Goal: Book appointment/travel/reservation

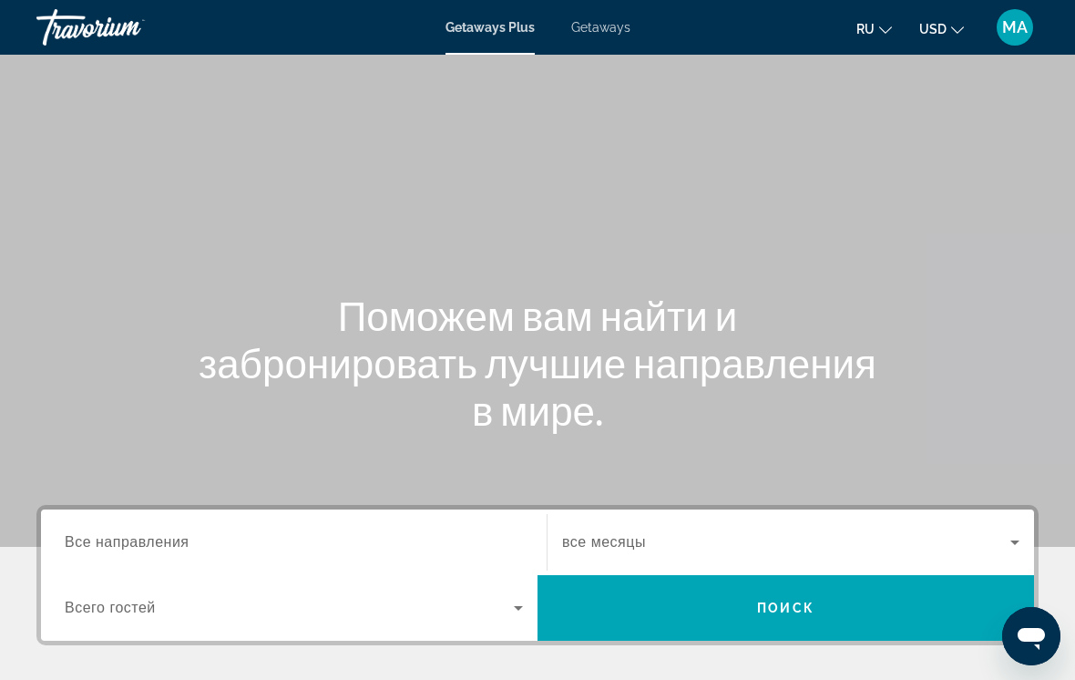
click at [143, 541] on span "Все направления" at bounding box center [127, 541] width 125 height 15
click at [143, 541] on input "Destination Все направления" at bounding box center [294, 543] width 458 height 22
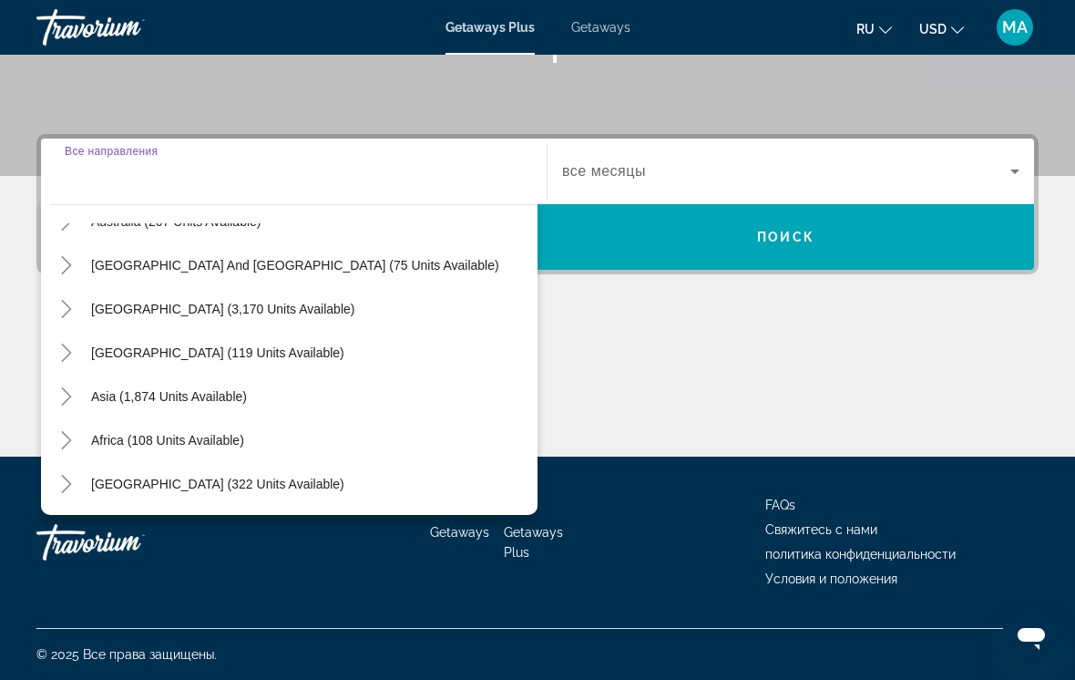
scroll to position [295, 0]
click at [63, 395] on icon "Toggle Asia (1,874 units available)" at bounding box center [66, 396] width 18 height 18
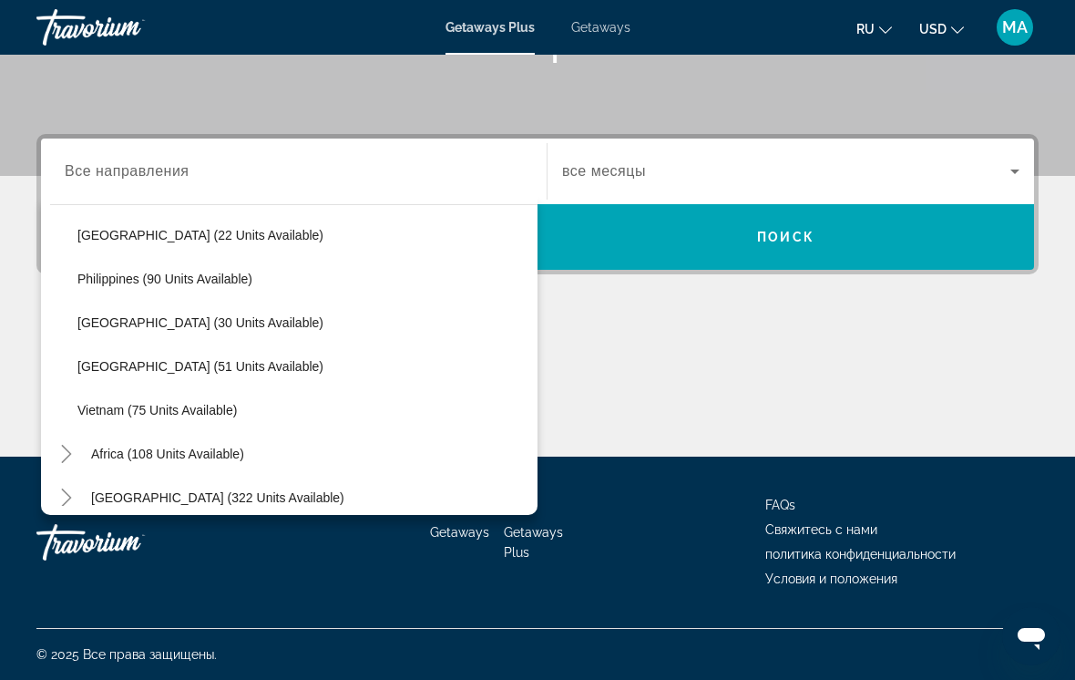
scroll to position [764, 0]
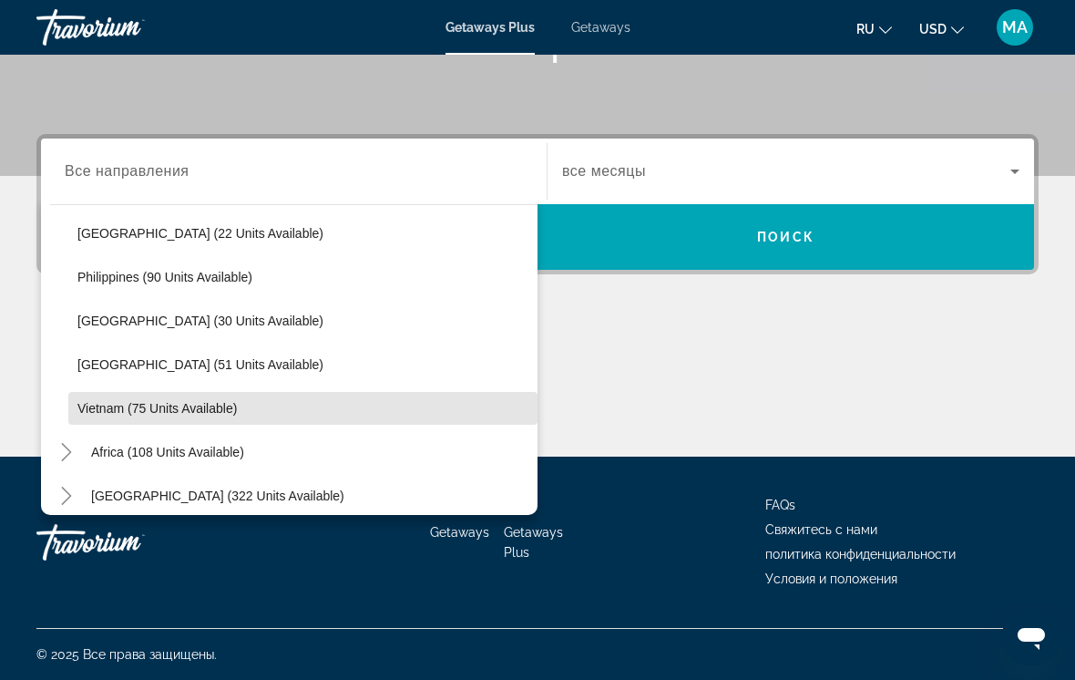
click at [118, 415] on span "Vietnam (75 units available)" at bounding box center [156, 408] width 159 height 15
type input "**********"
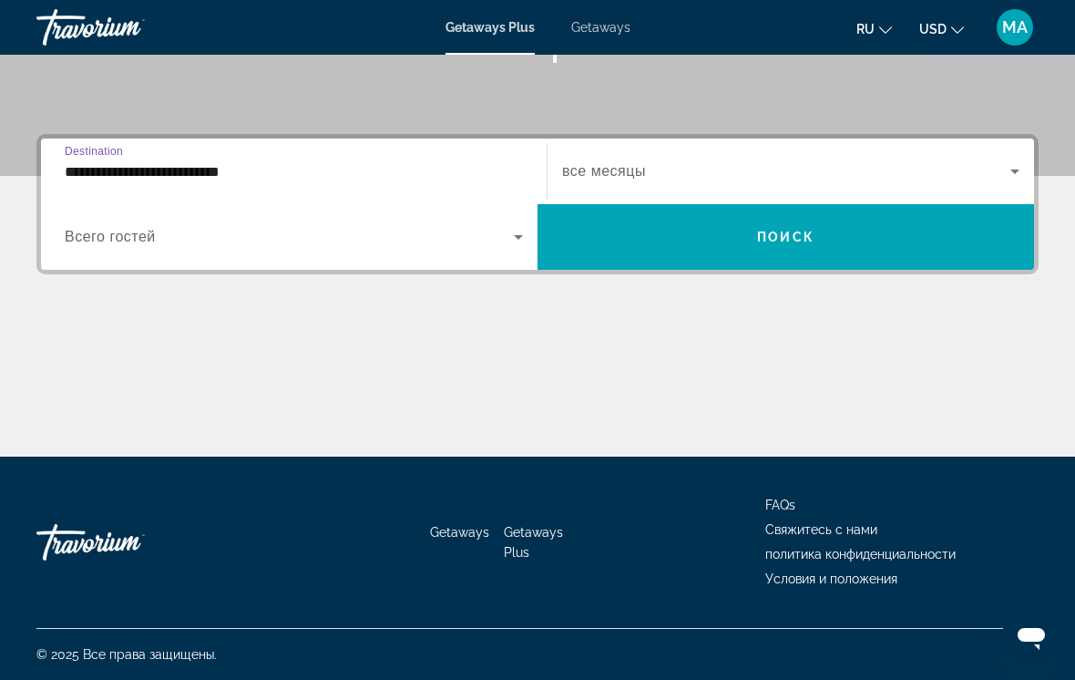
click at [600, 165] on span "все месяцы" at bounding box center [604, 170] width 84 height 15
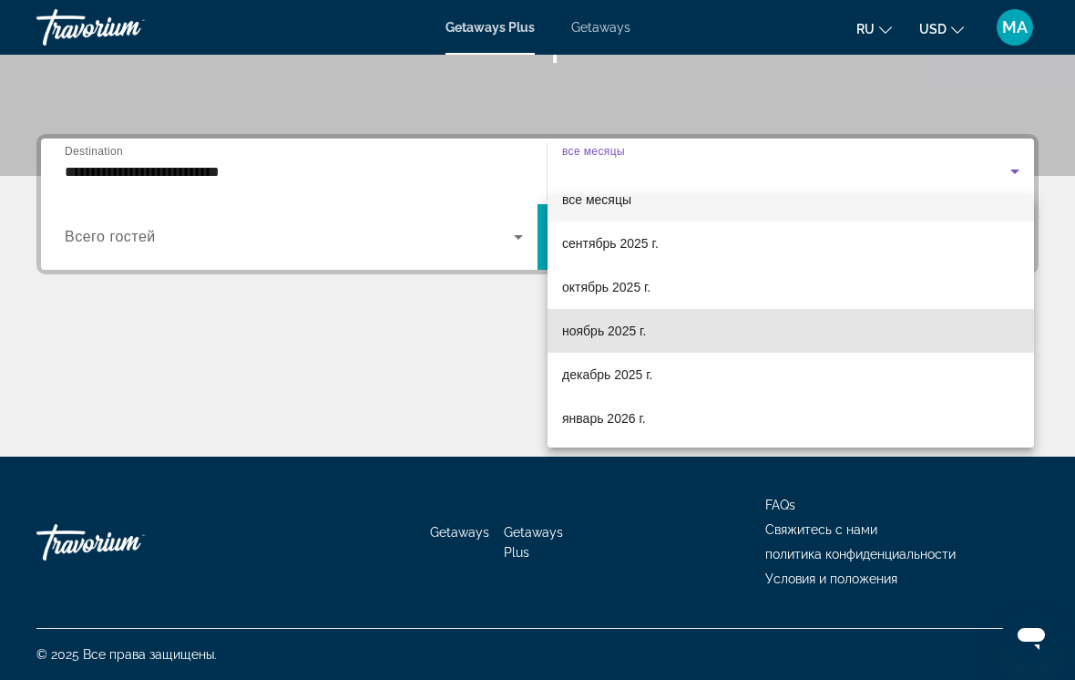
scroll to position [24, 0]
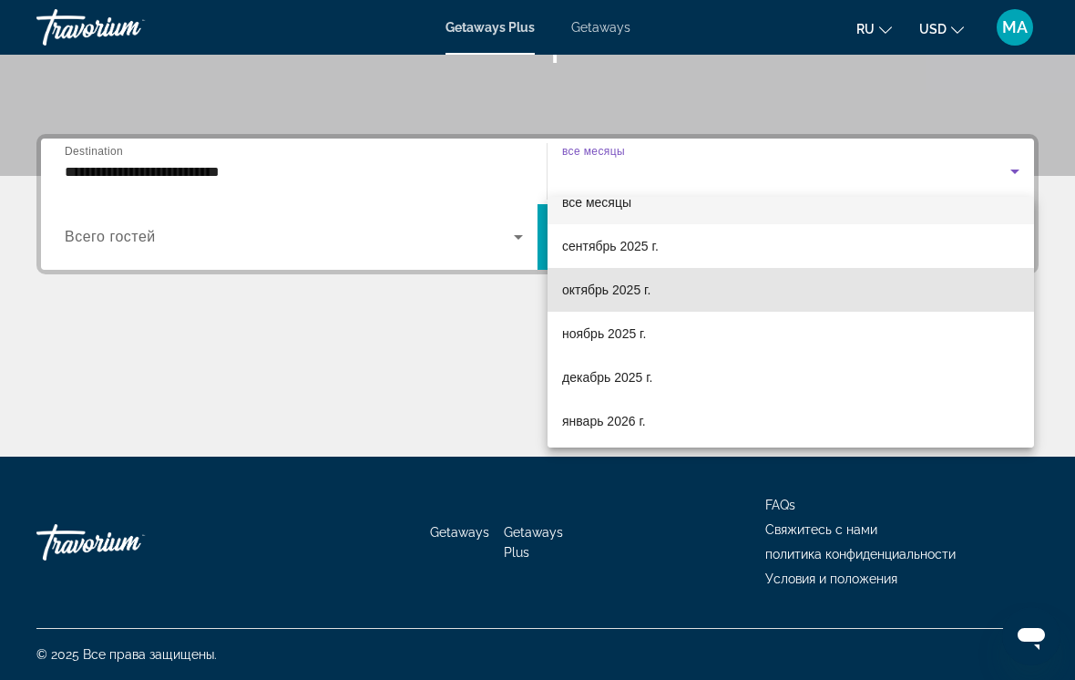
click at [596, 297] on span "октябрь 2025 г." at bounding box center [606, 290] width 88 height 22
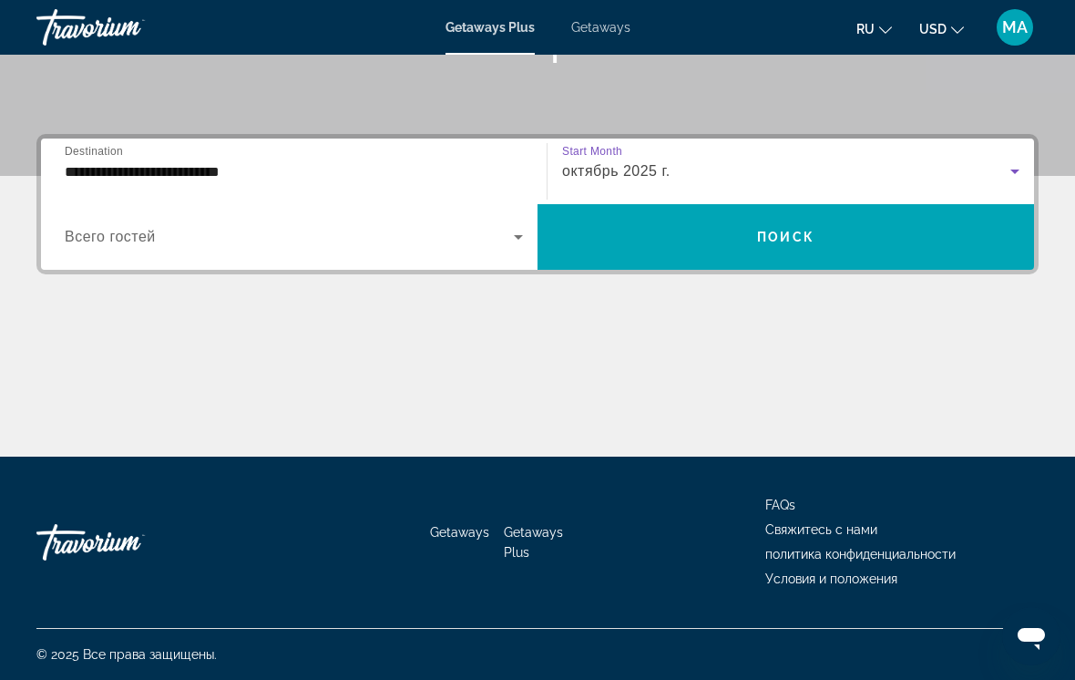
click at [733, 247] on span "Search widget" at bounding box center [786, 237] width 497 height 44
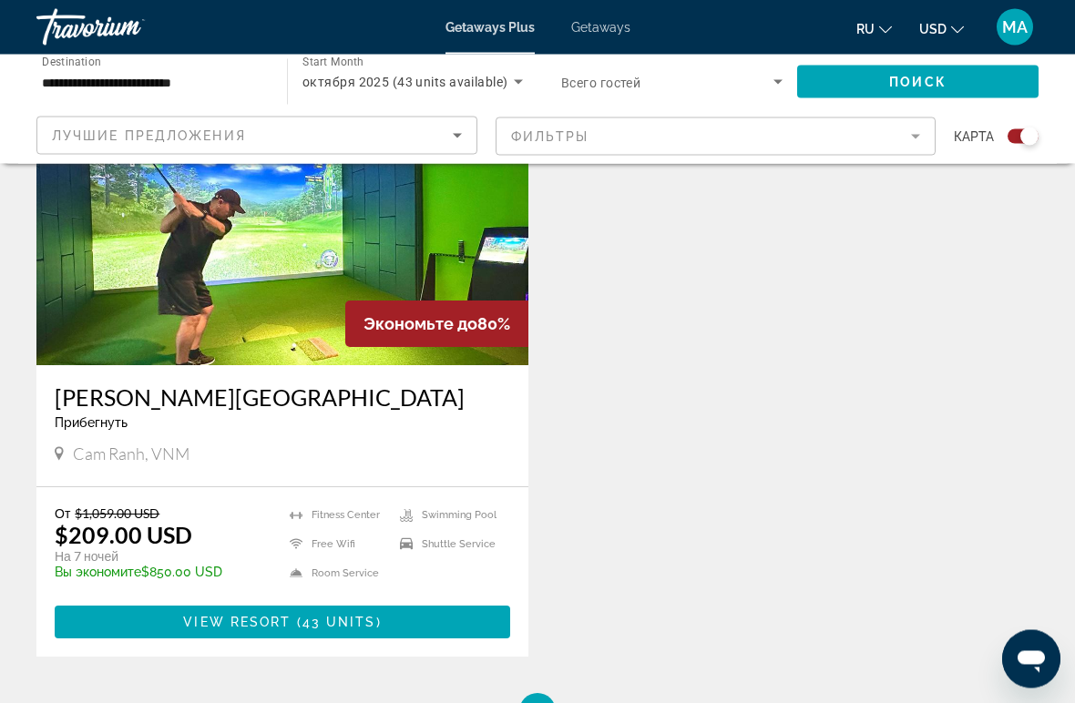
scroll to position [722, 0]
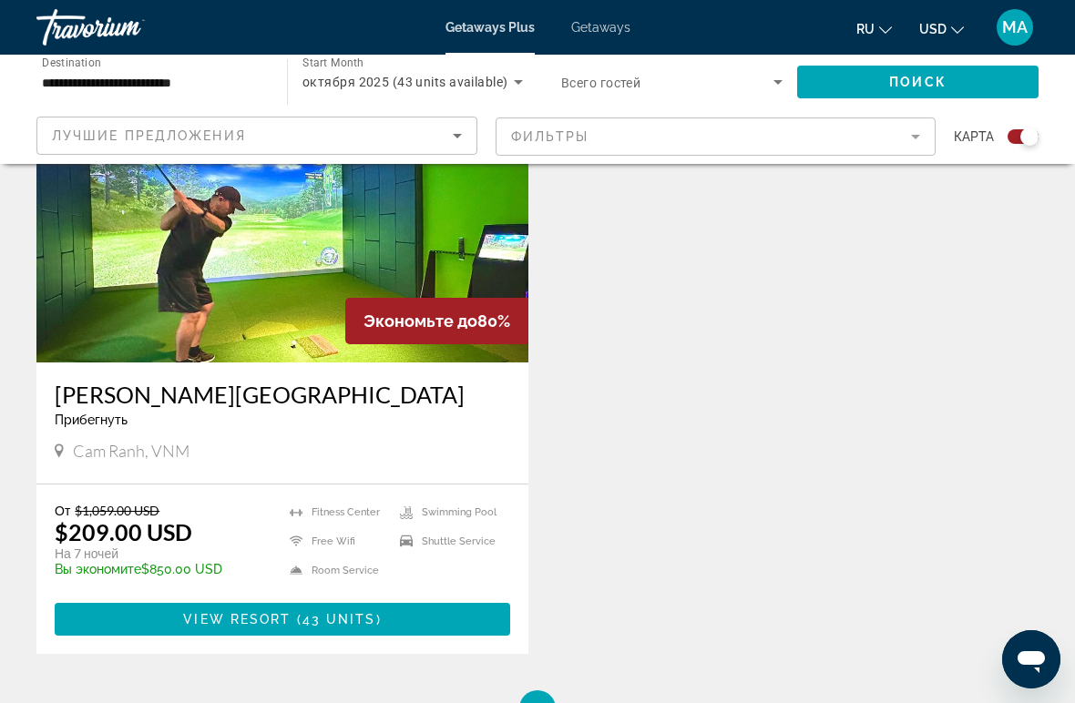
click at [235, 622] on span "View Resort" at bounding box center [237, 619] width 108 height 15
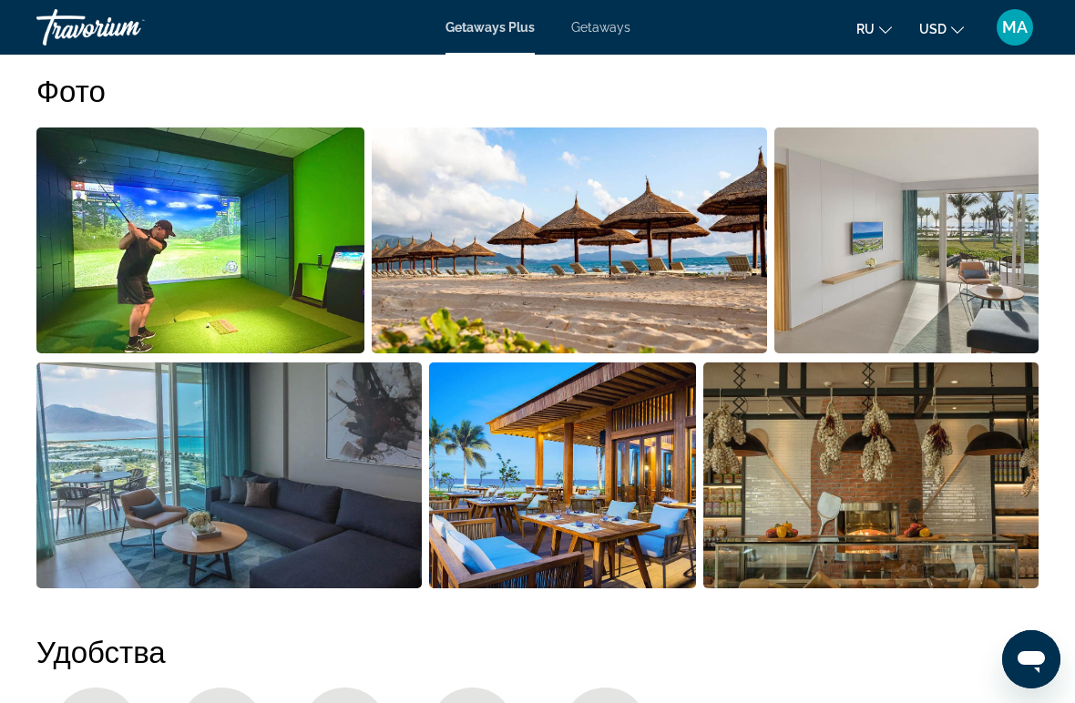
scroll to position [1199, 0]
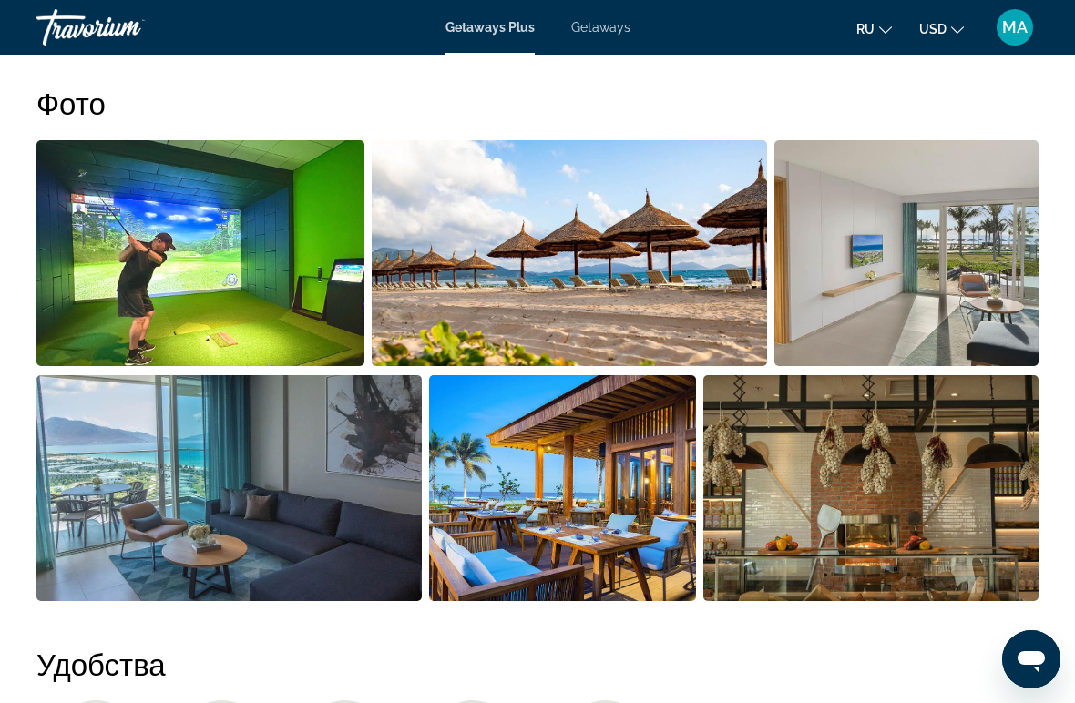
click at [484, 274] on img "Open full-screen image slider" at bounding box center [570, 253] width 396 height 226
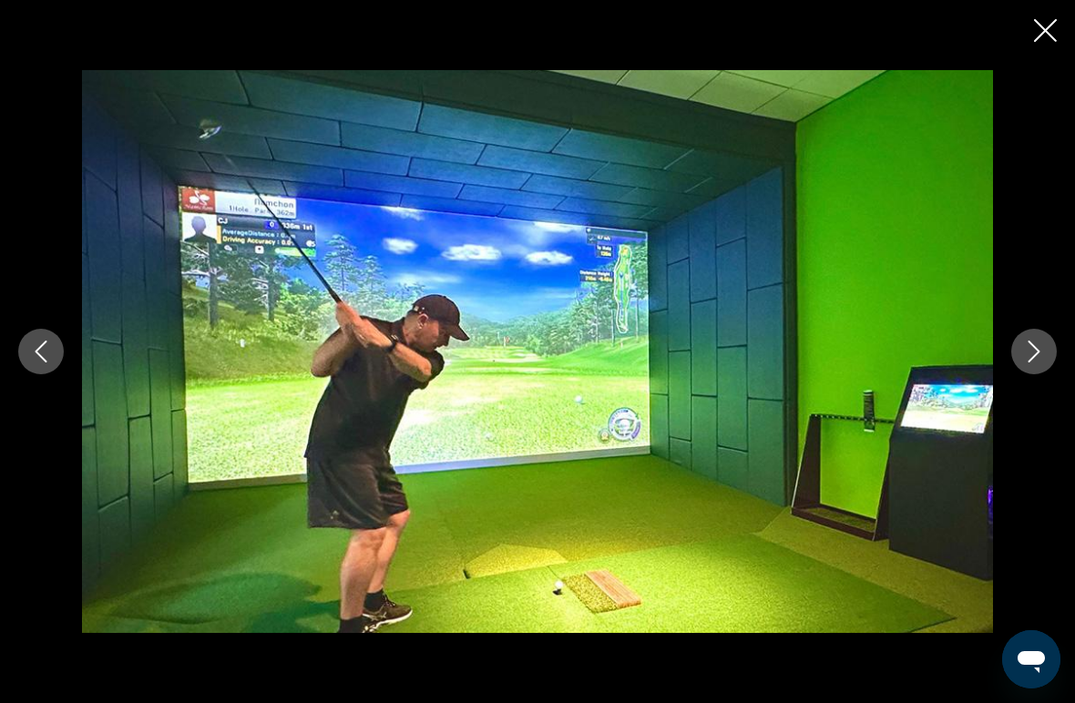
click at [1017, 348] on button "Next image" at bounding box center [1034, 352] width 46 height 46
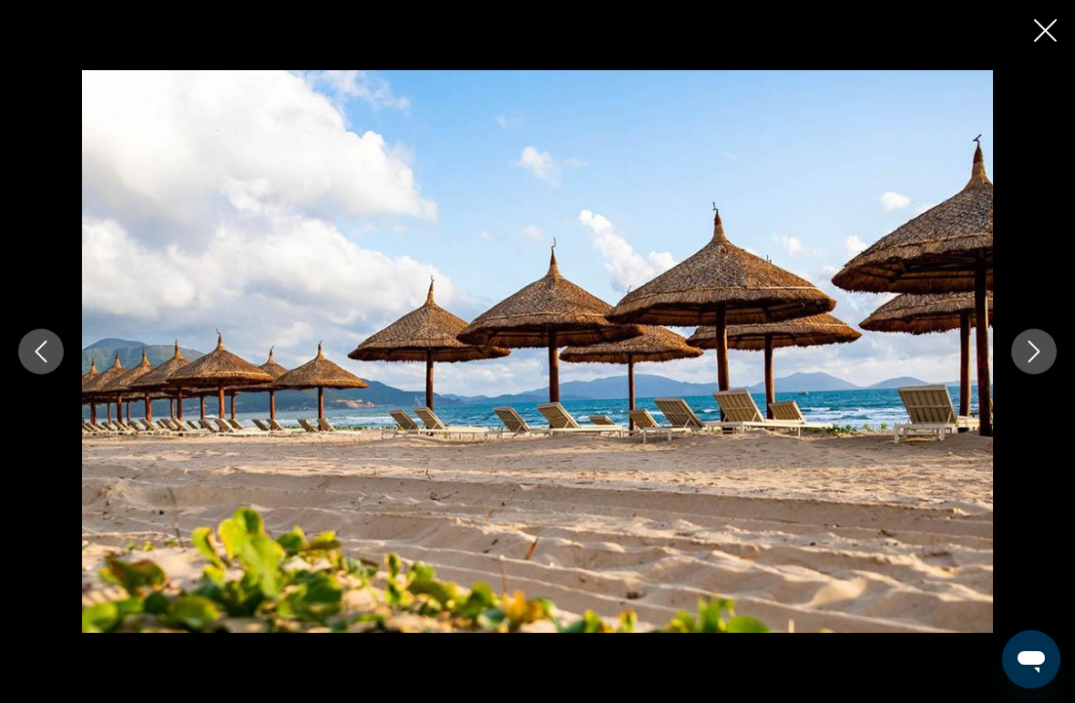
click at [1024, 338] on button "Next image" at bounding box center [1034, 352] width 46 height 46
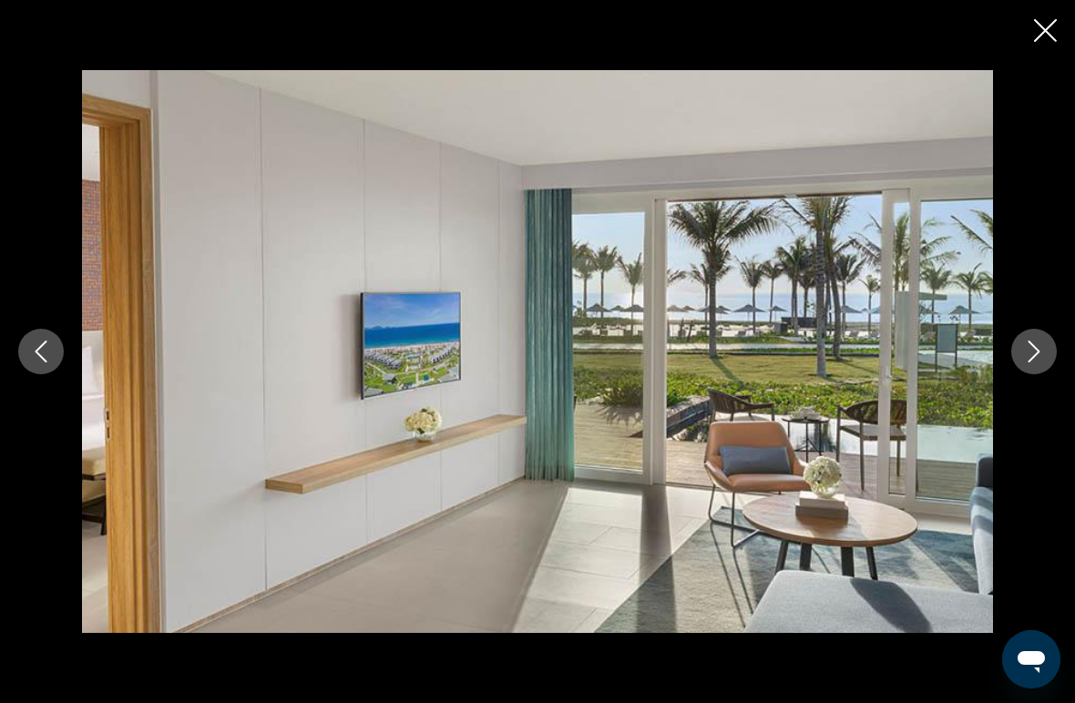
click at [1029, 354] on icon "Next image" at bounding box center [1034, 352] width 22 height 22
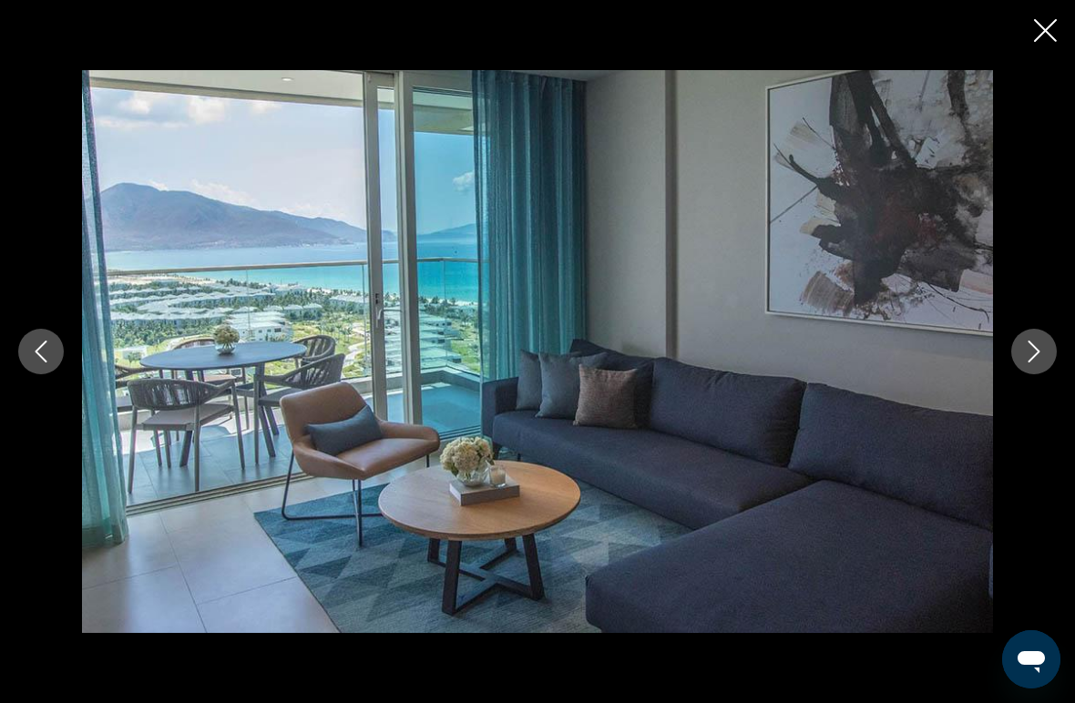
click at [1017, 348] on button "Next image" at bounding box center [1034, 352] width 46 height 46
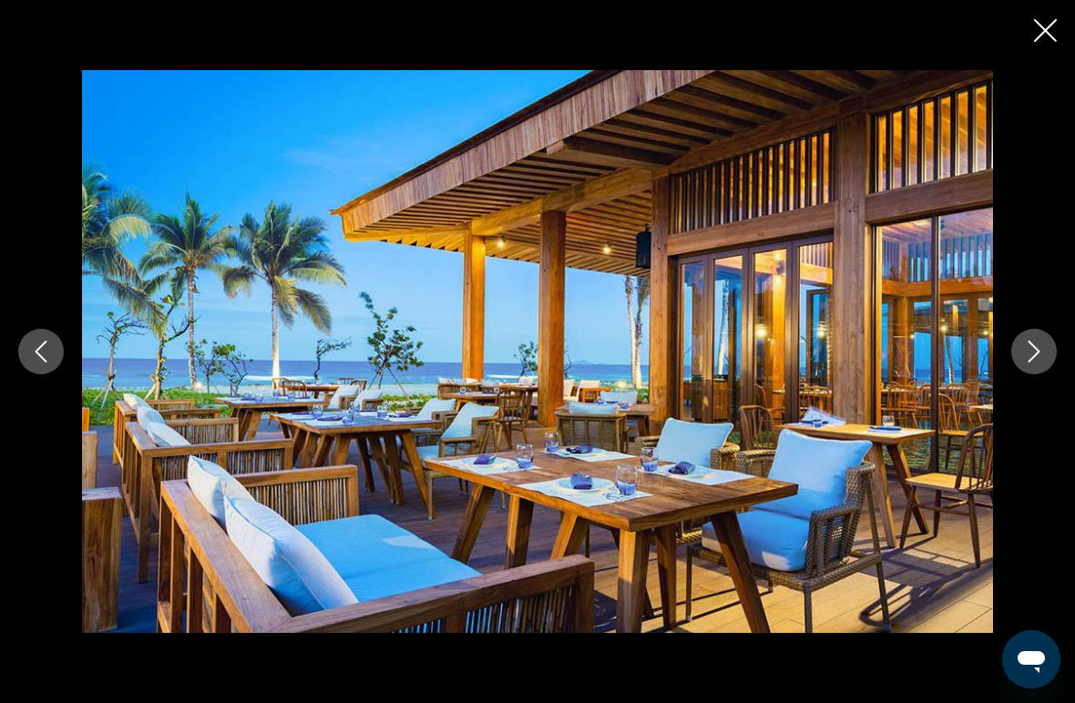
click at [1024, 354] on icon "Next image" at bounding box center [1034, 352] width 22 height 22
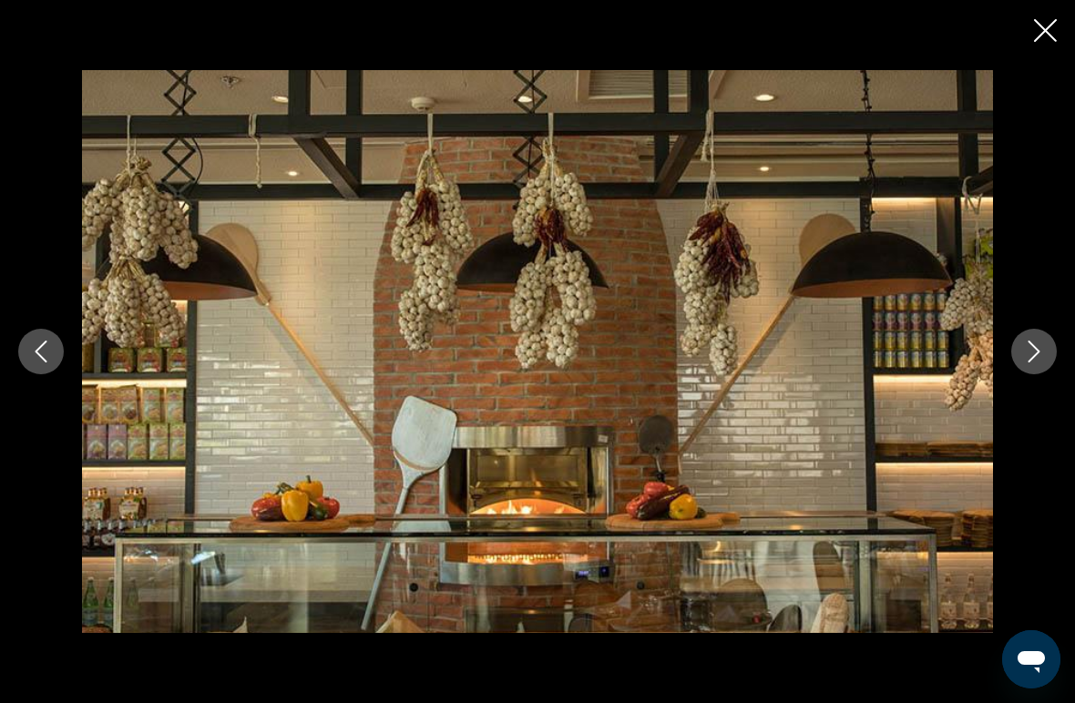
click at [1024, 356] on icon "Next image" at bounding box center [1034, 352] width 22 height 22
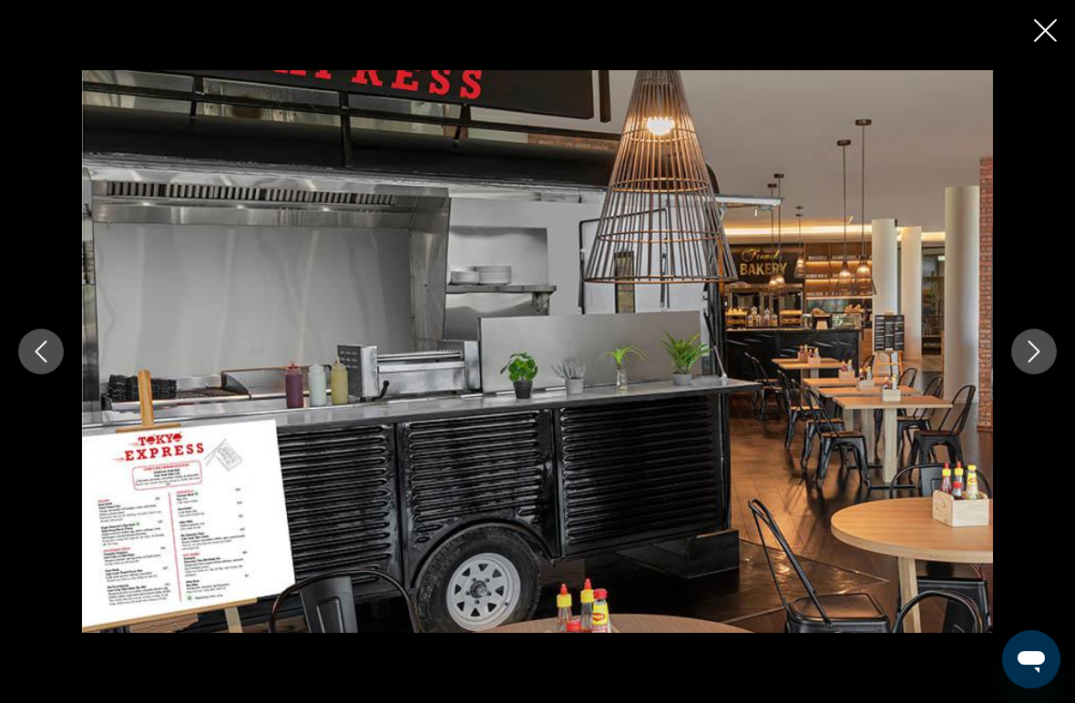
click at [1023, 354] on icon "Next image" at bounding box center [1034, 352] width 22 height 22
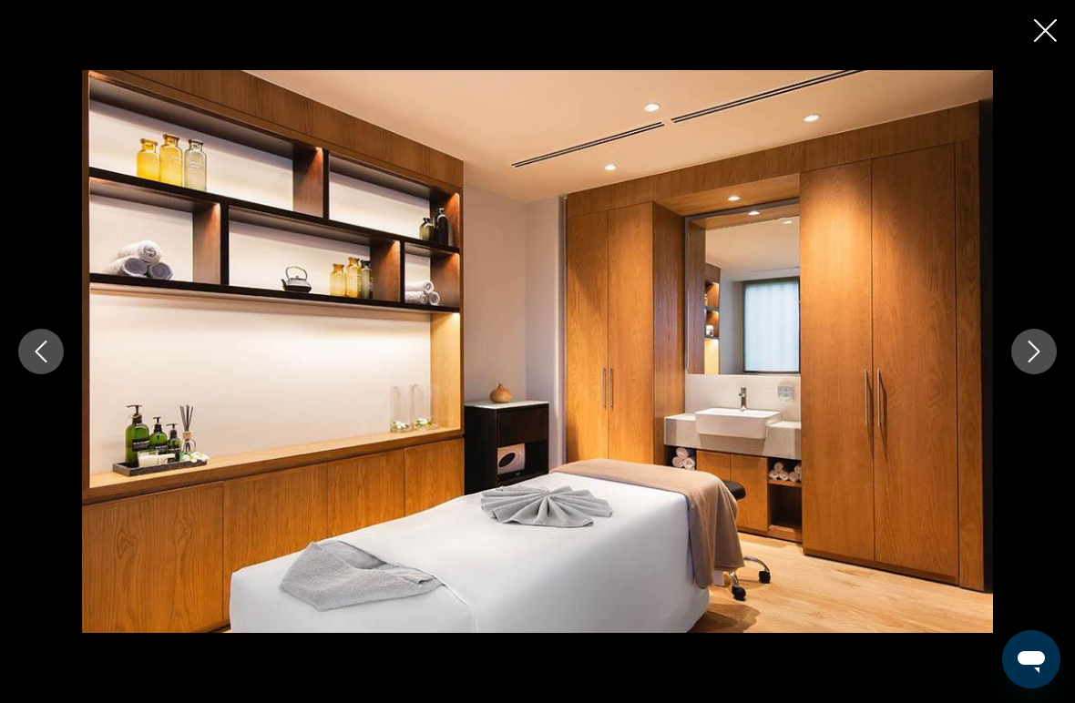
click at [1020, 340] on button "Next image" at bounding box center [1034, 352] width 46 height 46
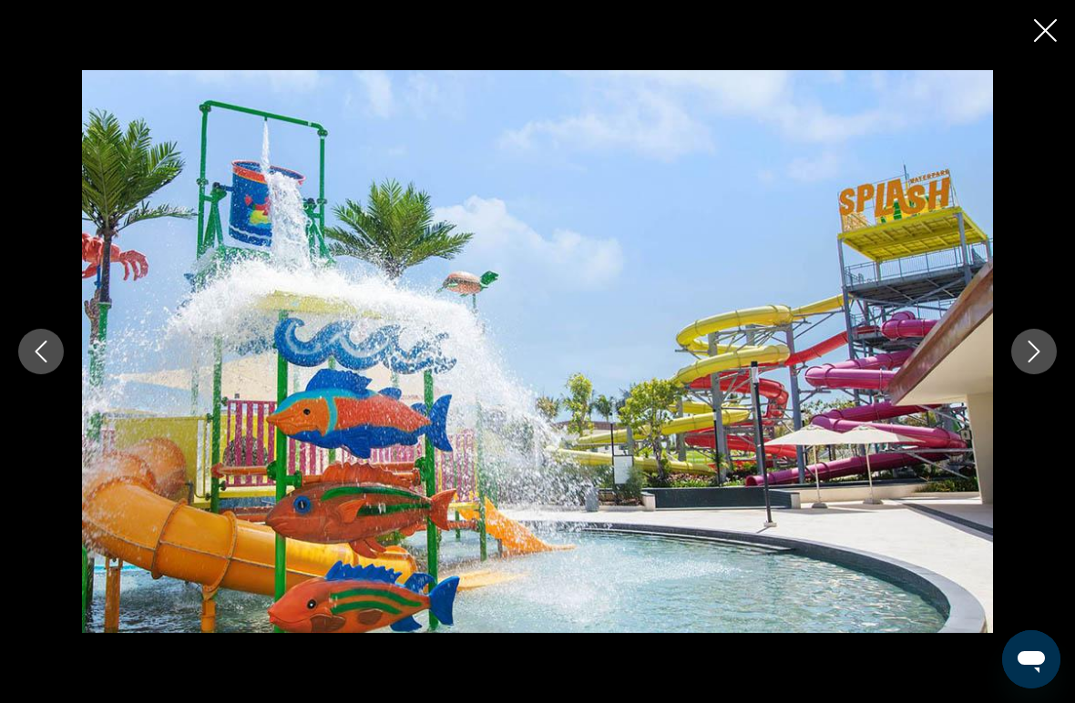
click at [1016, 352] on button "Next image" at bounding box center [1034, 352] width 46 height 46
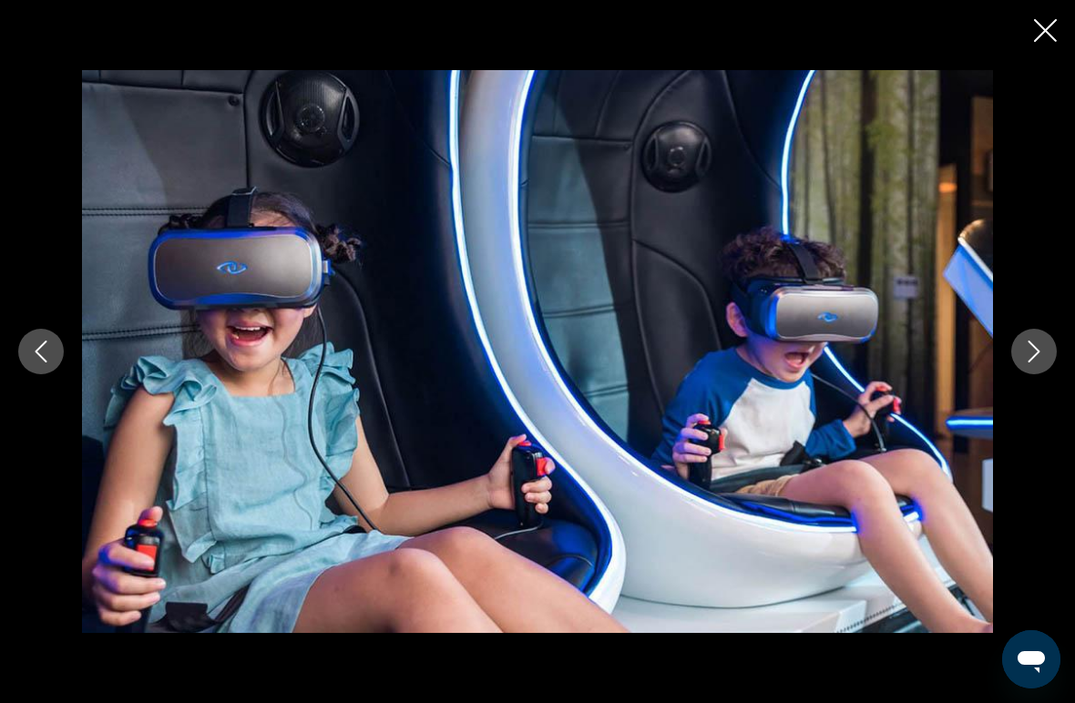
click at [1025, 333] on button "Next image" at bounding box center [1034, 352] width 46 height 46
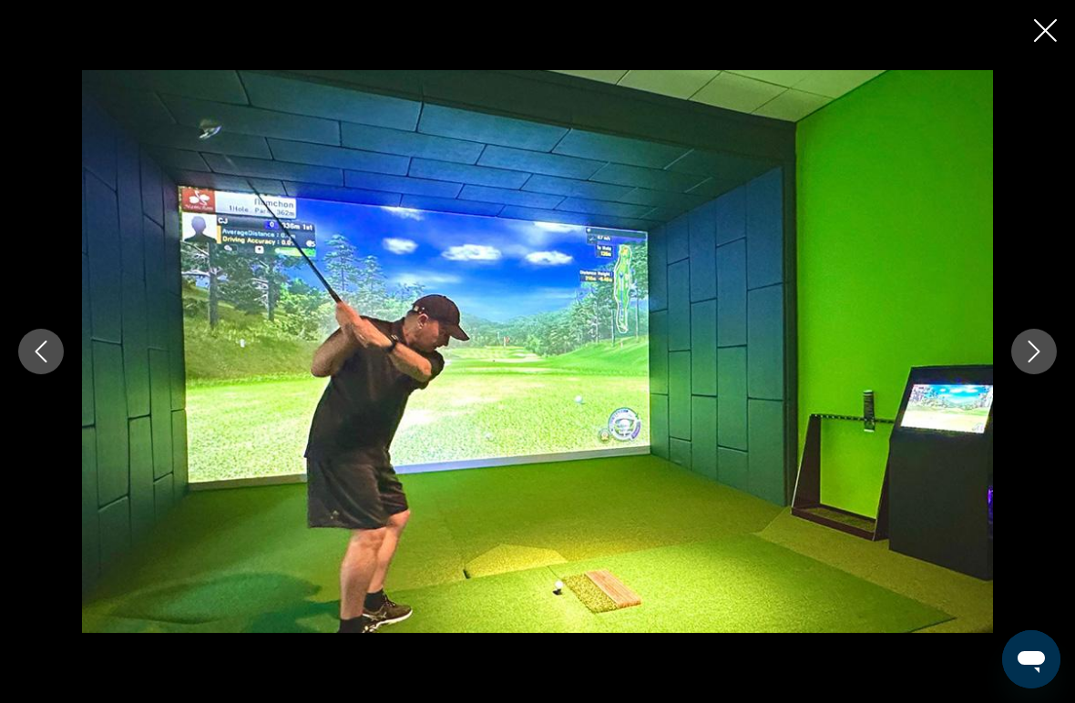
click at [1011, 352] on button "Next image" at bounding box center [1034, 352] width 46 height 46
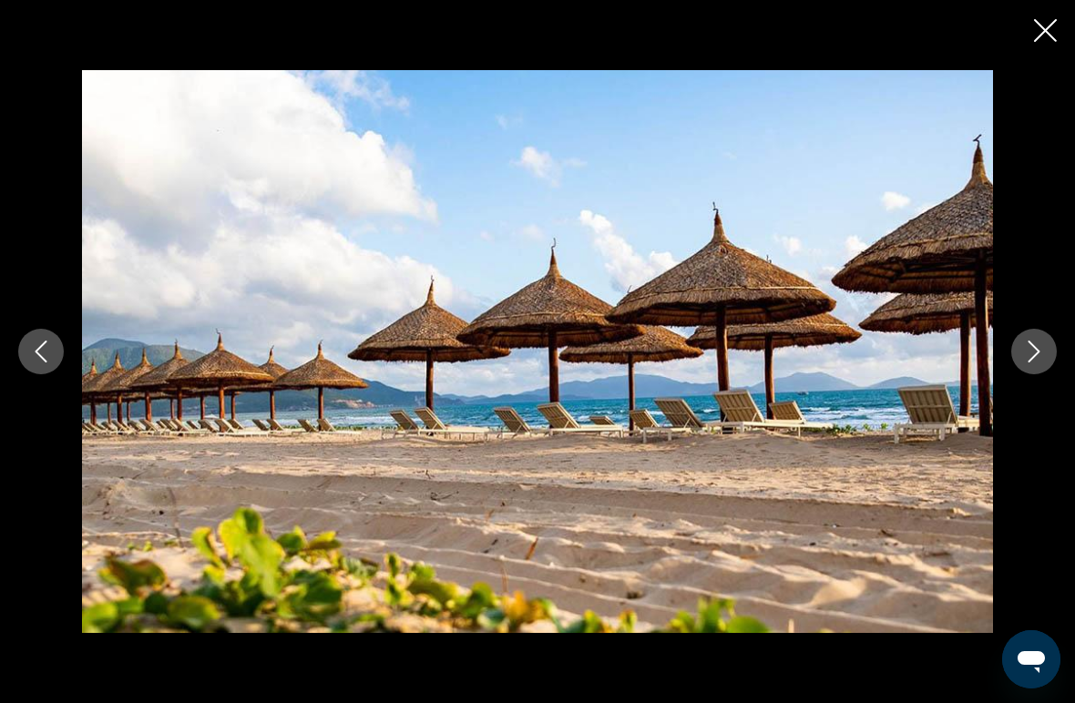
click at [1025, 24] on div "prev next" at bounding box center [537, 351] width 1075 height 703
click at [1023, 45] on div "prev next" at bounding box center [537, 351] width 1075 height 703
click at [1018, 20] on div "prev next" at bounding box center [537, 351] width 1075 height 703
click at [1034, 26] on icon "Close slideshow" at bounding box center [1045, 30] width 23 height 23
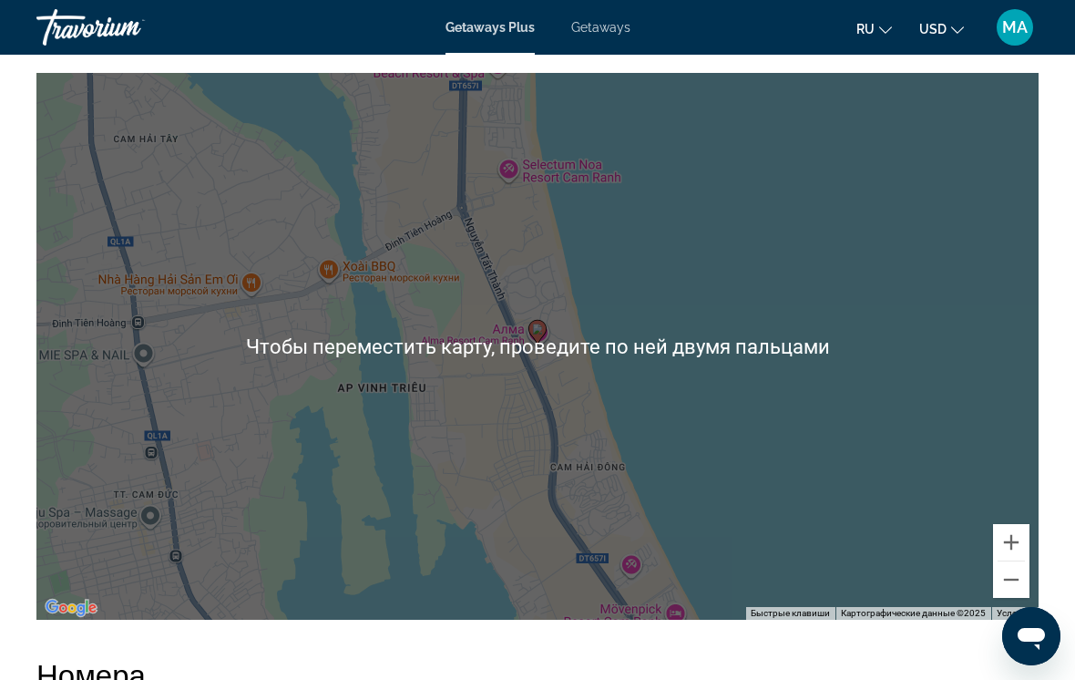
scroll to position [2811, 0]
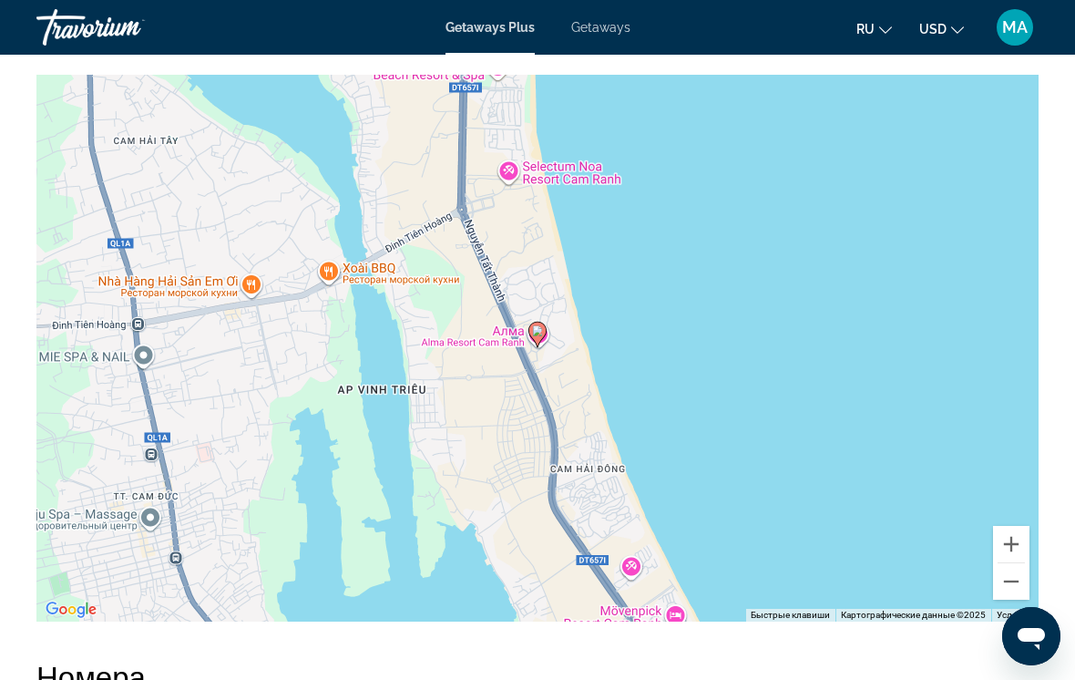
click at [514, 316] on div "Чтобы активировать перетаскивание с помощью клавиатуры, нажмите Alt + Ввод. Пос…" at bounding box center [537, 348] width 1002 height 547
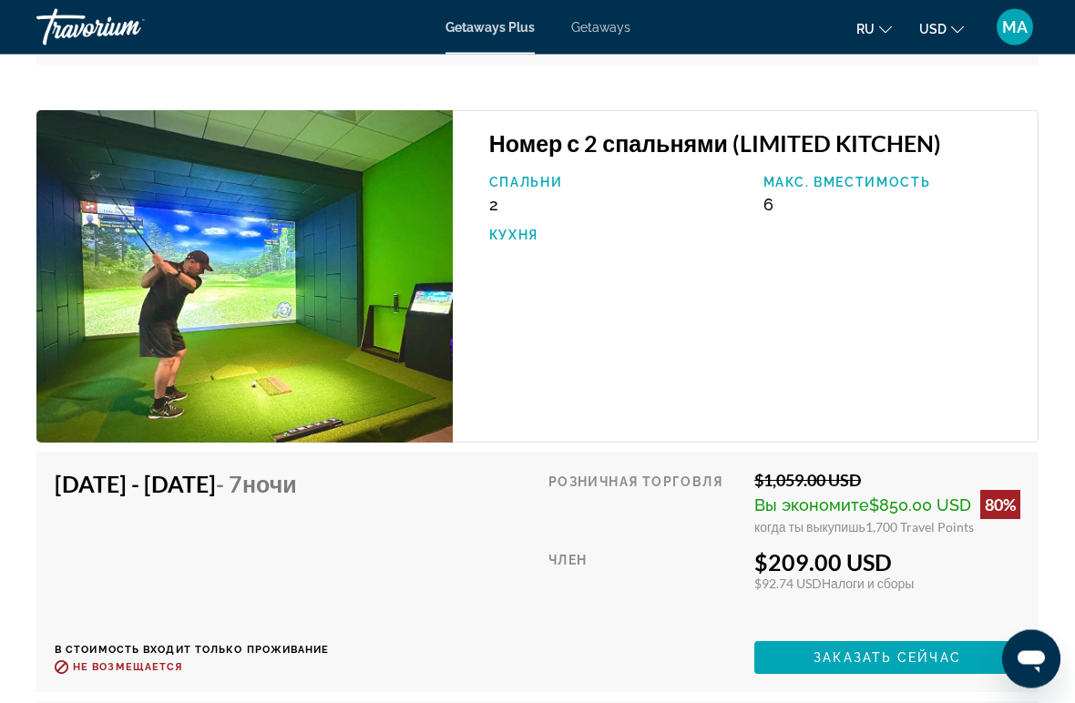
scroll to position [4921, 0]
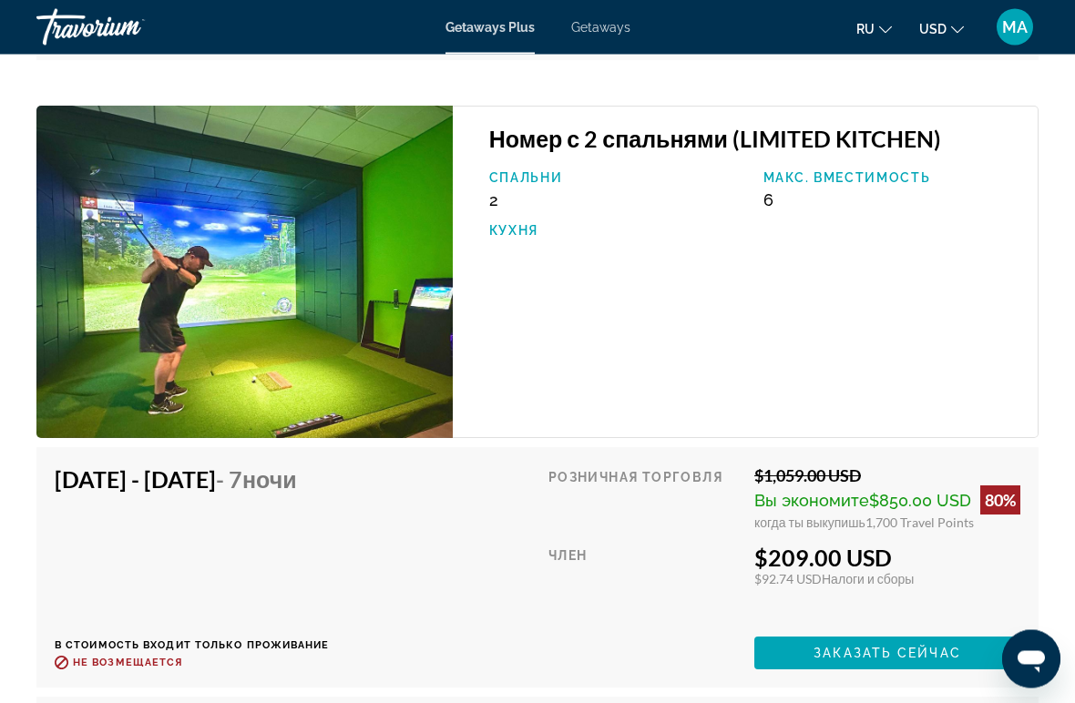
click at [94, 473] on h4 "[DATE] - [DATE] - 7 ночи" at bounding box center [186, 480] width 262 height 27
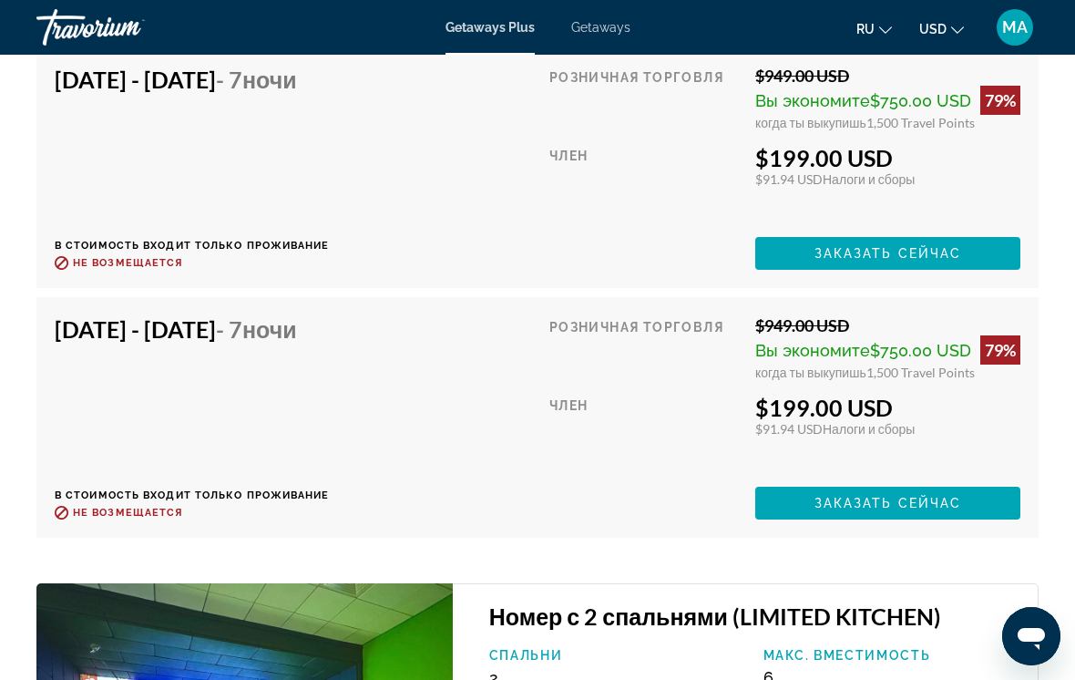
scroll to position [4443, 0]
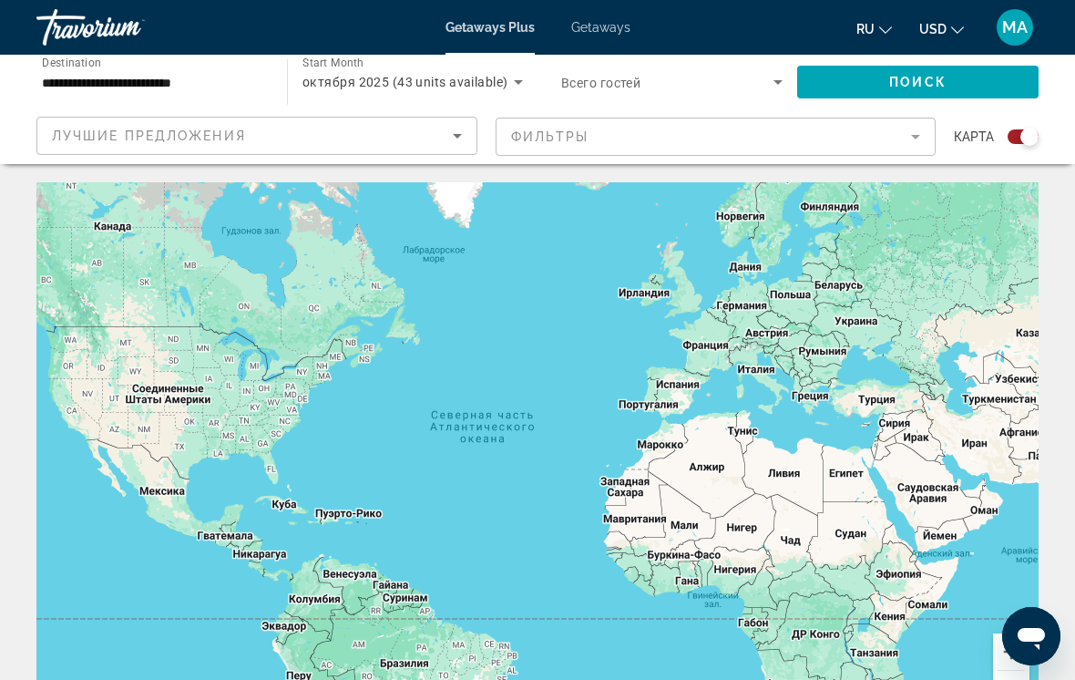
click at [186, 85] on input "**********" at bounding box center [152, 83] width 221 height 22
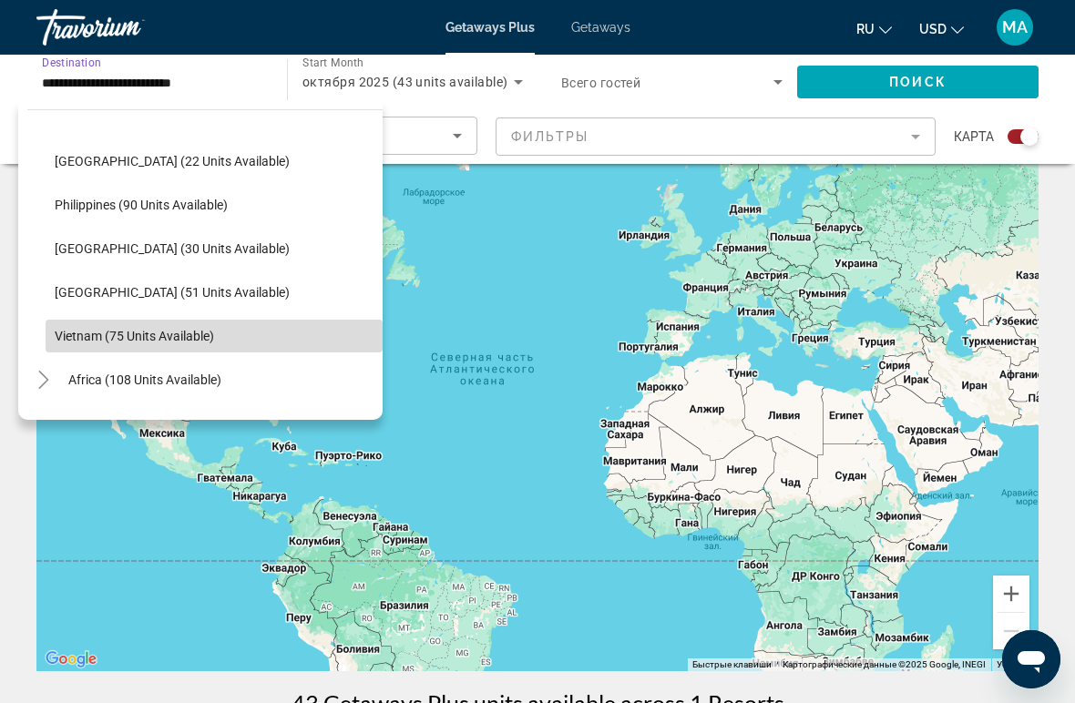
scroll to position [741, 0]
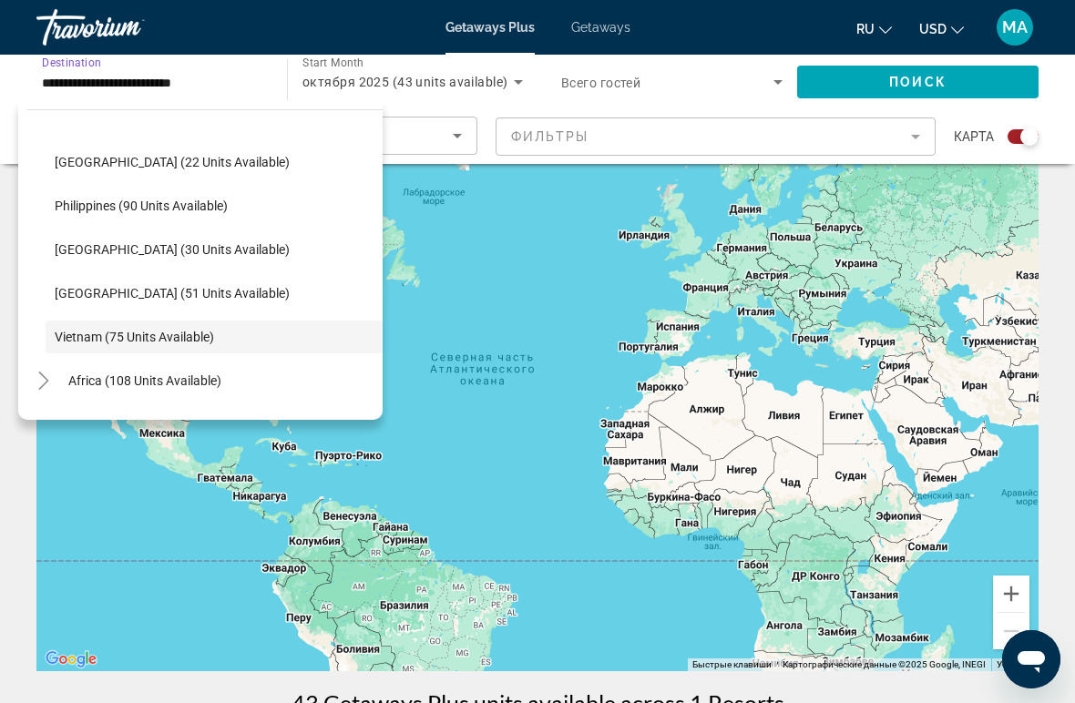
click at [100, 297] on span "[GEOGRAPHIC_DATA] (51 units available)" at bounding box center [172, 293] width 235 height 15
type input "**********"
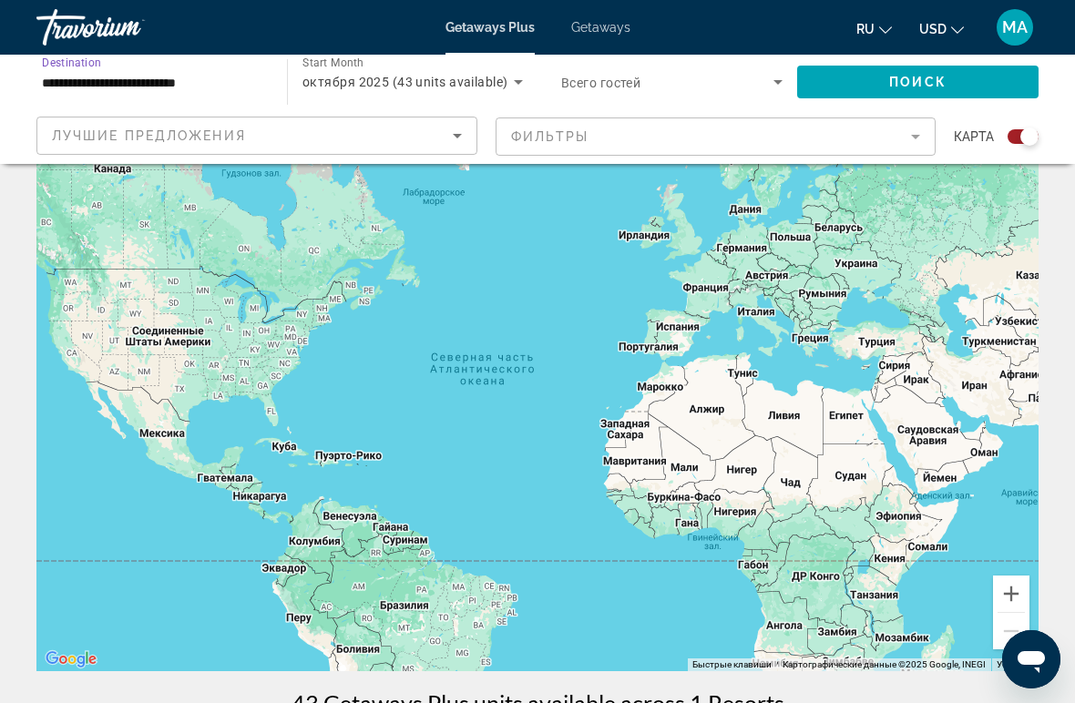
click at [582, 27] on span "Getaways" at bounding box center [600, 27] width 59 height 15
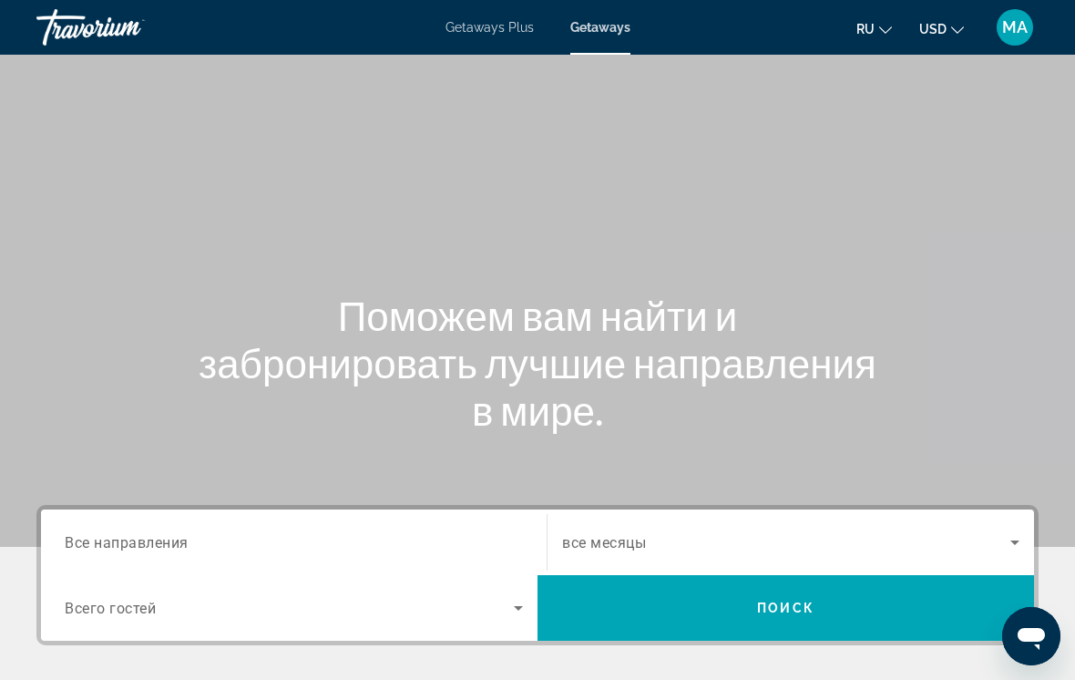
click at [145, 538] on span "Все направления" at bounding box center [127, 541] width 124 height 17
click at [145, 538] on input "Destination Все направления" at bounding box center [294, 543] width 458 height 22
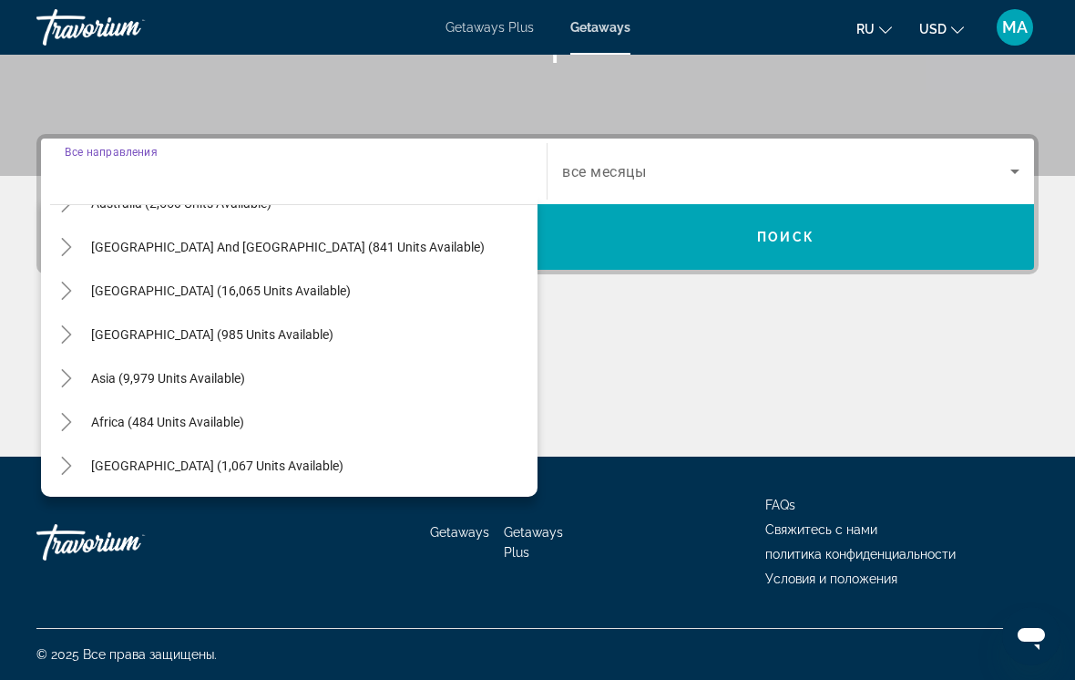
scroll to position [295, 0]
click at [51, 365] on mat-icon "Toggle Asia (9,979 units available)" at bounding box center [66, 379] width 32 height 32
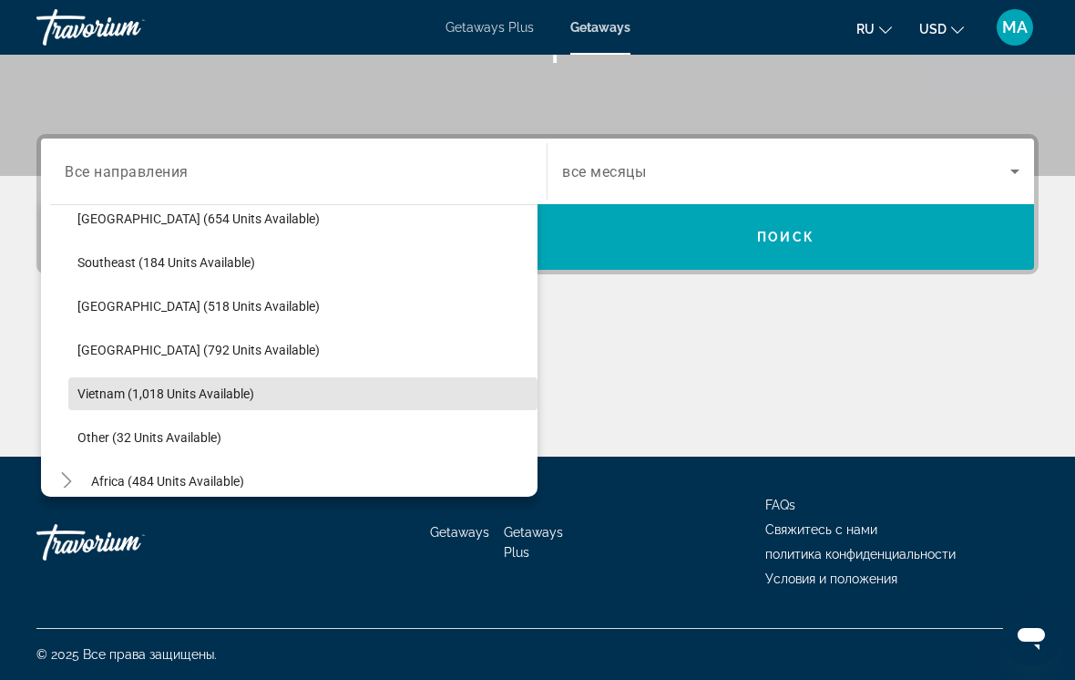
scroll to position [900, 0]
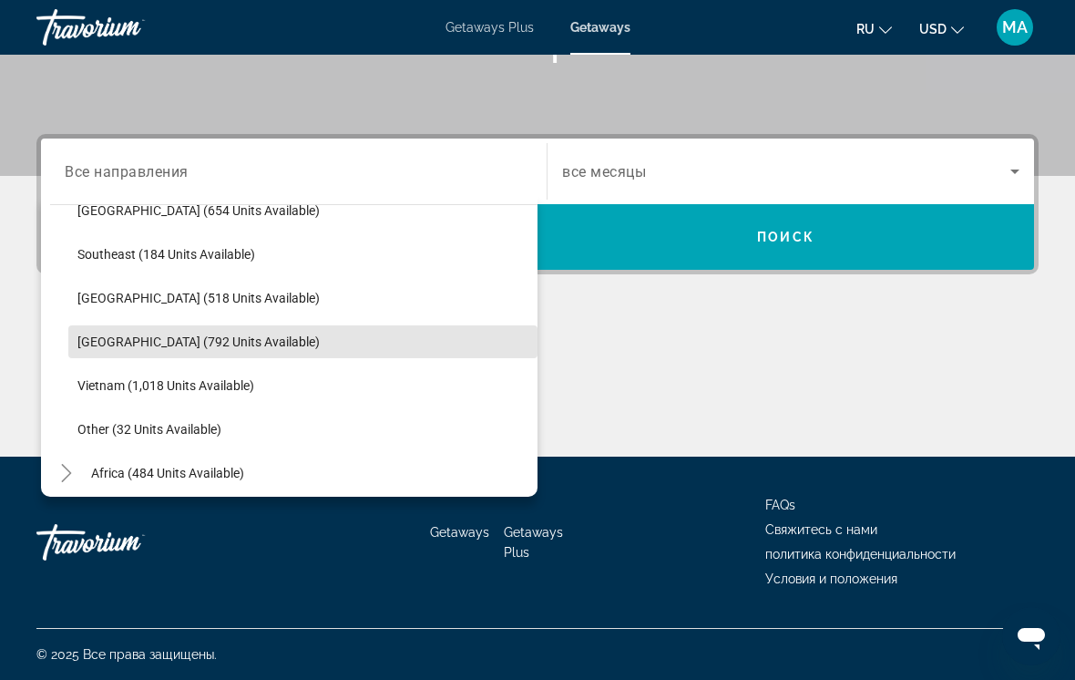
click at [132, 339] on span "[GEOGRAPHIC_DATA] (792 units available)" at bounding box center [198, 341] width 242 height 15
type input "**********"
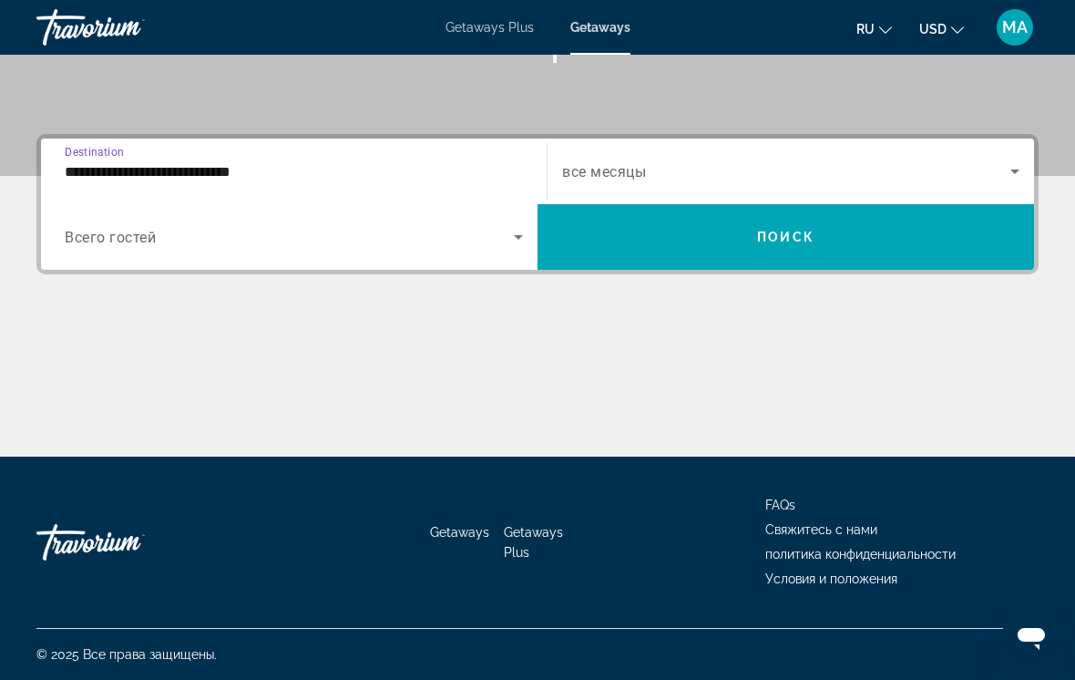
click at [601, 174] on span "все месяцы" at bounding box center [604, 171] width 84 height 17
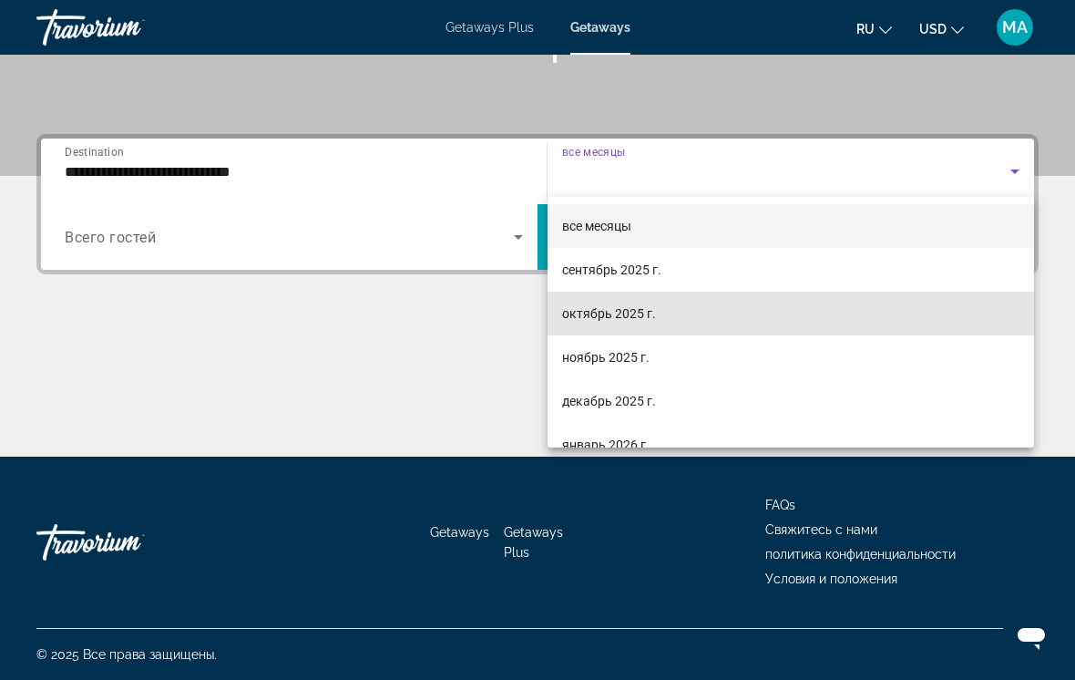
click at [596, 315] on span "октябрь 2025 г." at bounding box center [609, 314] width 94 height 22
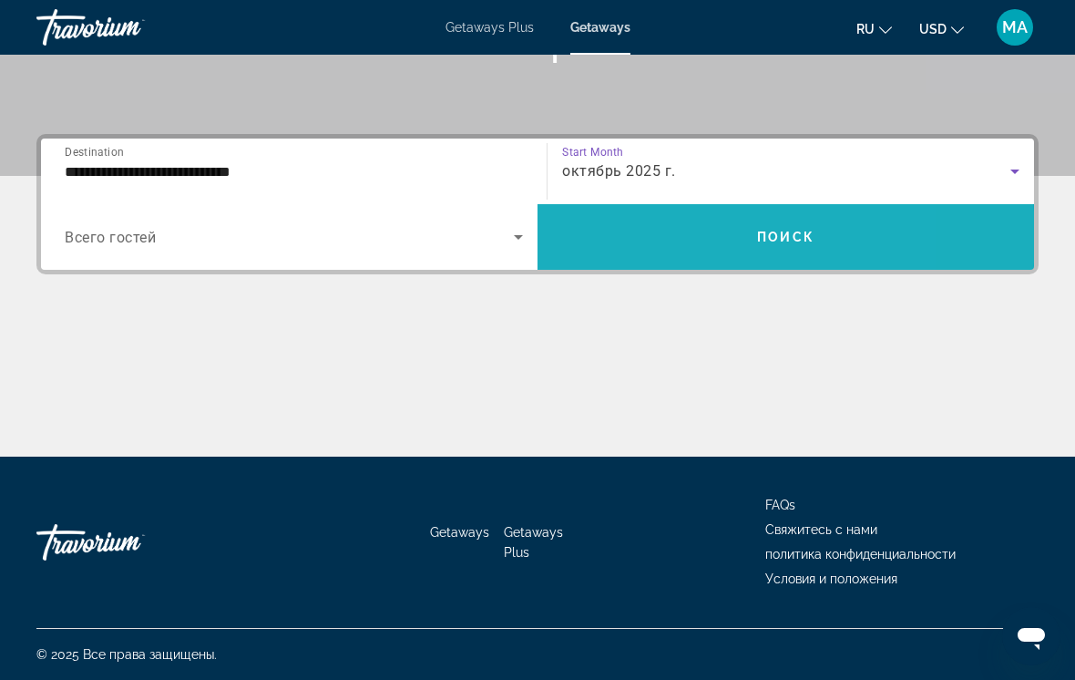
click at [638, 238] on span "Search widget" at bounding box center [786, 237] width 497 height 44
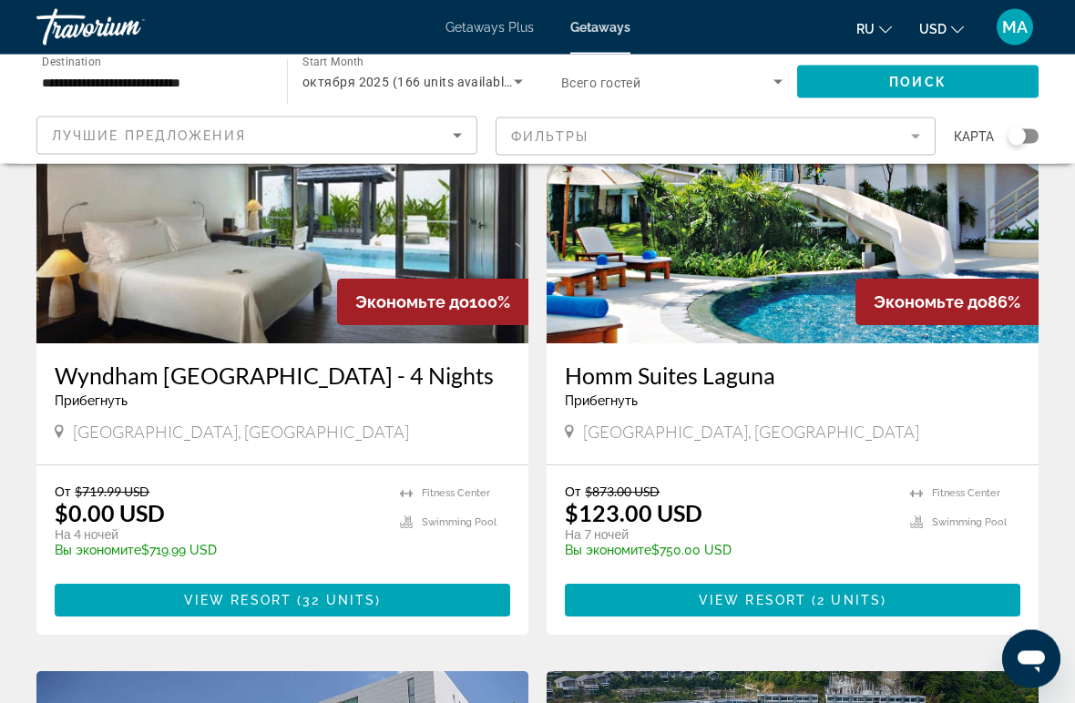
scroll to position [1435, 0]
click at [282, 368] on h3 "Wyndham [GEOGRAPHIC_DATA] - 4 Nights" at bounding box center [283, 375] width 456 height 27
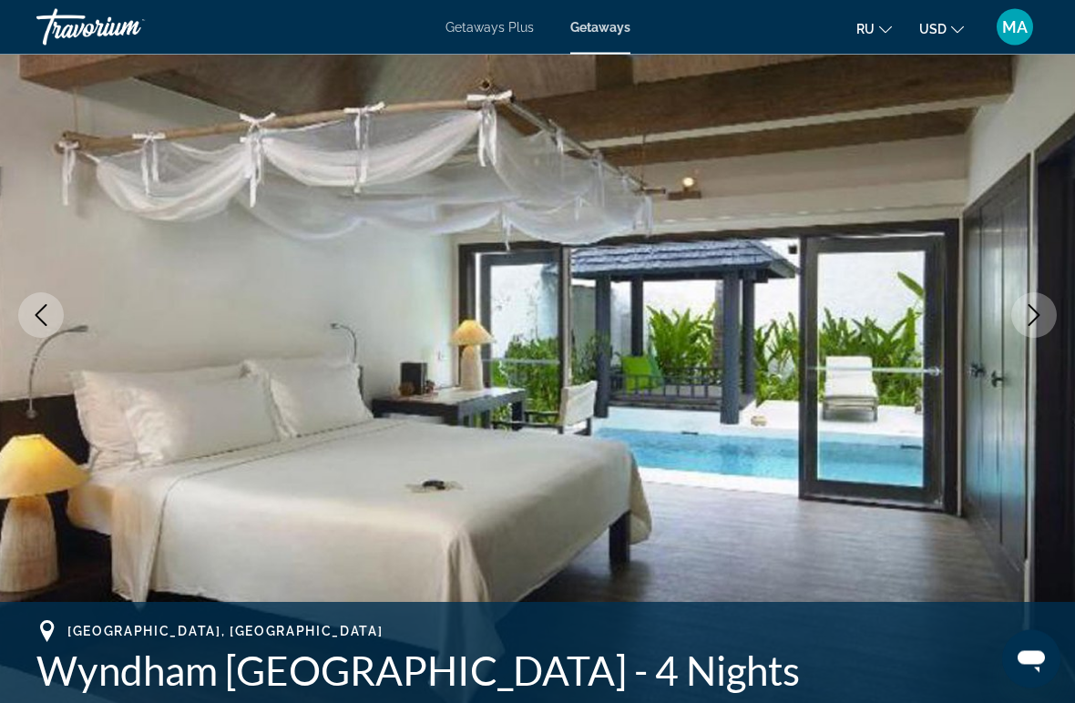
scroll to position [200, 0]
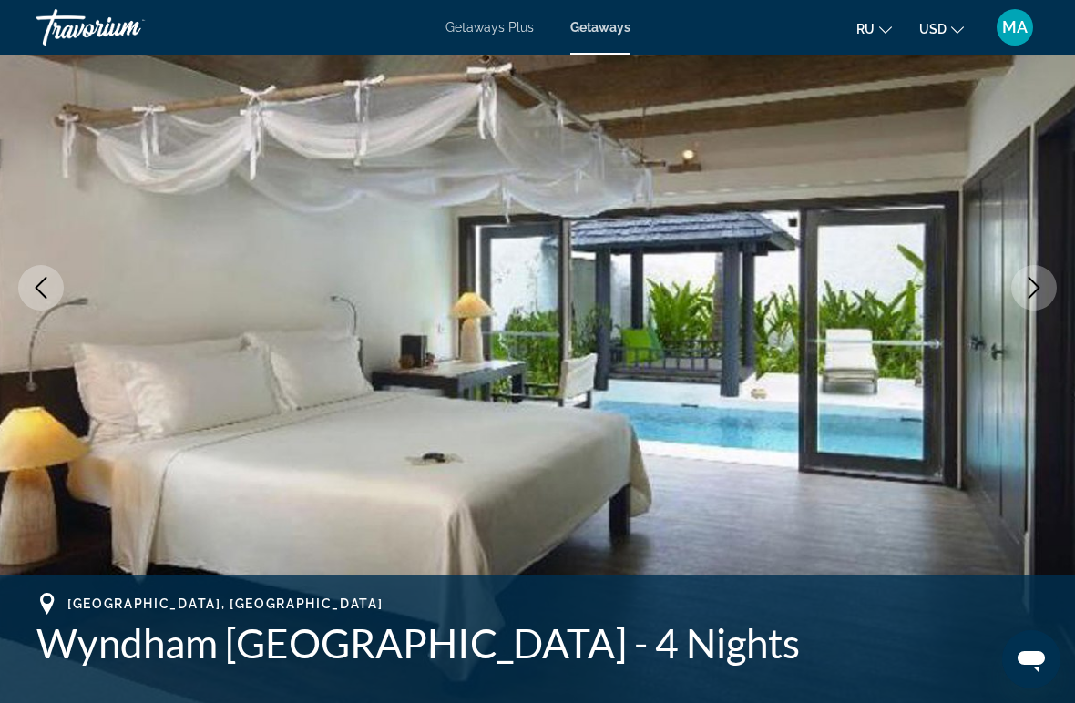
click at [1041, 291] on icon "Next image" at bounding box center [1034, 288] width 22 height 22
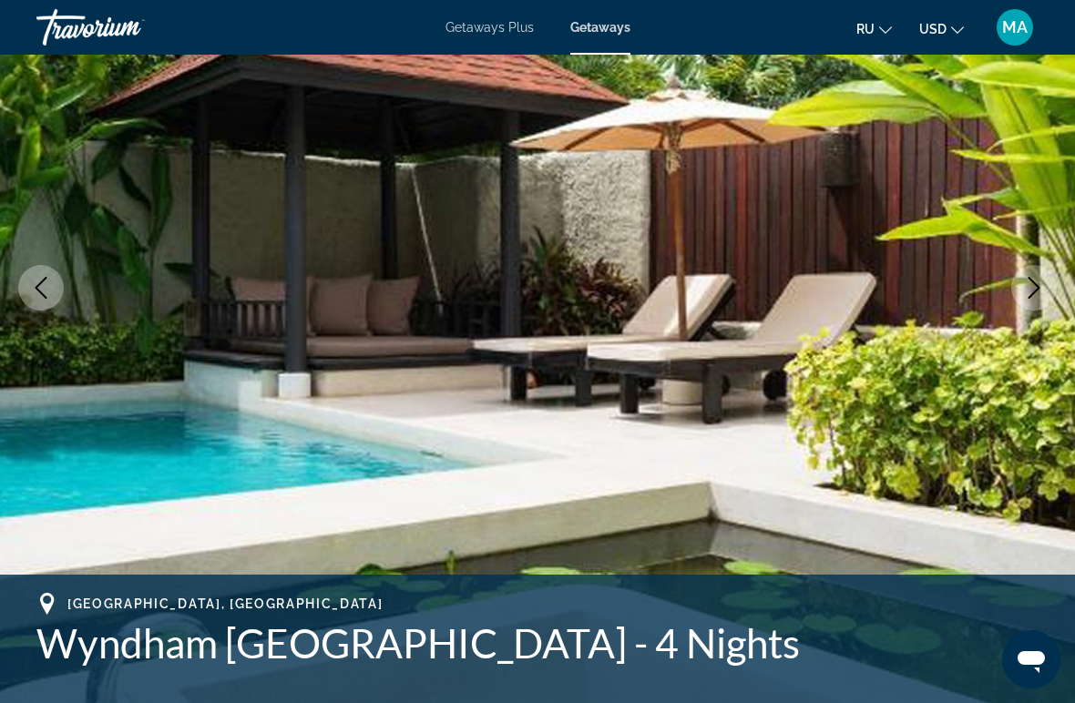
click at [1028, 286] on icon "Next image" at bounding box center [1034, 288] width 22 height 22
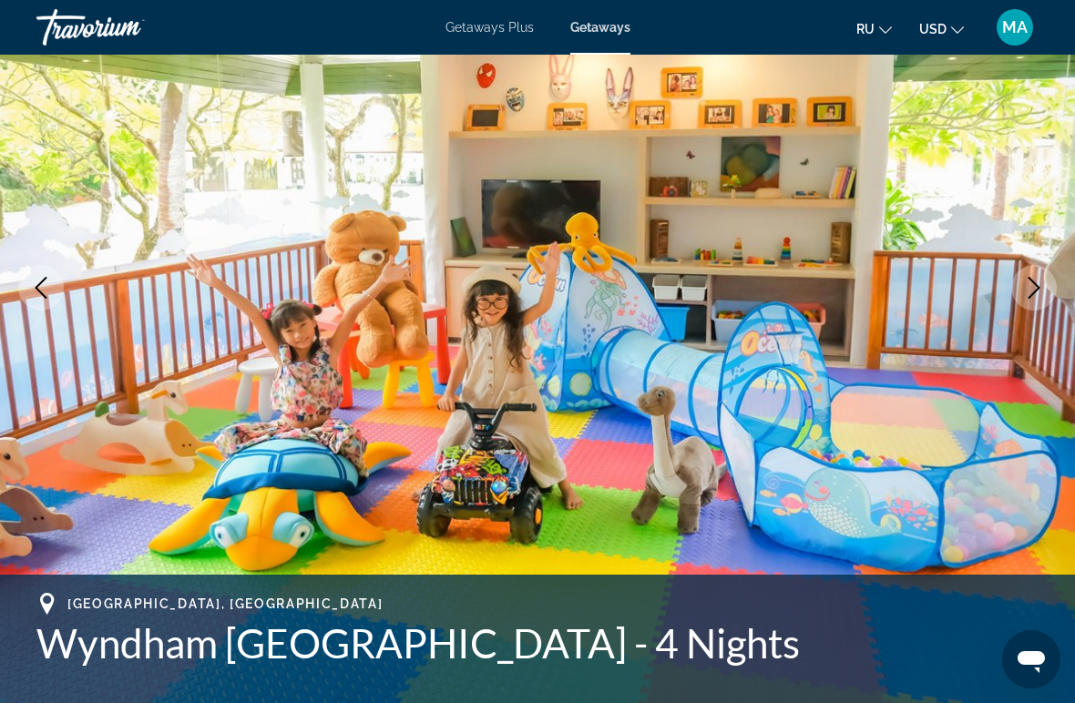
click at [1033, 292] on icon "Next image" at bounding box center [1034, 288] width 22 height 22
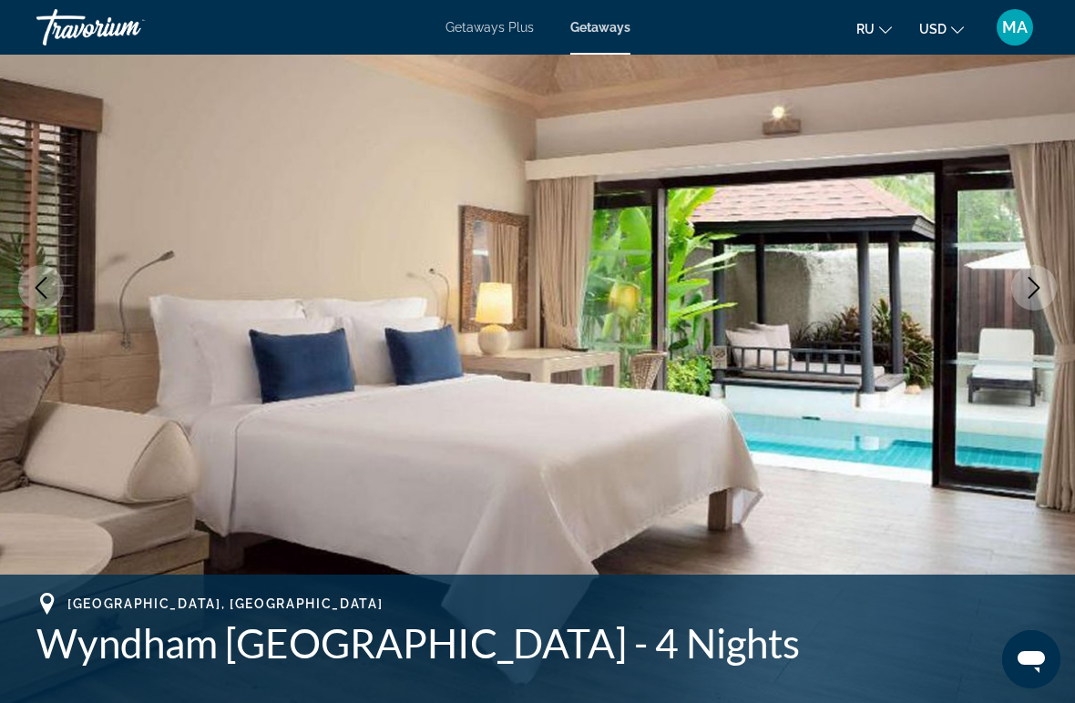
click at [1035, 289] on icon "Next image" at bounding box center [1034, 288] width 22 height 22
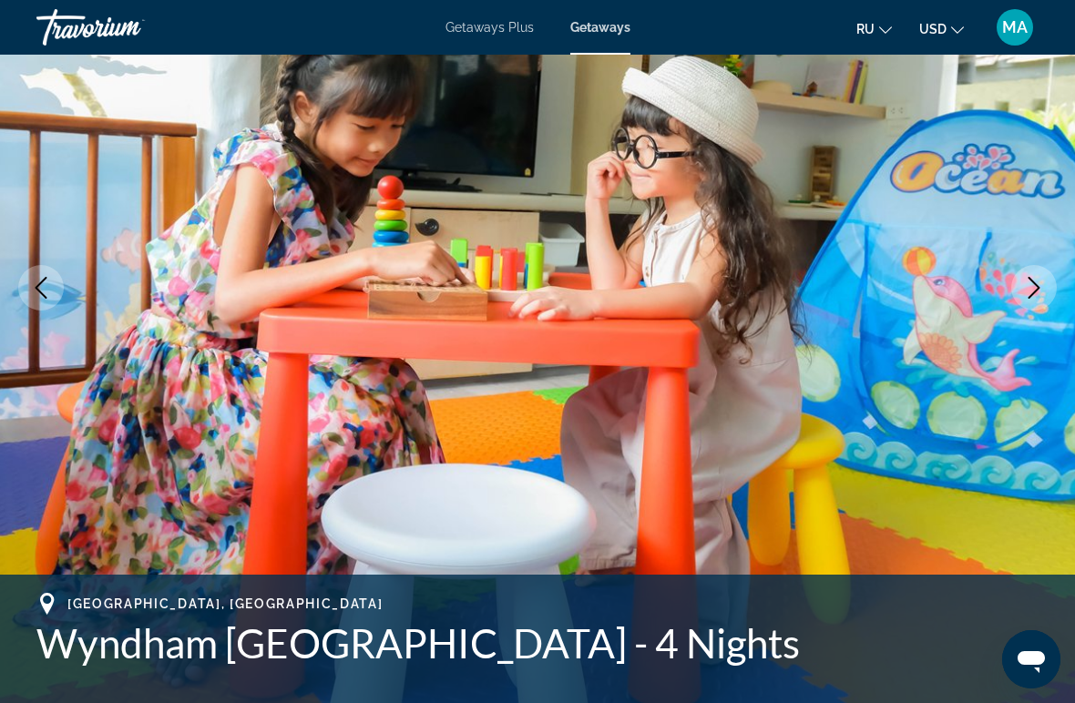
click at [1036, 297] on icon "Next image" at bounding box center [1034, 288] width 22 height 22
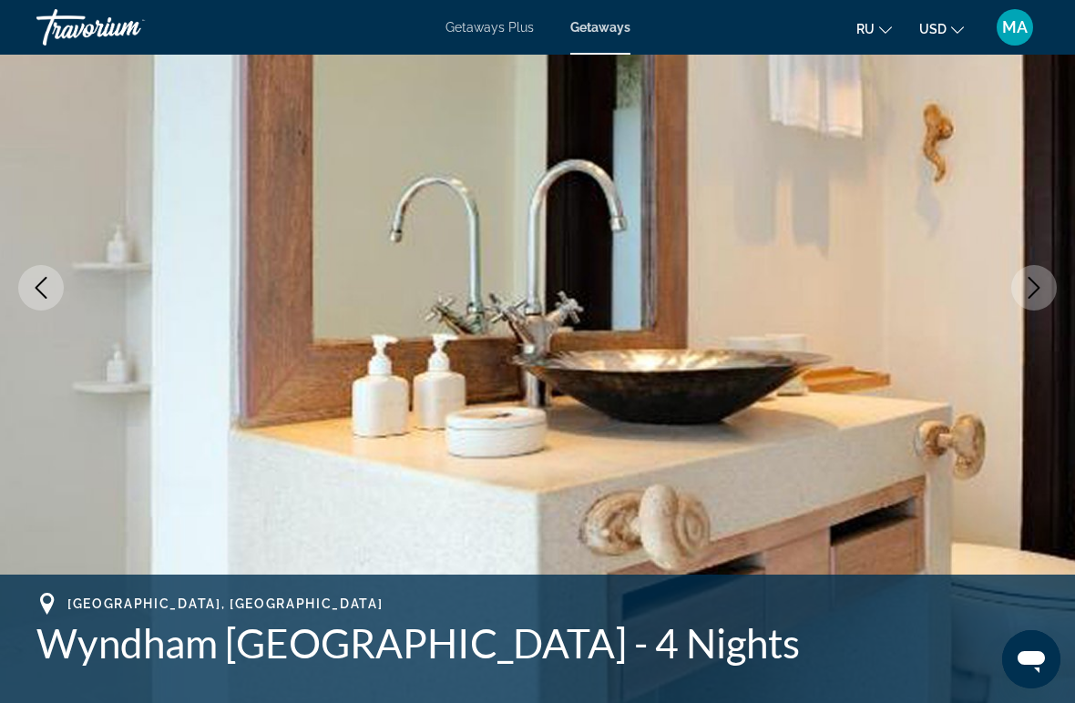
click at [1027, 297] on icon "Next image" at bounding box center [1034, 288] width 22 height 22
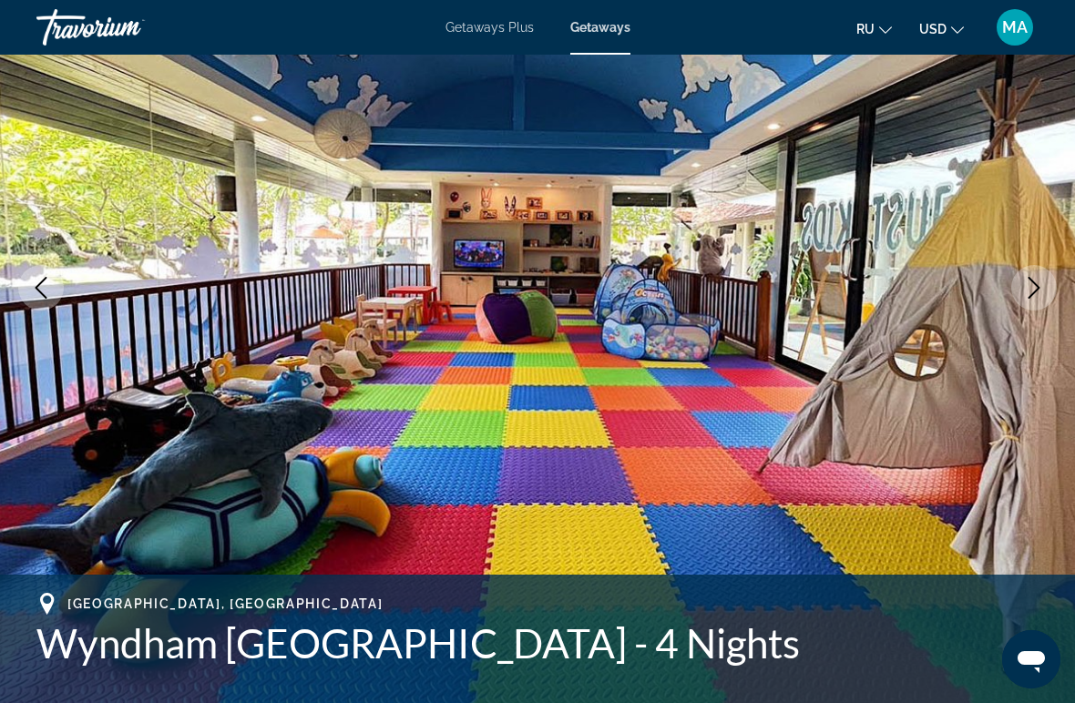
click at [1007, 286] on img "Main content" at bounding box center [537, 288] width 1075 height 866
click at [1020, 283] on button "Next image" at bounding box center [1034, 288] width 46 height 46
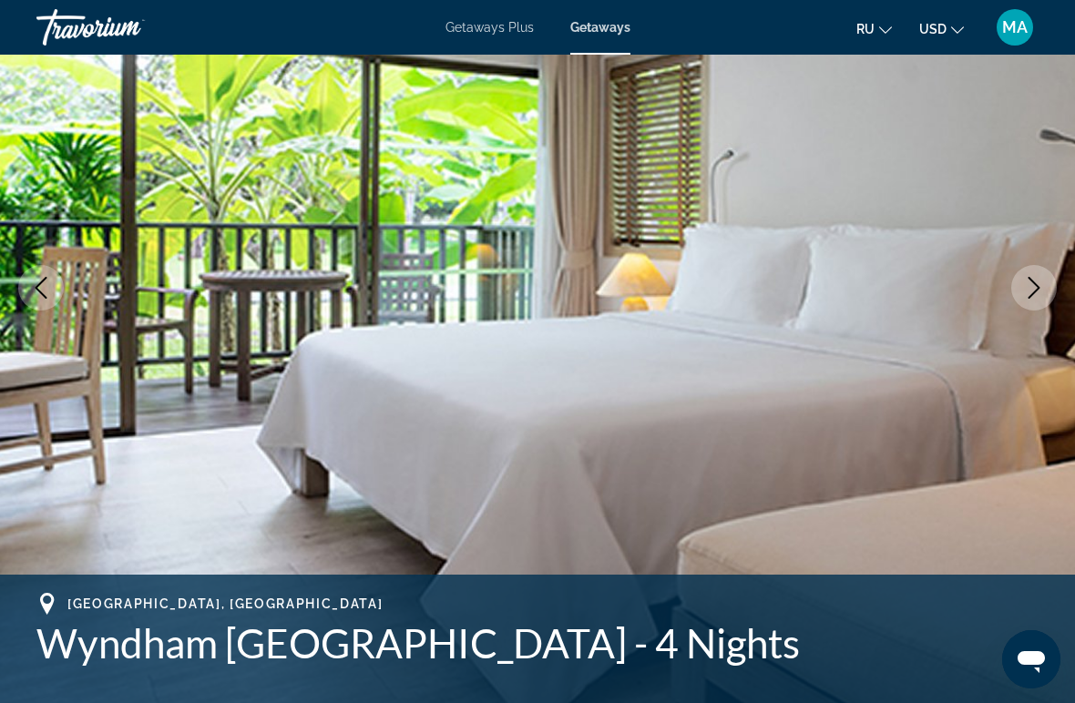
click at [1037, 285] on icon "Next image" at bounding box center [1035, 288] width 12 height 22
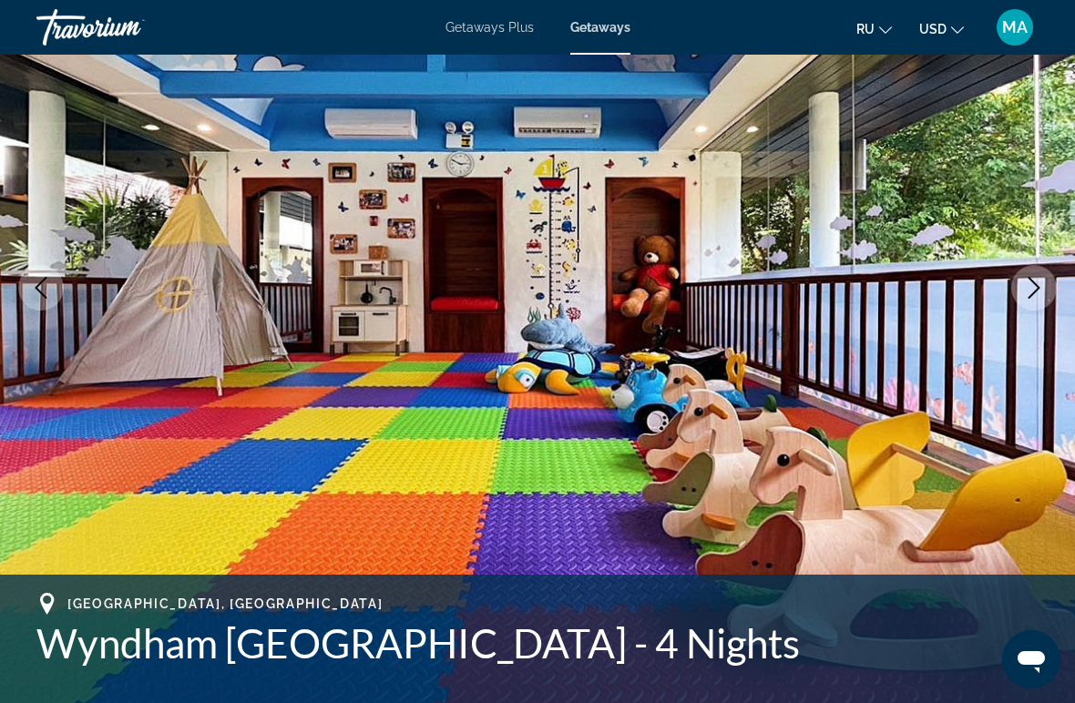
click at [1045, 299] on button "Next image" at bounding box center [1034, 288] width 46 height 46
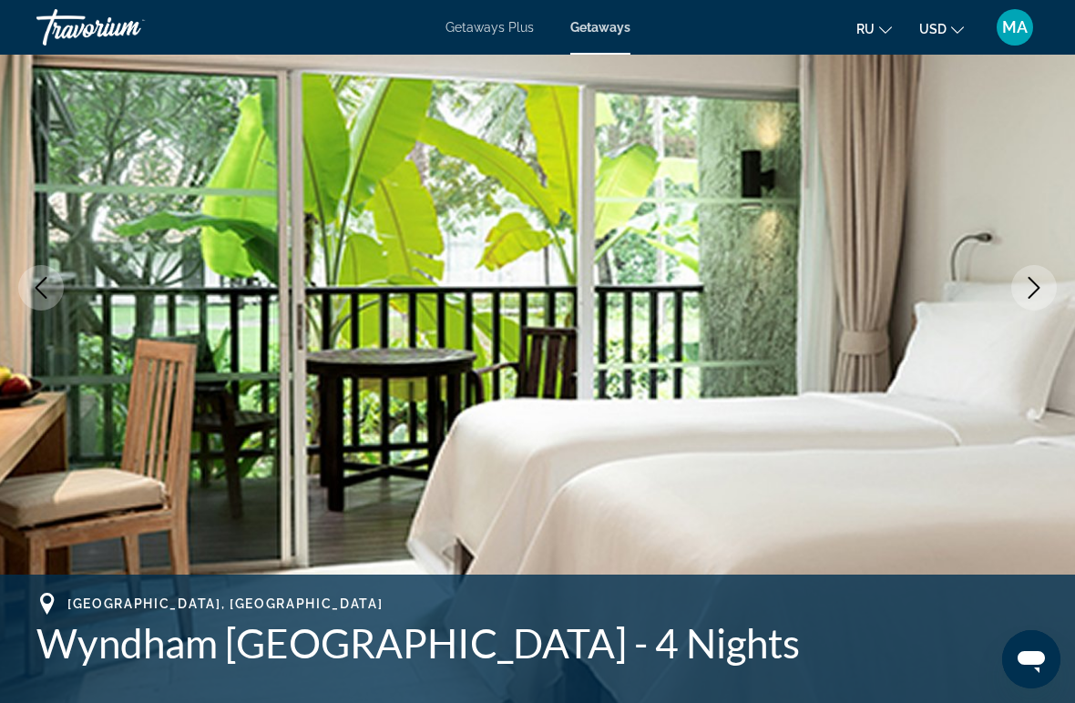
click at [1050, 302] on button "Next image" at bounding box center [1034, 288] width 46 height 46
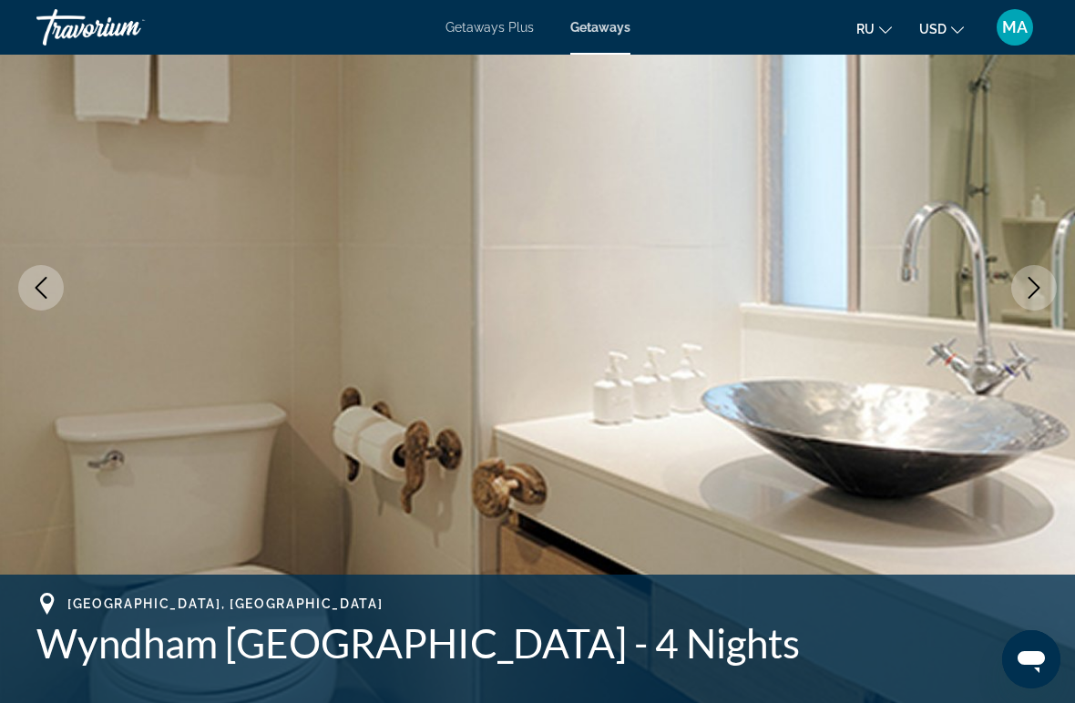
click at [27, 287] on button "Previous image" at bounding box center [41, 288] width 46 height 46
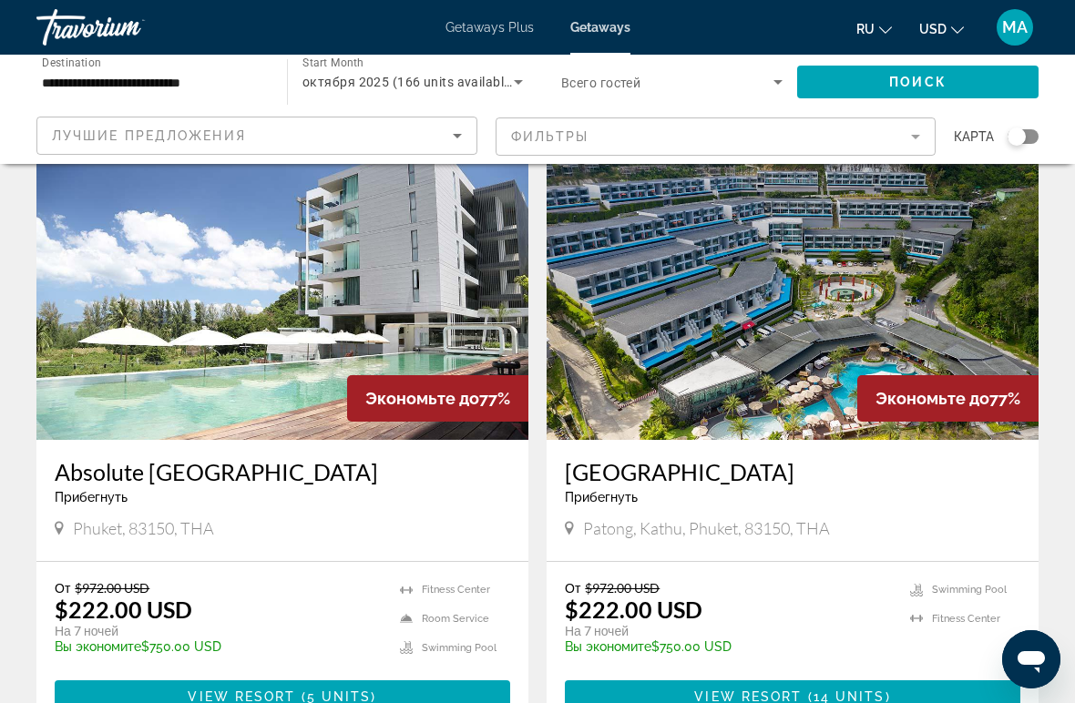
scroll to position [1941, 0]
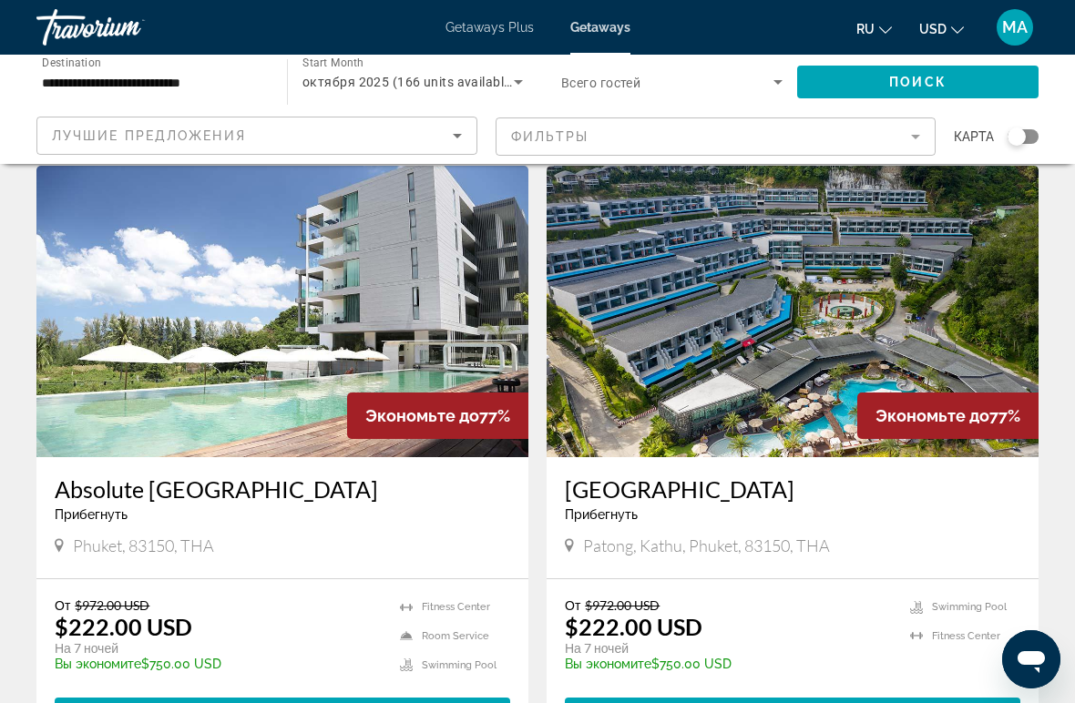
click at [690, 476] on h3 "[GEOGRAPHIC_DATA]" at bounding box center [793, 489] width 456 height 27
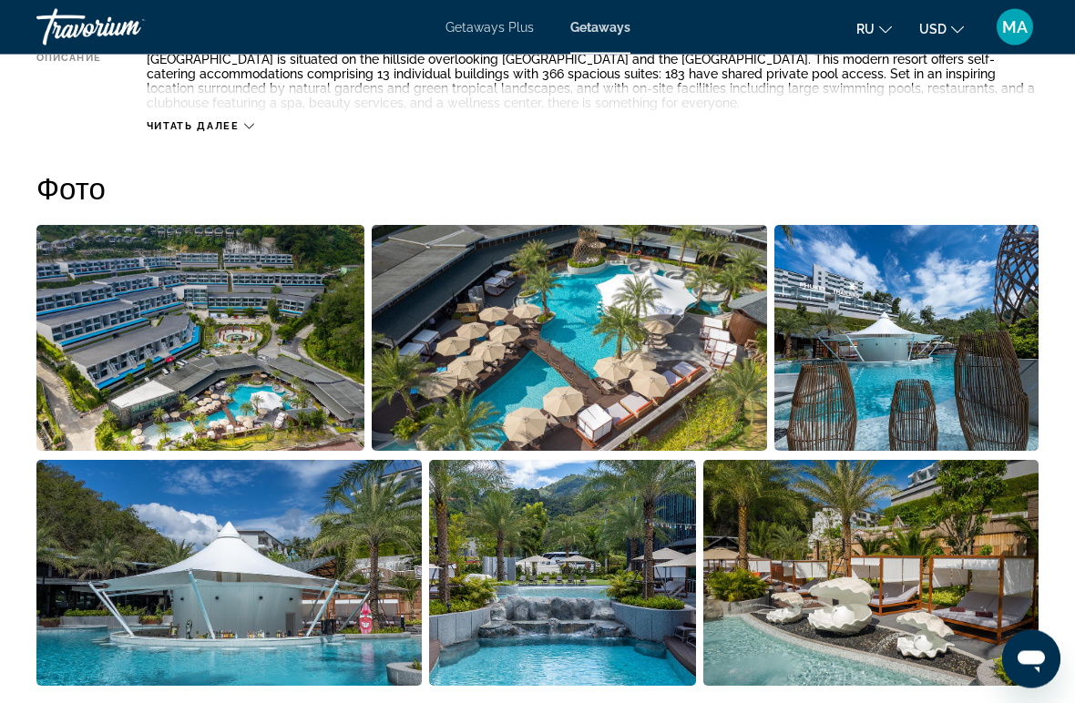
click at [751, 656] on img "Open full-screen image slider" at bounding box center [870, 574] width 335 height 226
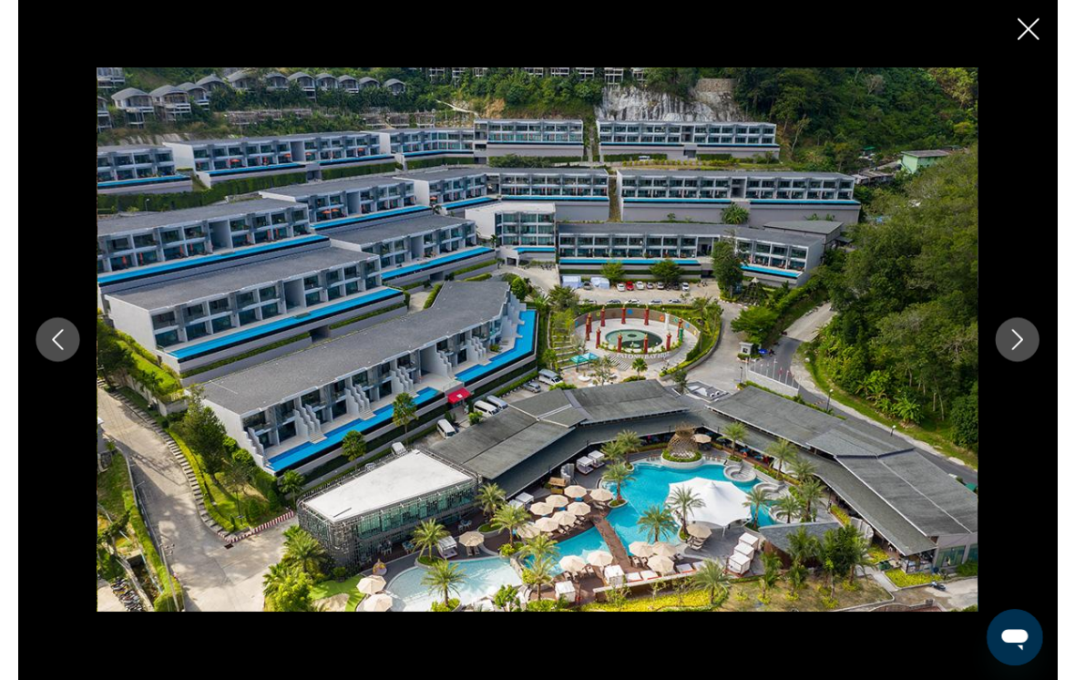
scroll to position [1100, 0]
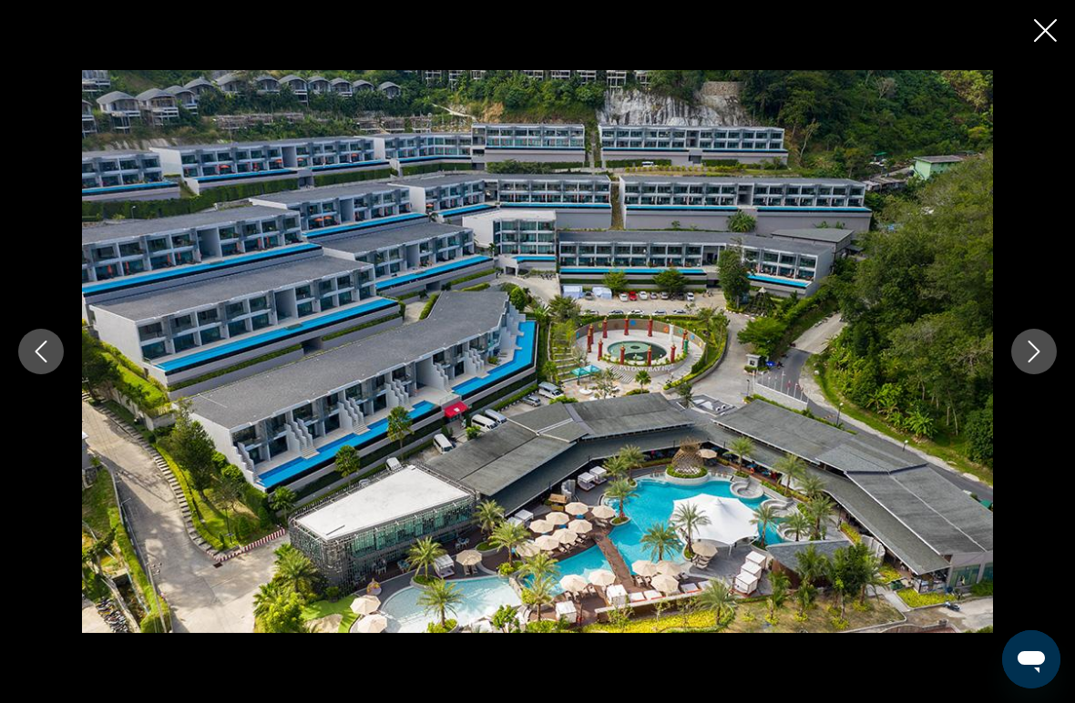
click at [1030, 358] on icon "Next image" at bounding box center [1034, 352] width 22 height 22
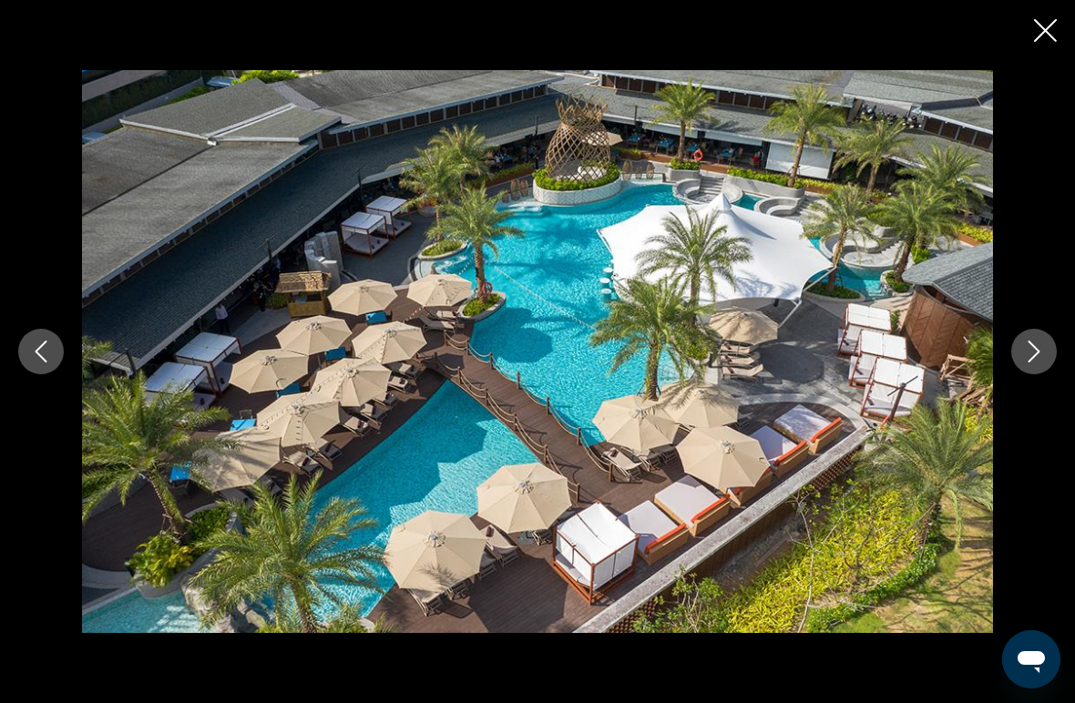
click at [1017, 351] on button "Next image" at bounding box center [1034, 352] width 46 height 46
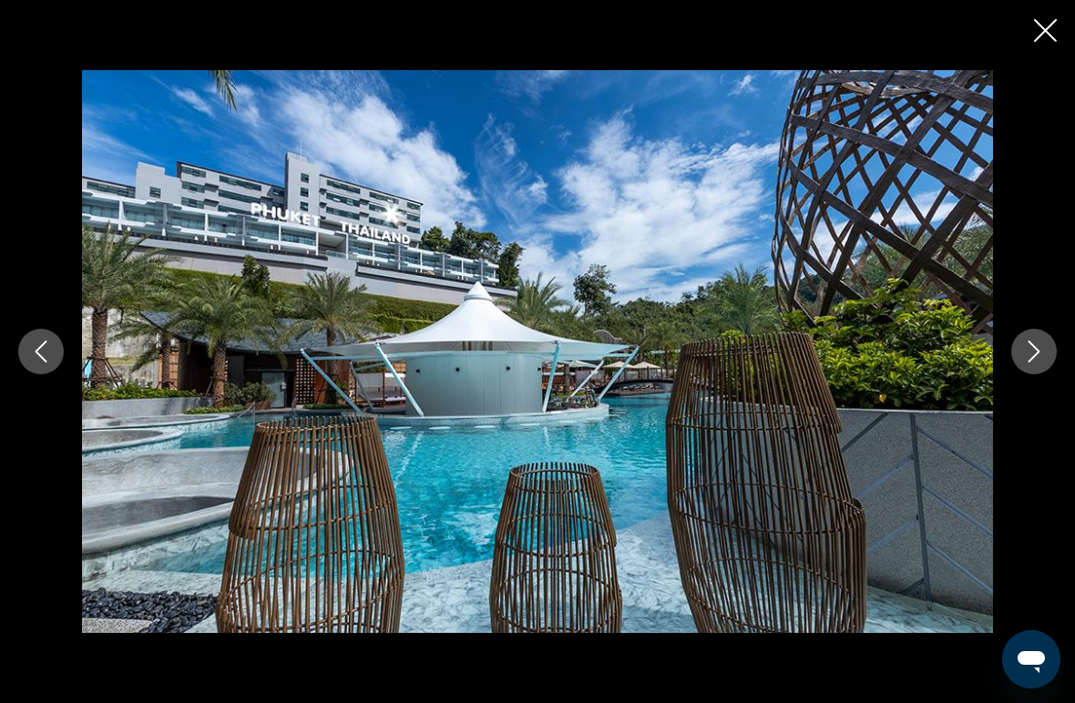
click at [1023, 356] on icon "Next image" at bounding box center [1034, 352] width 22 height 22
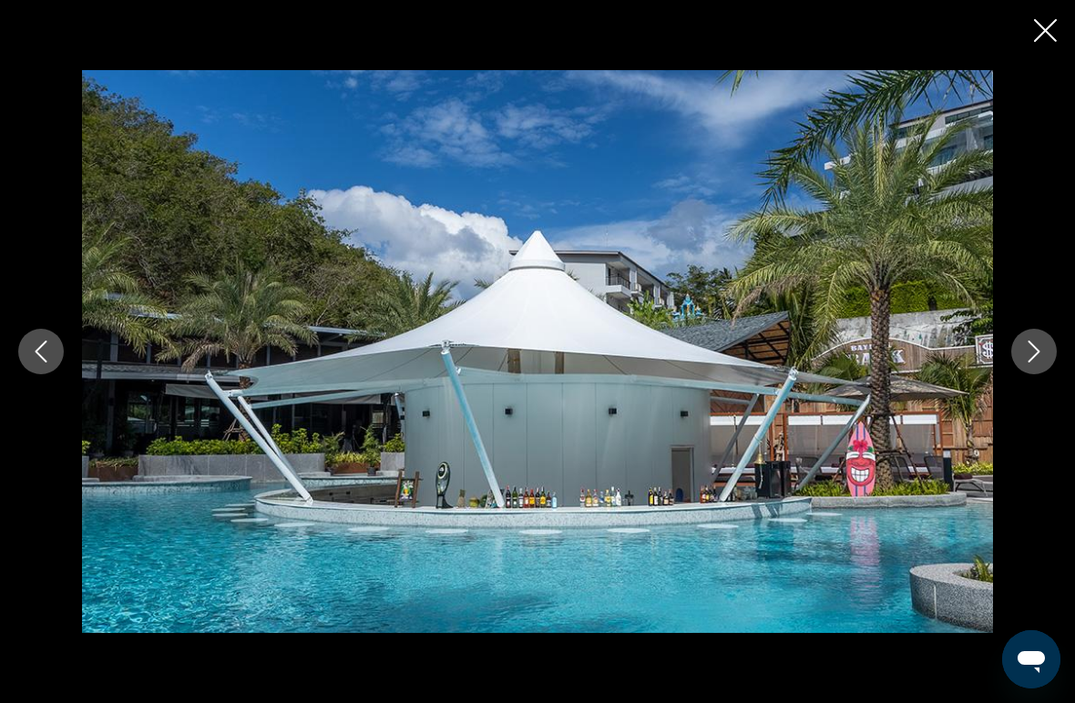
click at [1032, 371] on button "Next image" at bounding box center [1034, 352] width 46 height 46
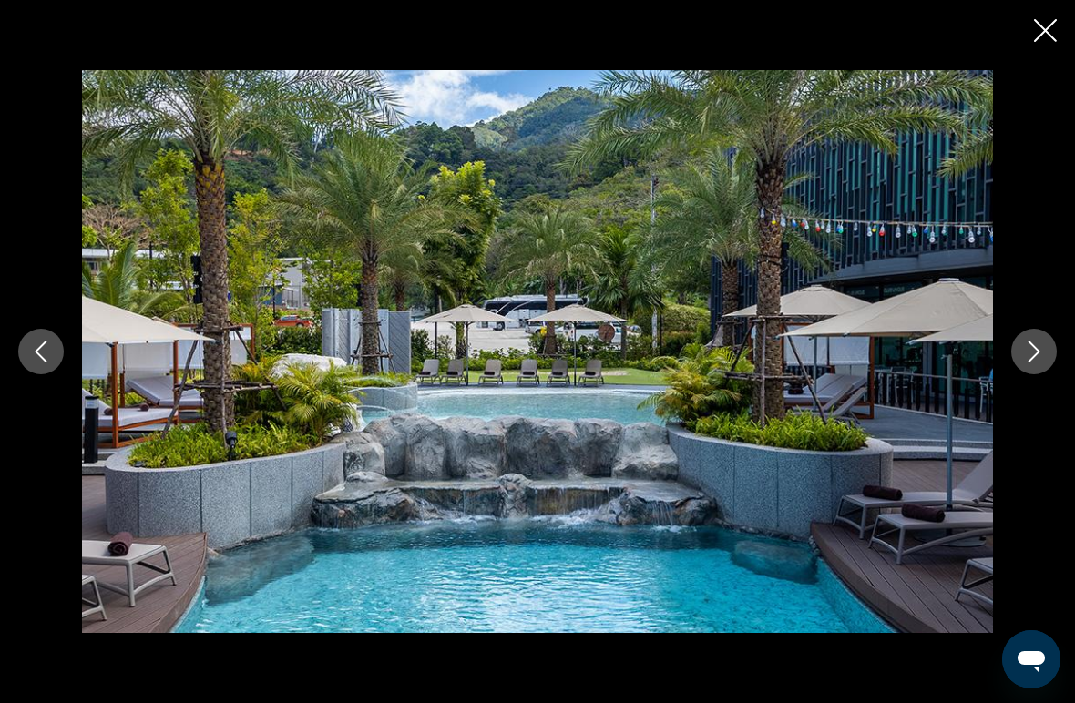
click at [1029, 361] on icon "Next image" at bounding box center [1034, 352] width 22 height 22
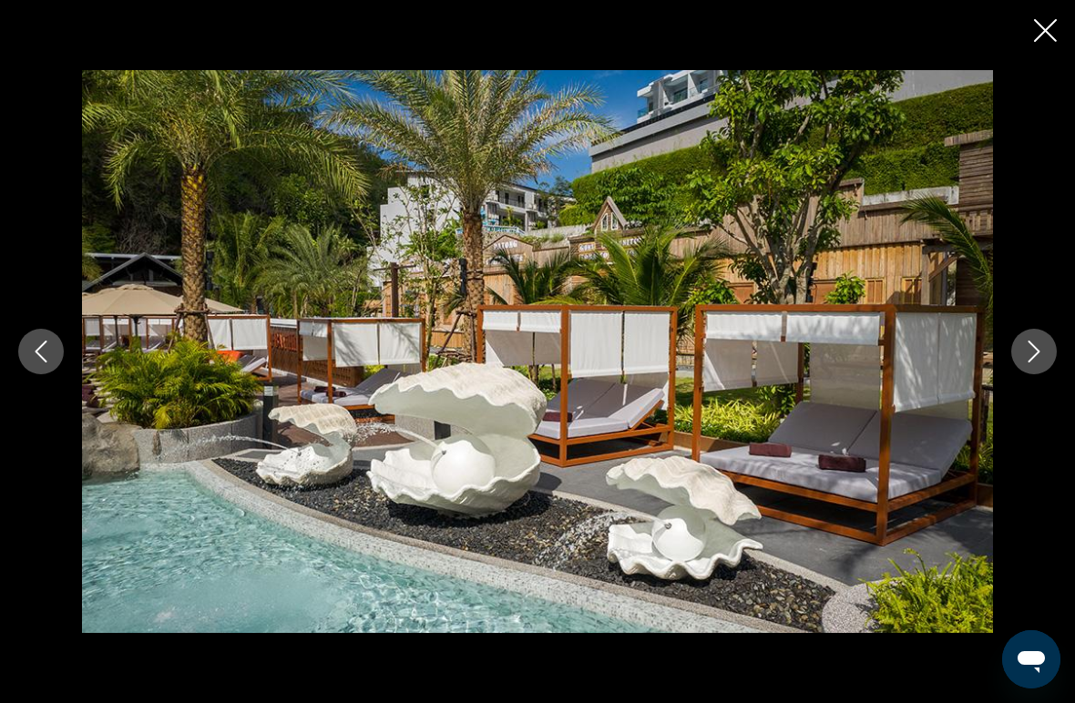
click at [1027, 353] on icon "Next image" at bounding box center [1034, 352] width 22 height 22
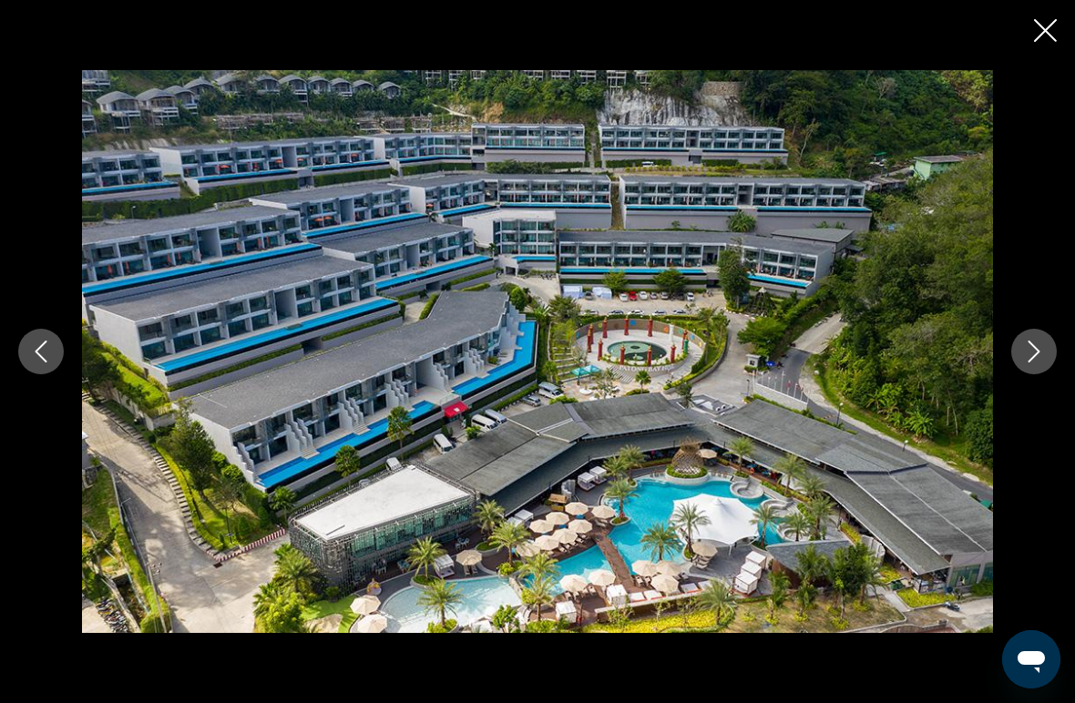
click at [1023, 28] on div "prev next" at bounding box center [537, 351] width 1075 height 703
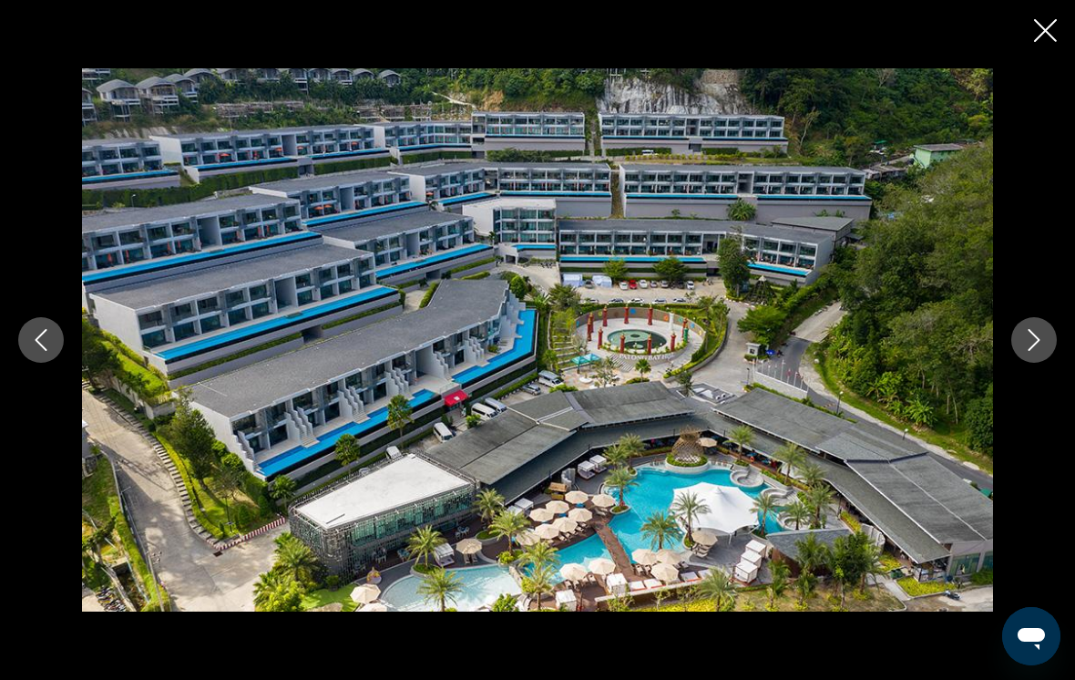
click at [1049, 27] on icon "Close slideshow" at bounding box center [1045, 30] width 23 height 23
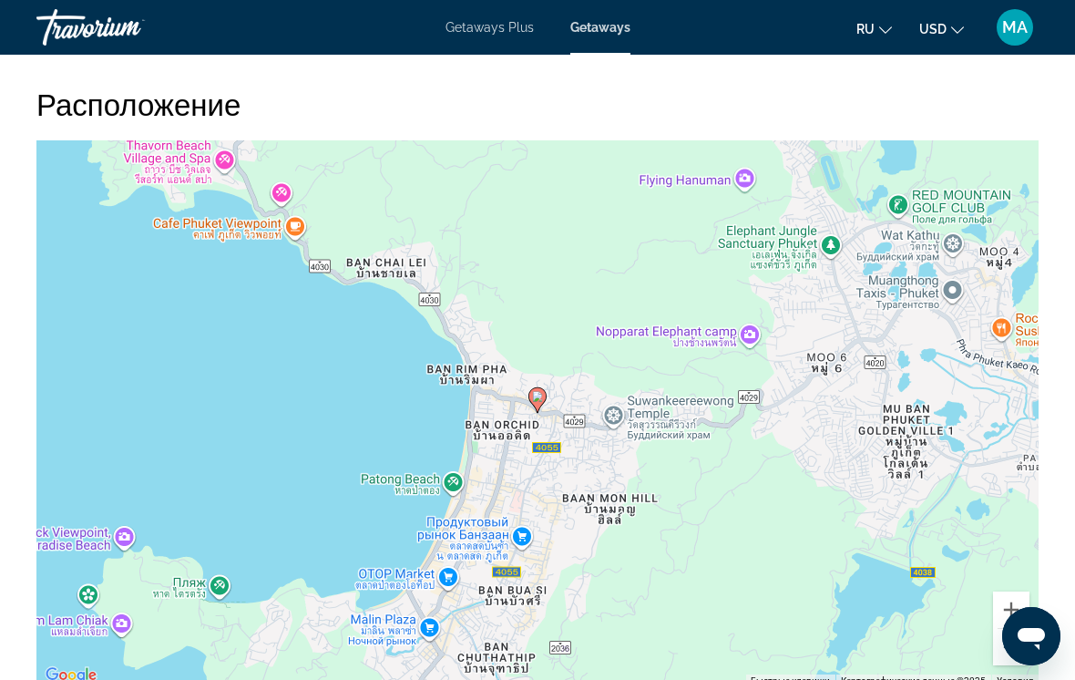
scroll to position [2638, 0]
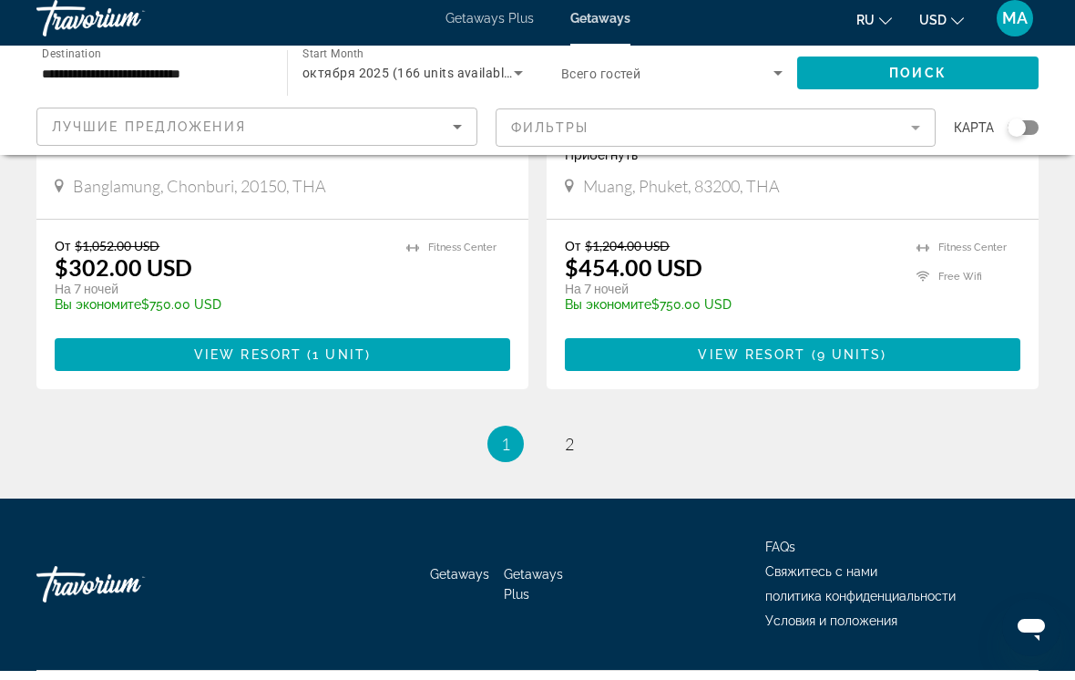
scroll to position [3563, 0]
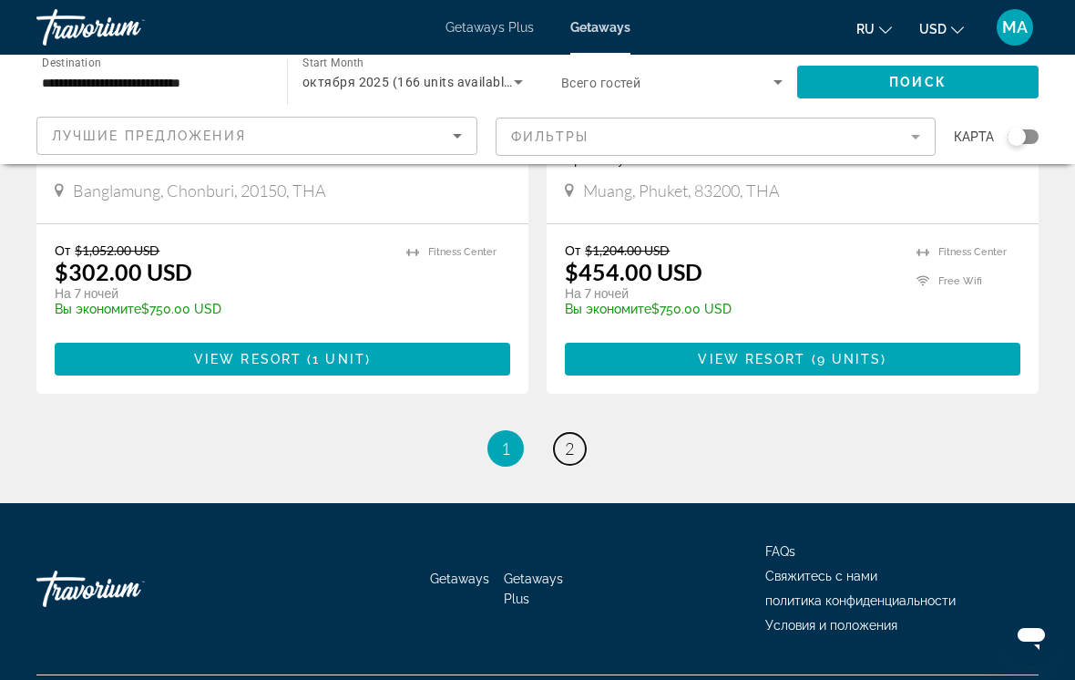
click at [565, 438] on span "2" at bounding box center [569, 448] width 9 height 20
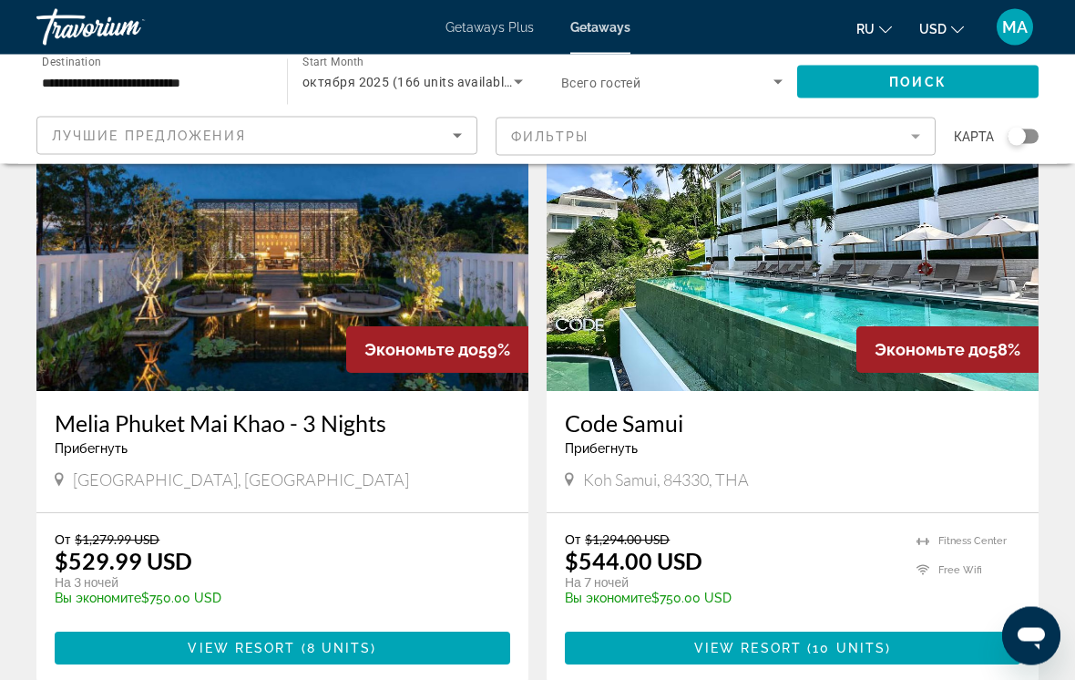
scroll to position [116, 0]
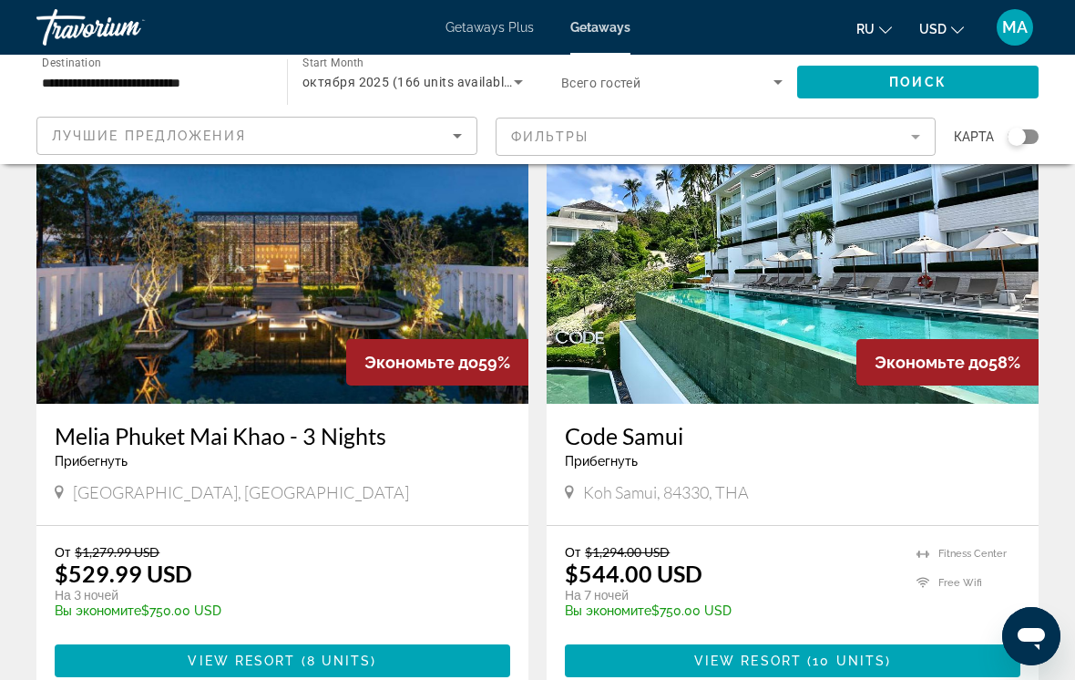
click at [646, 436] on h3 "Code Samui" at bounding box center [793, 435] width 456 height 27
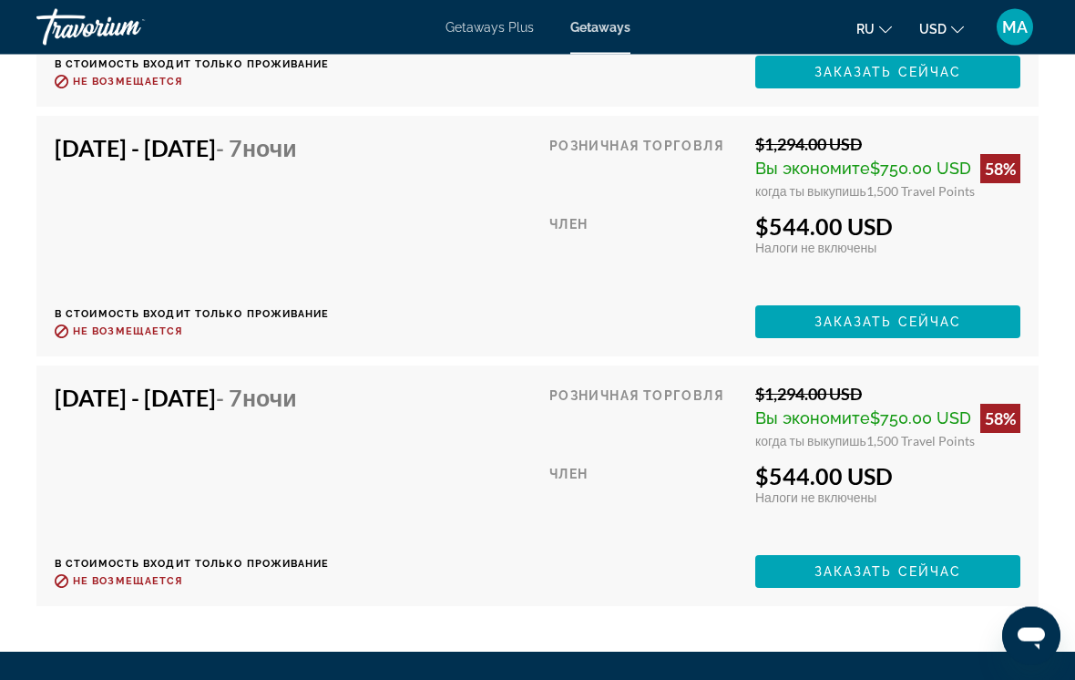
scroll to position [4190, 0]
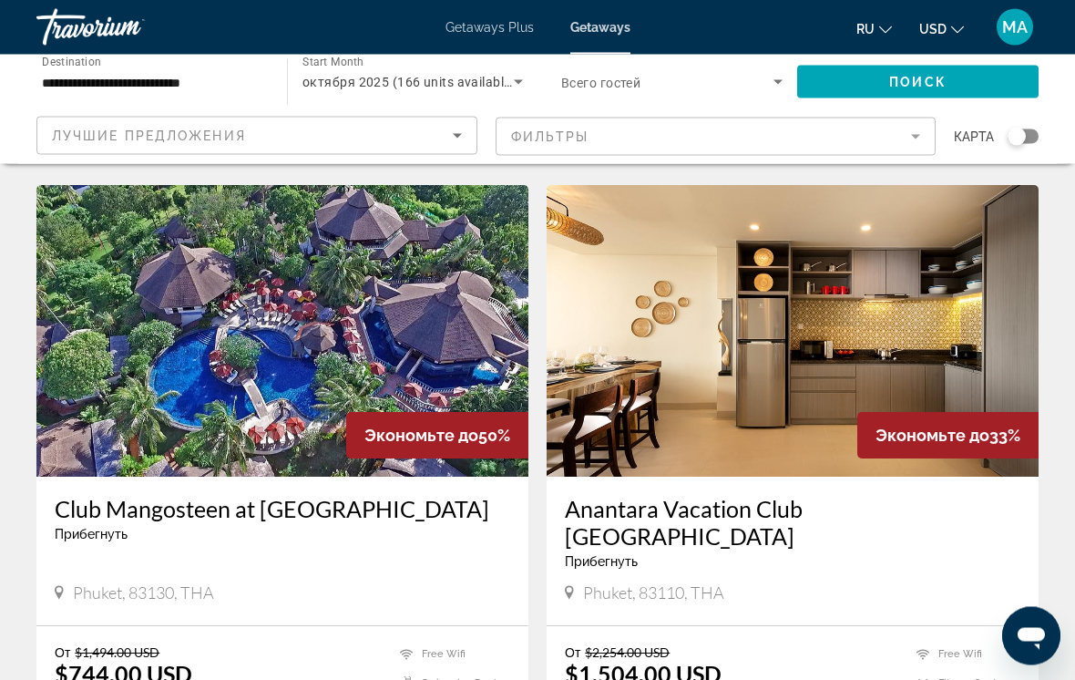
scroll to position [662, 0]
click at [313, 519] on h3 "Club Mangosteen at [GEOGRAPHIC_DATA]" at bounding box center [283, 508] width 456 height 27
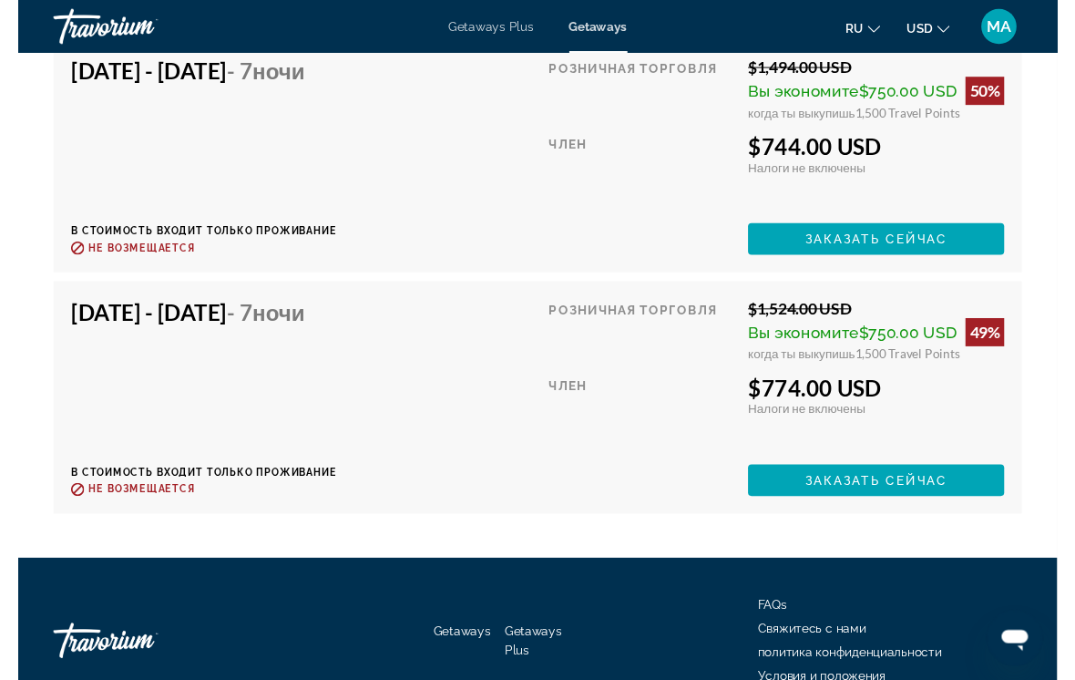
scroll to position [4014, 0]
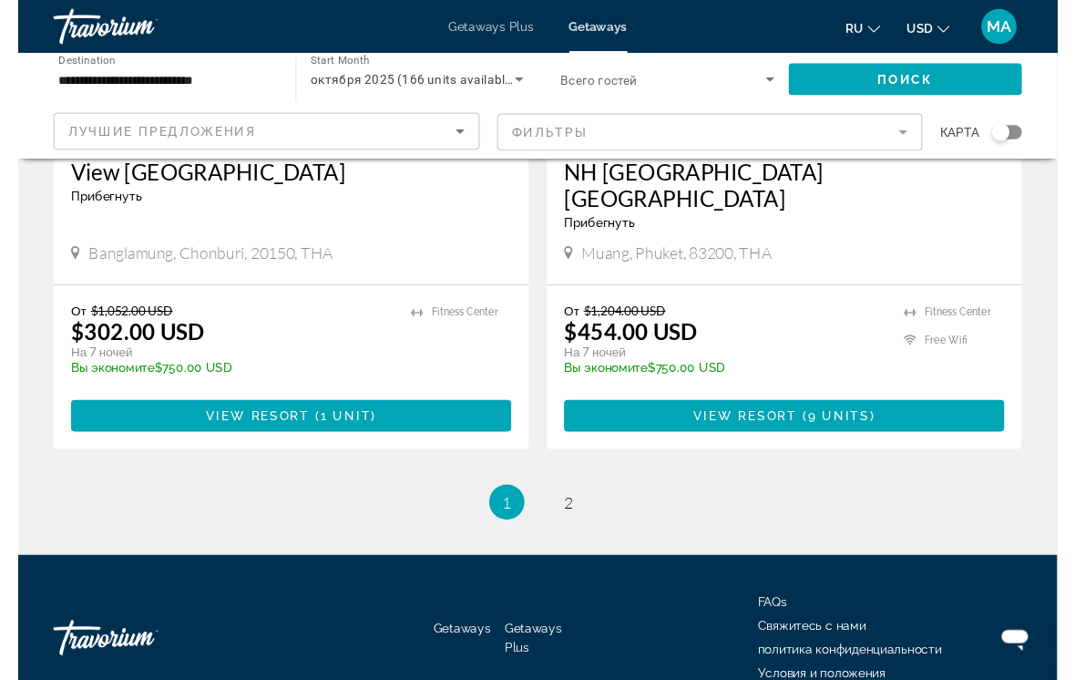
scroll to position [3563, 0]
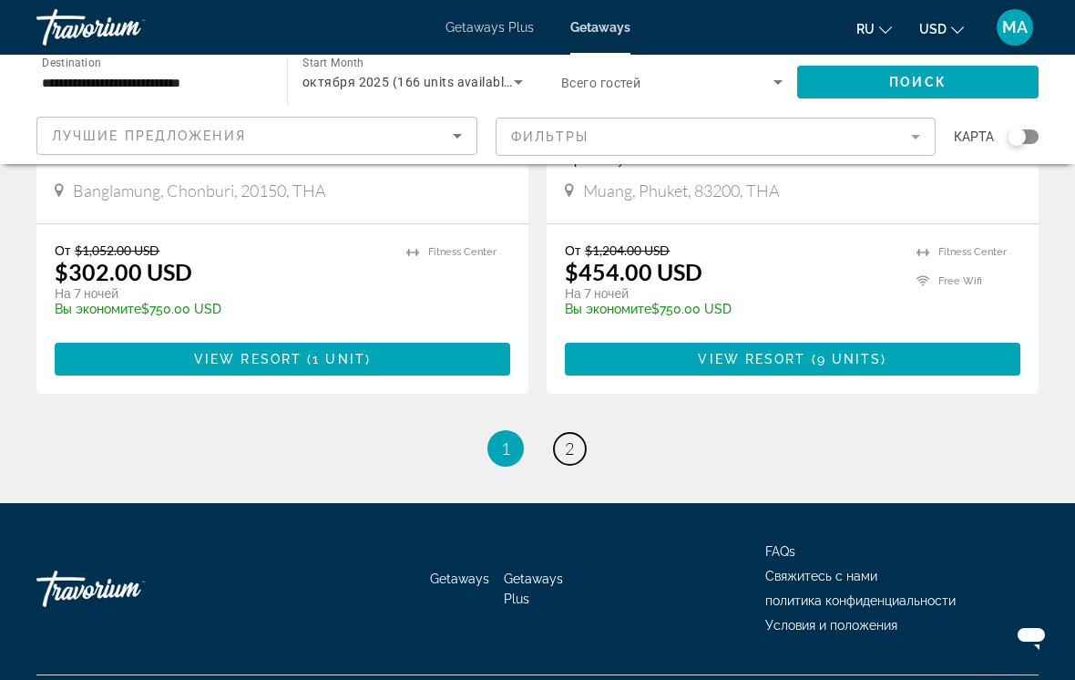
click at [560, 433] on link "page 2" at bounding box center [570, 449] width 32 height 32
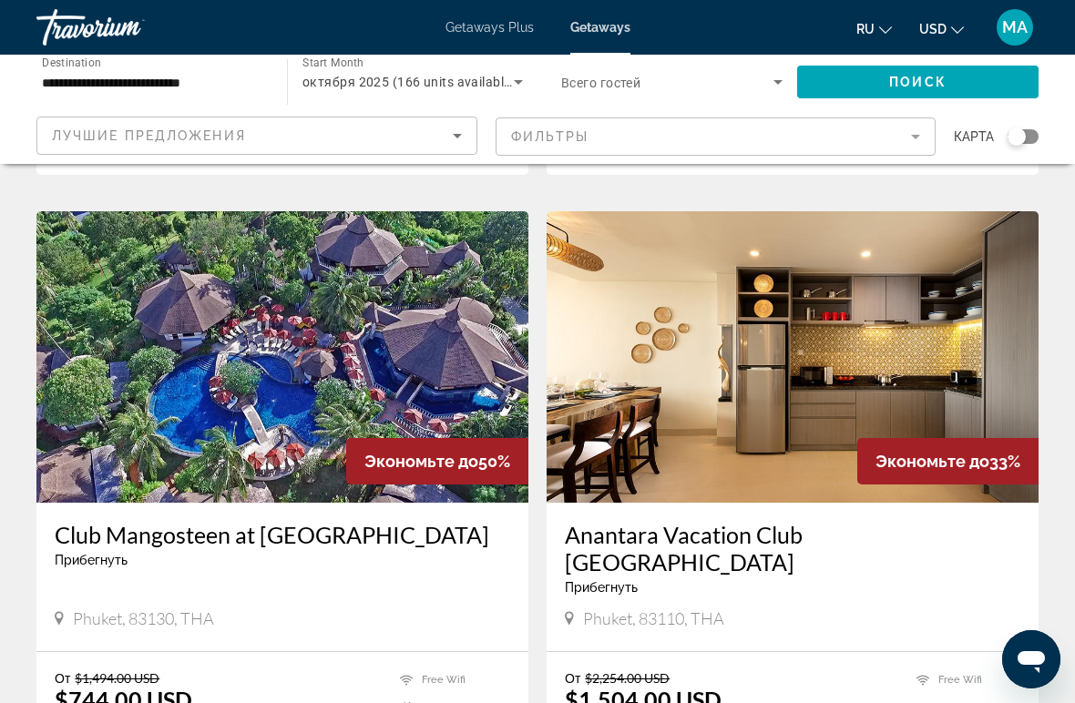
scroll to position [732, 0]
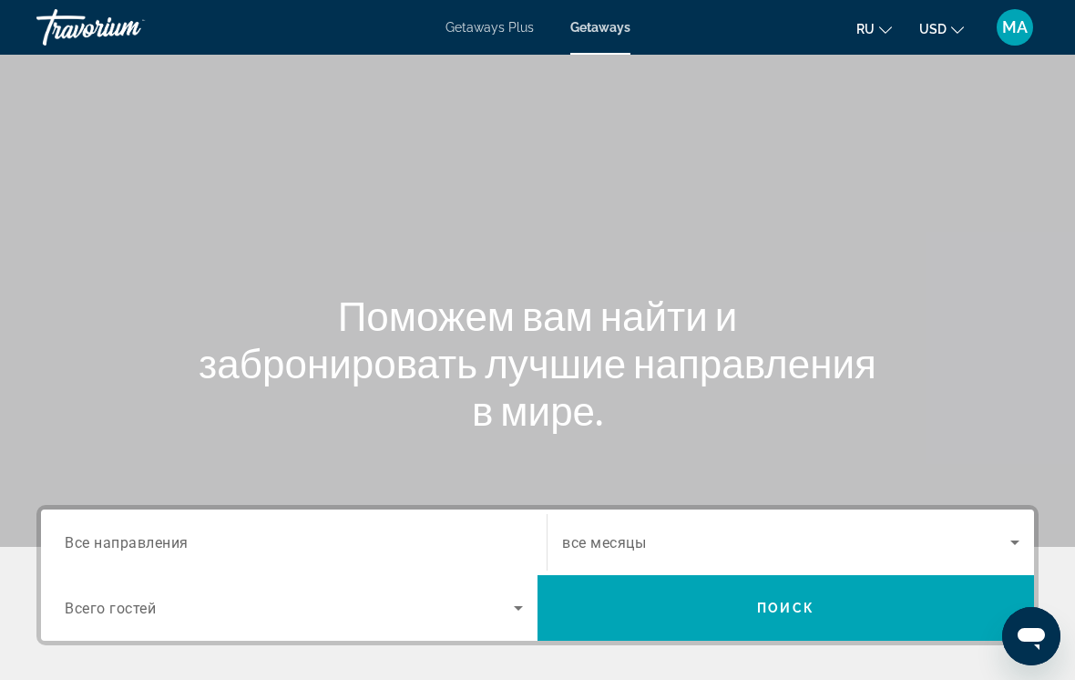
click at [282, 534] on input "Destination Все направления" at bounding box center [294, 543] width 458 height 22
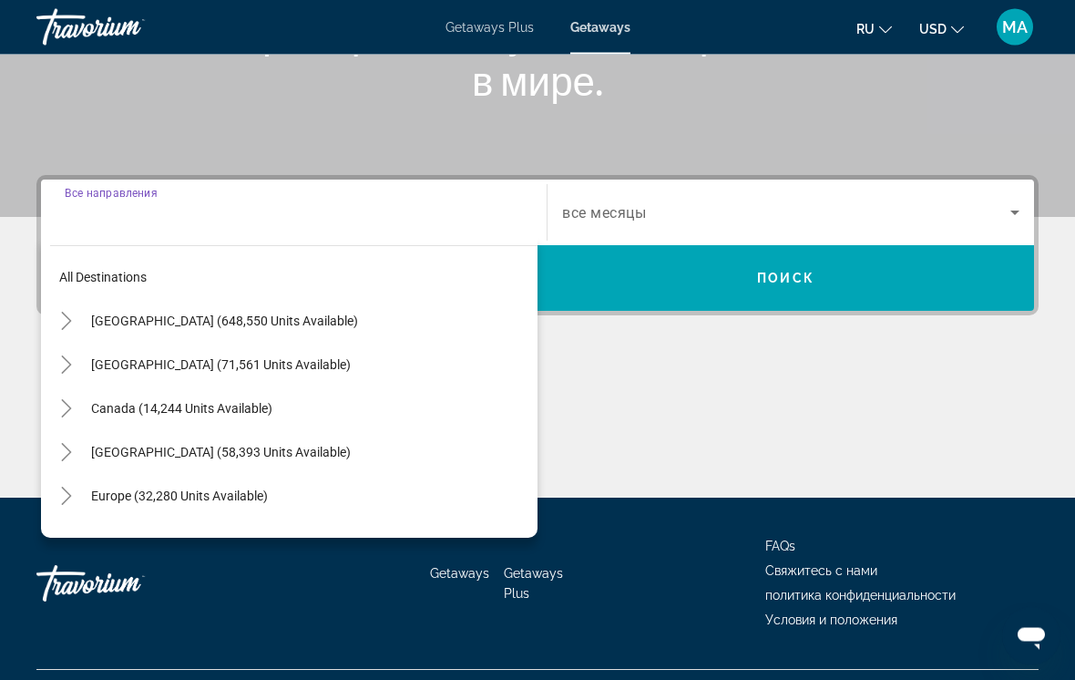
scroll to position [371, 0]
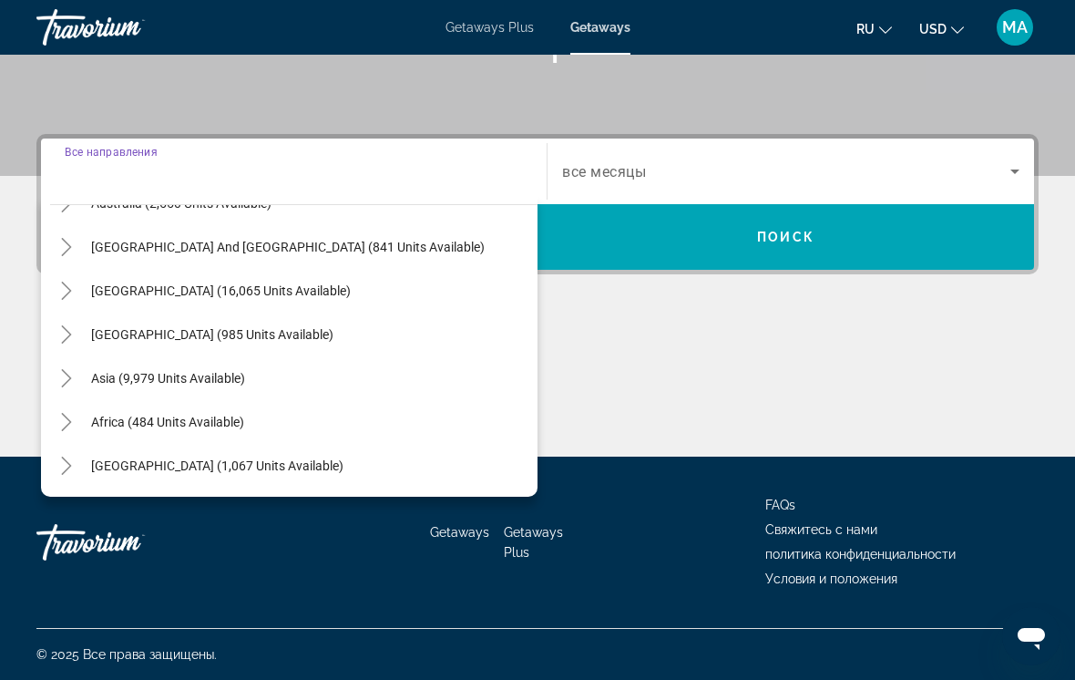
click at [66, 382] on icon "Toggle Asia (9,979 units available)" at bounding box center [66, 378] width 18 height 18
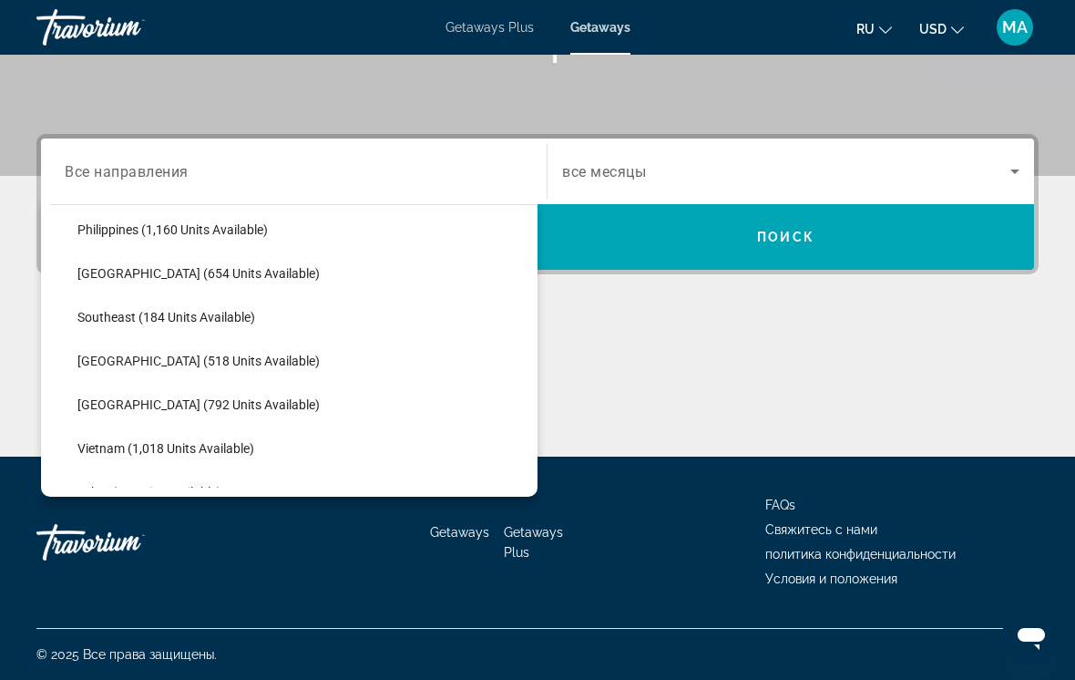
scroll to position [839, 0]
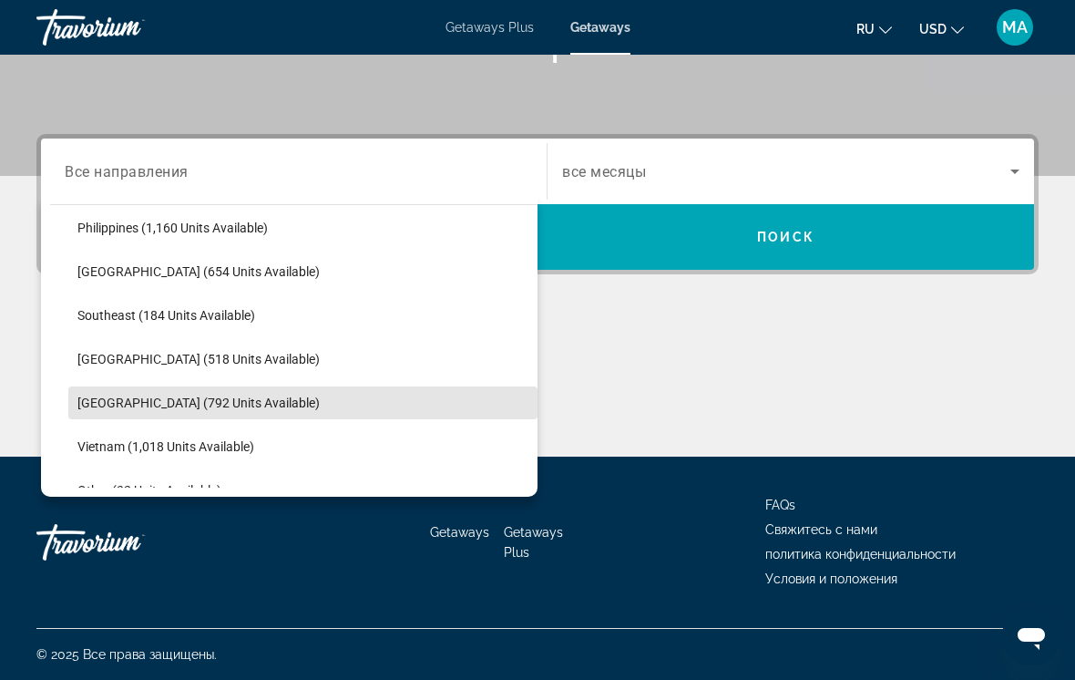
click at [198, 408] on span "[GEOGRAPHIC_DATA] (792 units available)" at bounding box center [198, 402] width 242 height 15
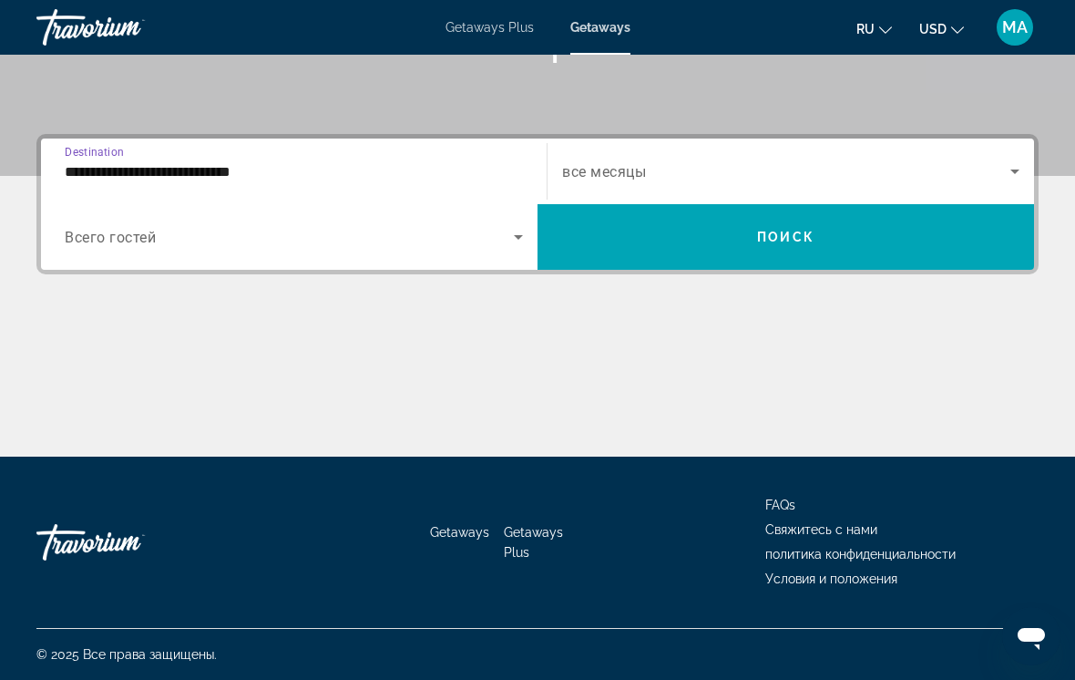
click at [290, 167] on input "**********" at bounding box center [294, 172] width 458 height 22
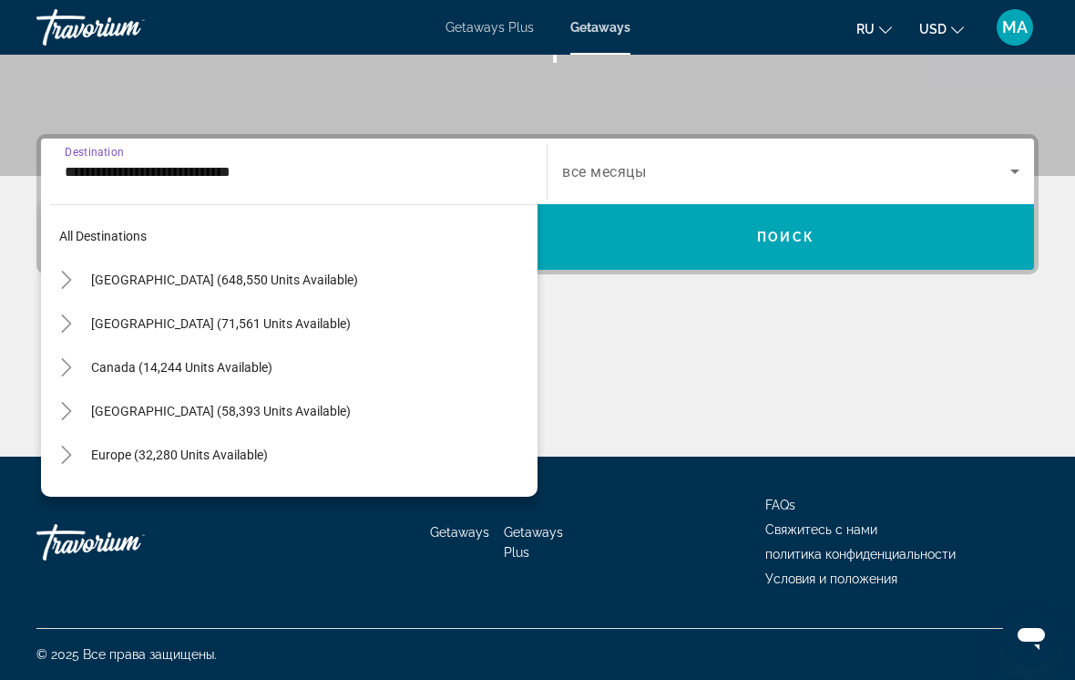
scroll to position [896, 0]
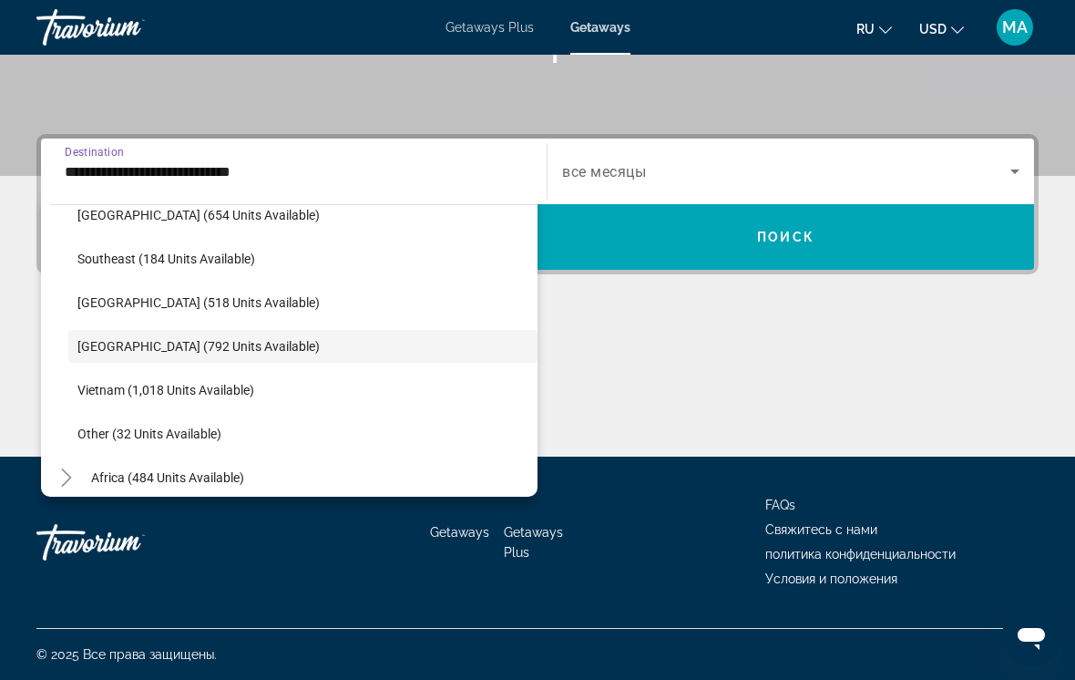
click at [203, 397] on span "Search widget" at bounding box center [302, 390] width 469 height 44
type input "**********"
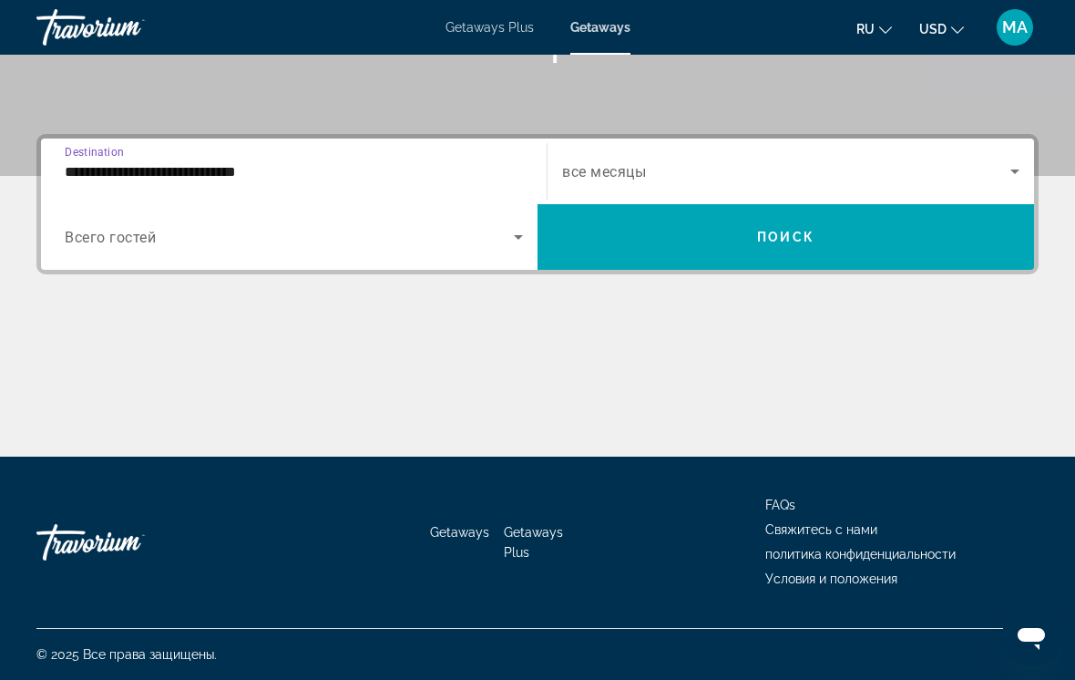
click at [694, 177] on span "Search widget" at bounding box center [786, 171] width 448 height 22
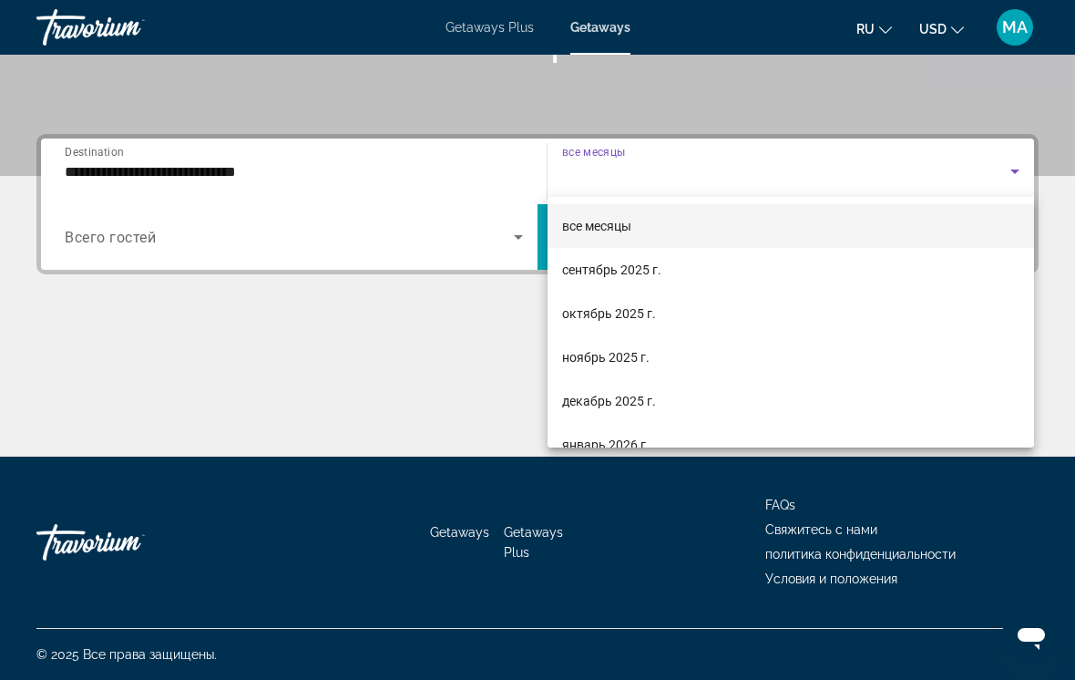
click at [623, 313] on span "октябрь 2025 г." at bounding box center [609, 314] width 94 height 22
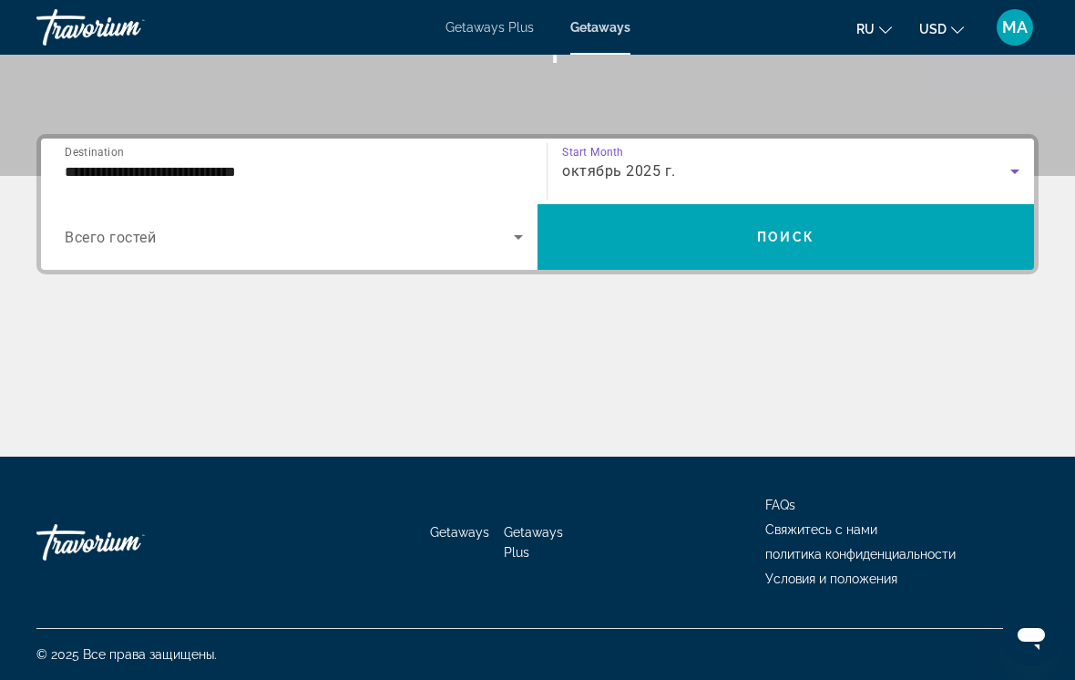
click at [736, 251] on span "Search widget" at bounding box center [786, 237] width 497 height 44
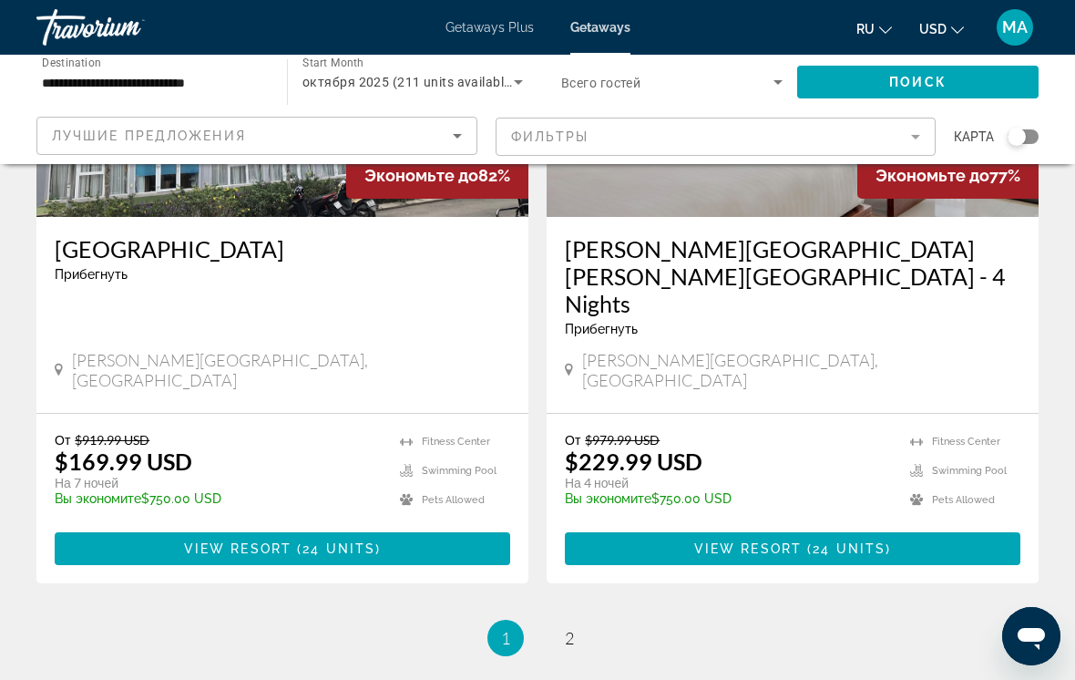
scroll to position [3437, 0]
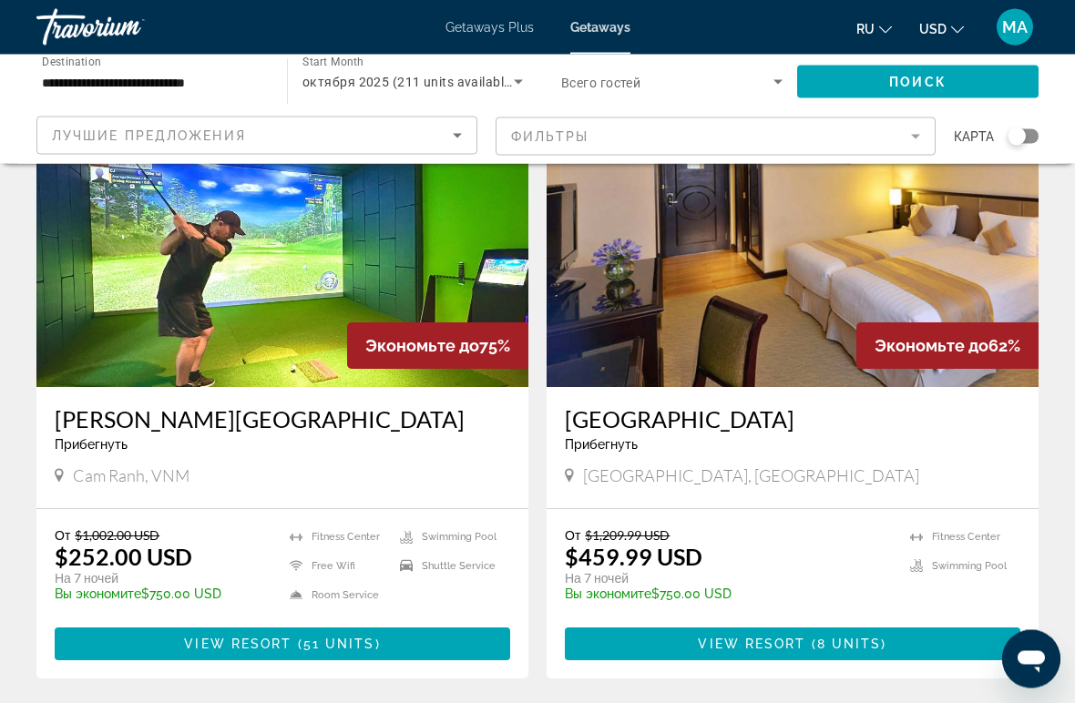
scroll to position [132, 0]
click at [785, 418] on h3 "[GEOGRAPHIC_DATA]" at bounding box center [793, 418] width 456 height 27
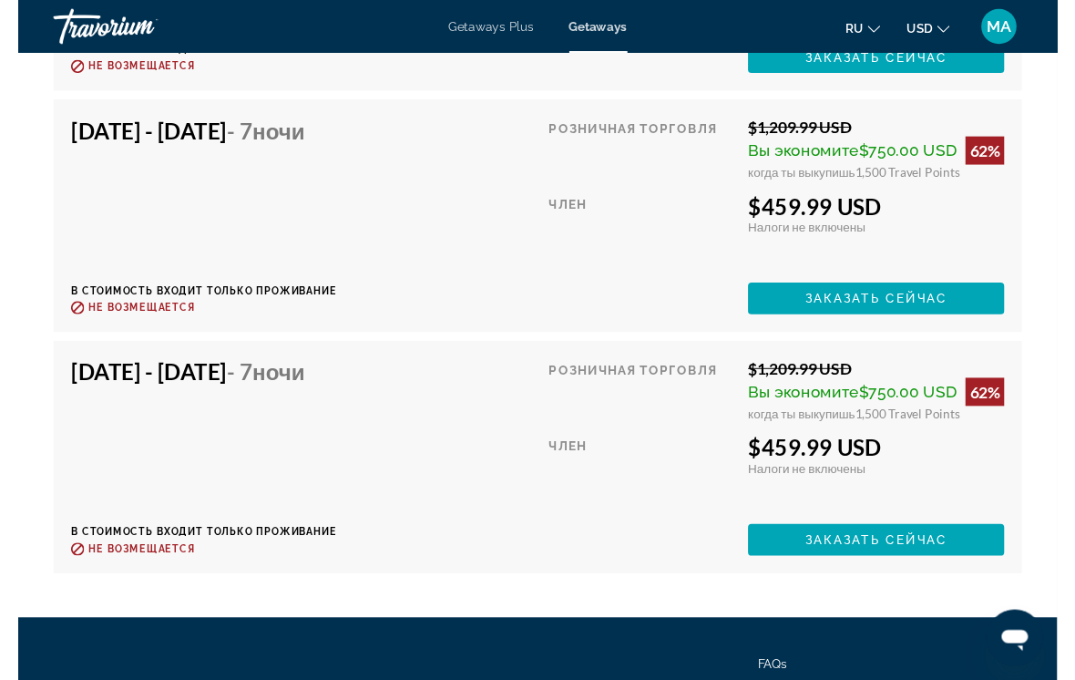
scroll to position [3946, 0]
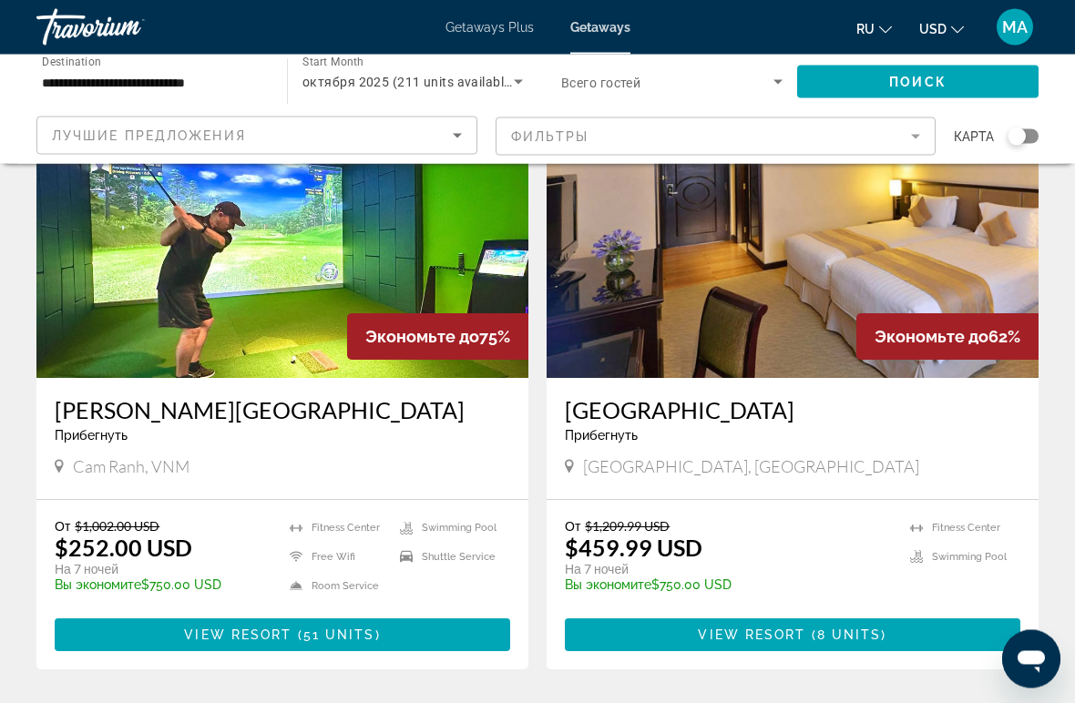
scroll to position [143, 0]
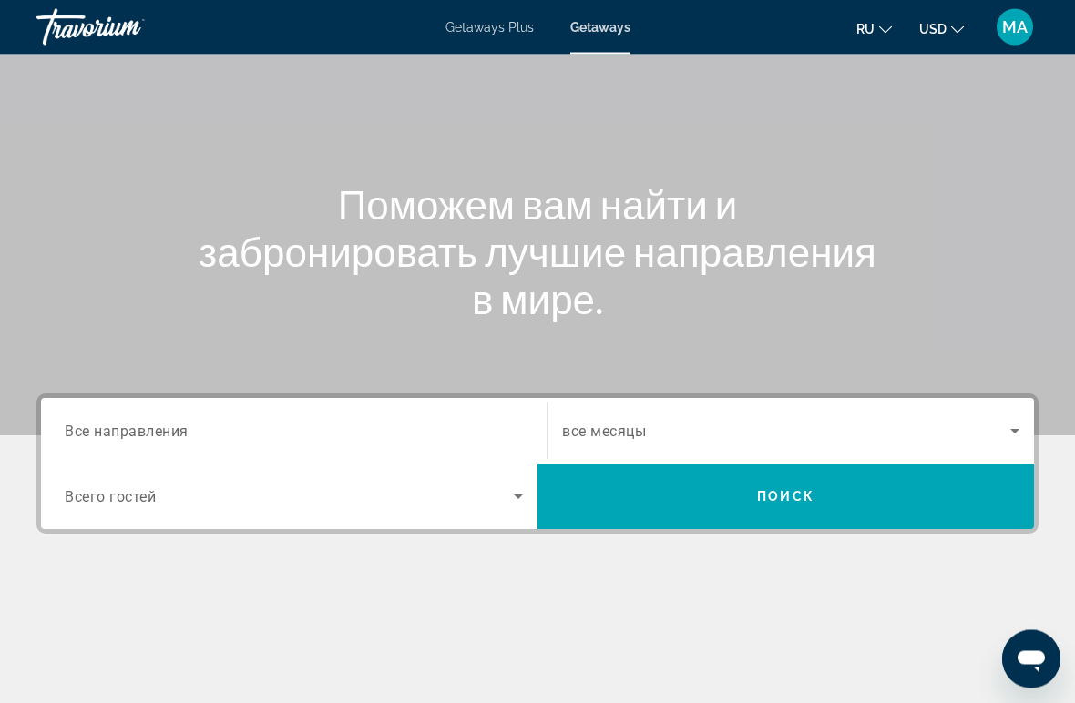
click at [222, 426] on input "Destination Все направления" at bounding box center [294, 433] width 458 height 22
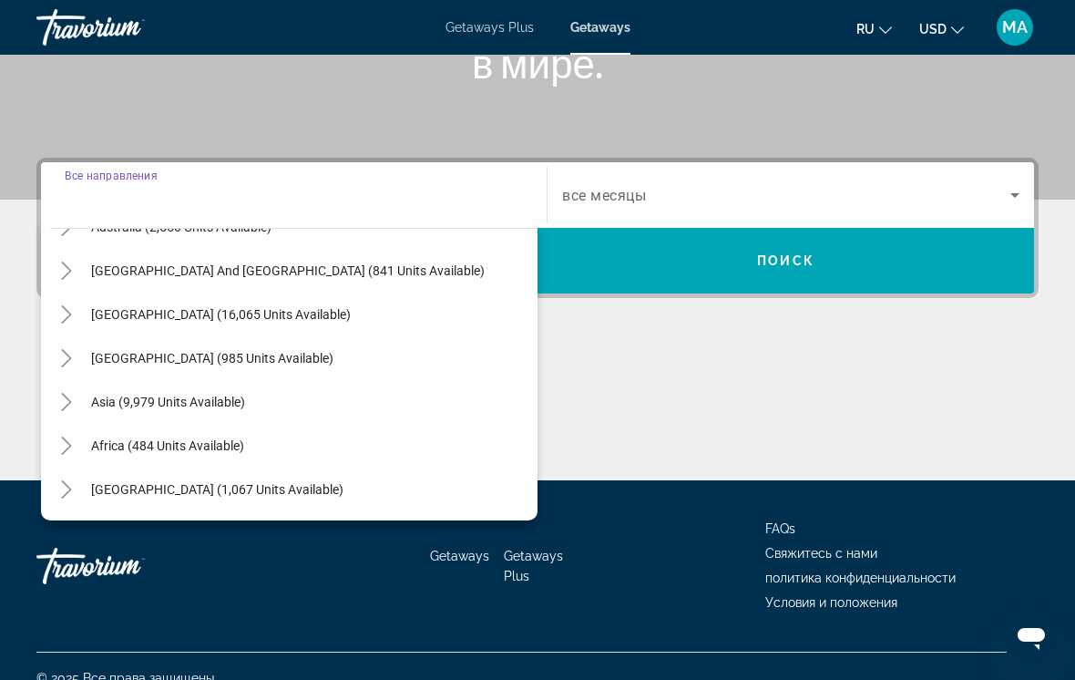
scroll to position [295, 0]
click at [67, 407] on icon "Toggle Asia (9,979 units available)" at bounding box center [66, 402] width 18 height 18
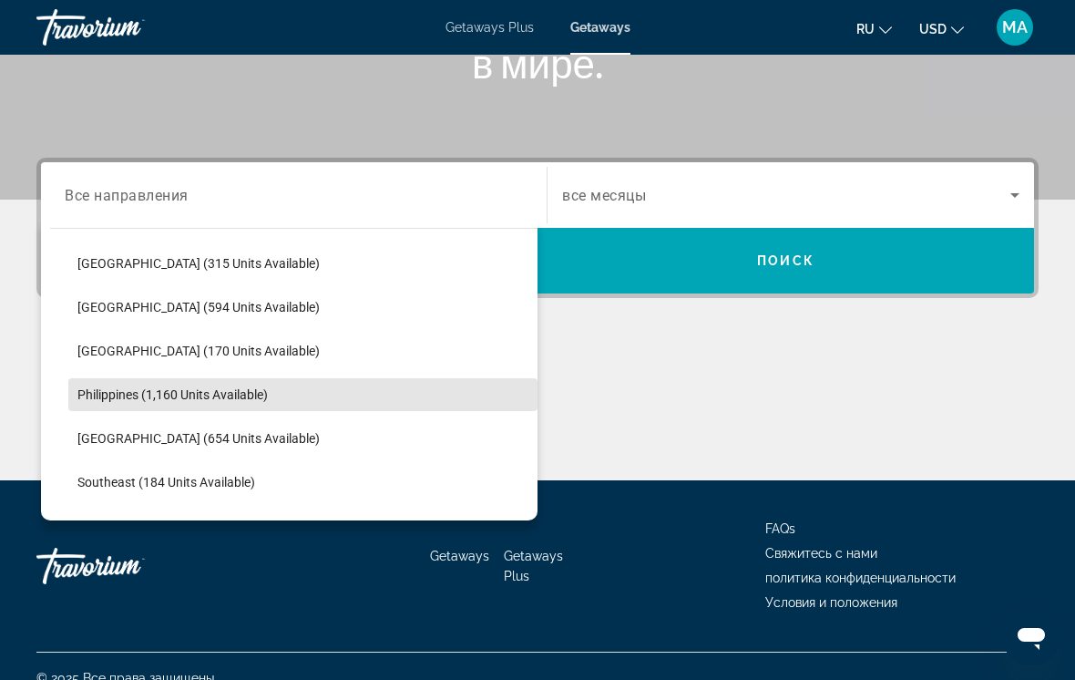
scroll to position [703, 0]
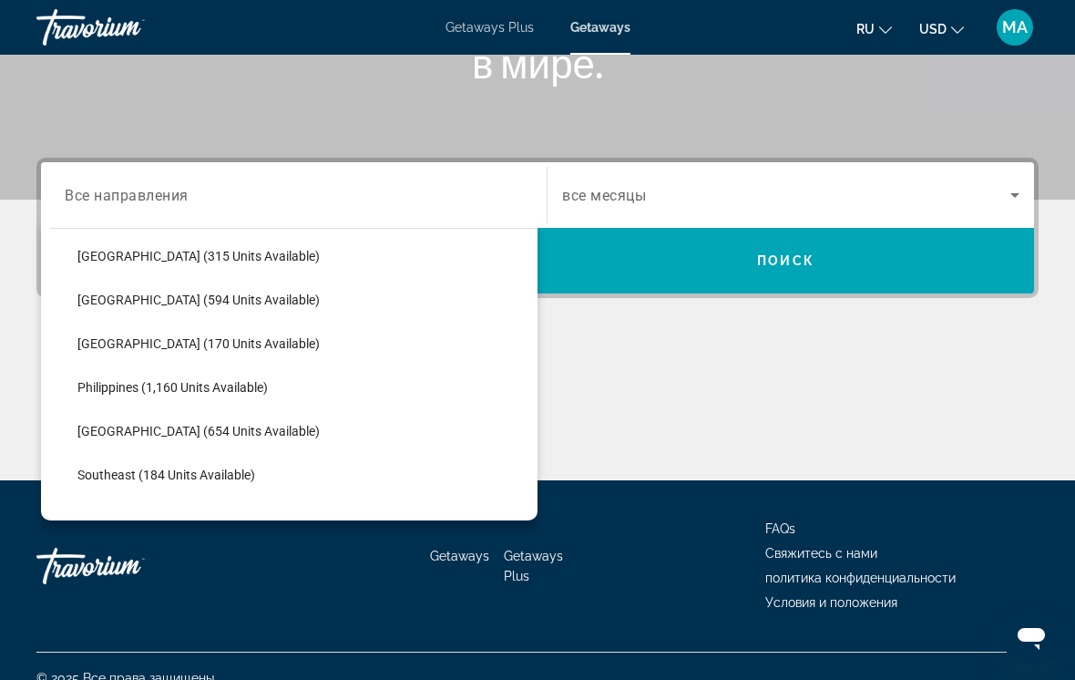
click at [221, 339] on span "[GEOGRAPHIC_DATA] (170 units available)" at bounding box center [198, 343] width 242 height 15
type input "**********"
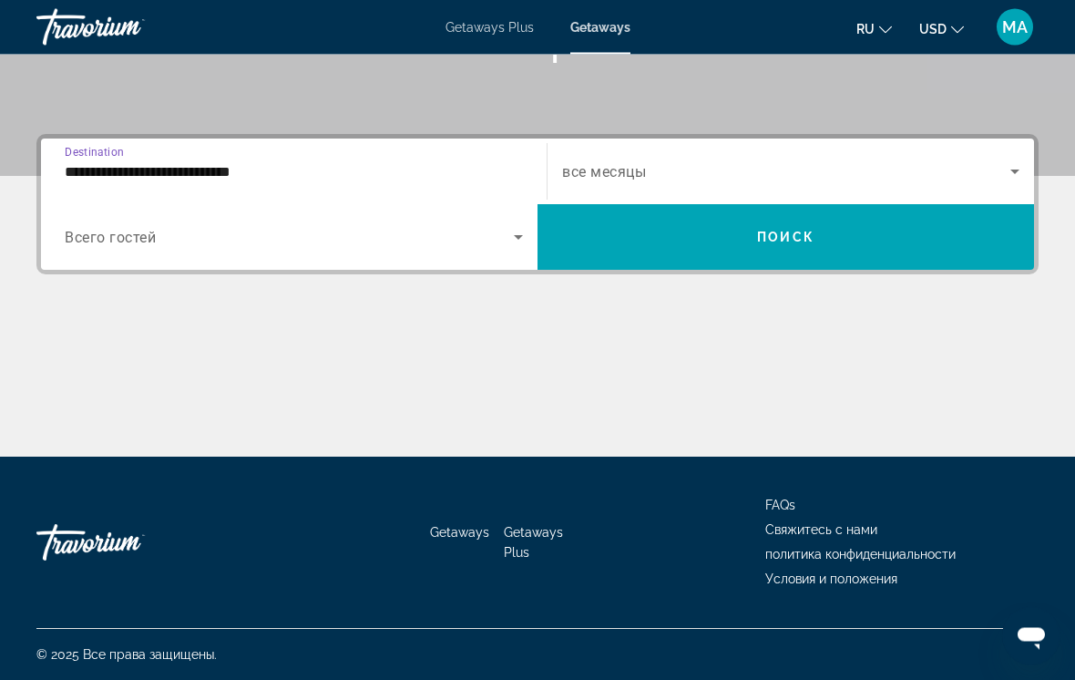
click at [745, 179] on span "Search widget" at bounding box center [786, 172] width 448 height 22
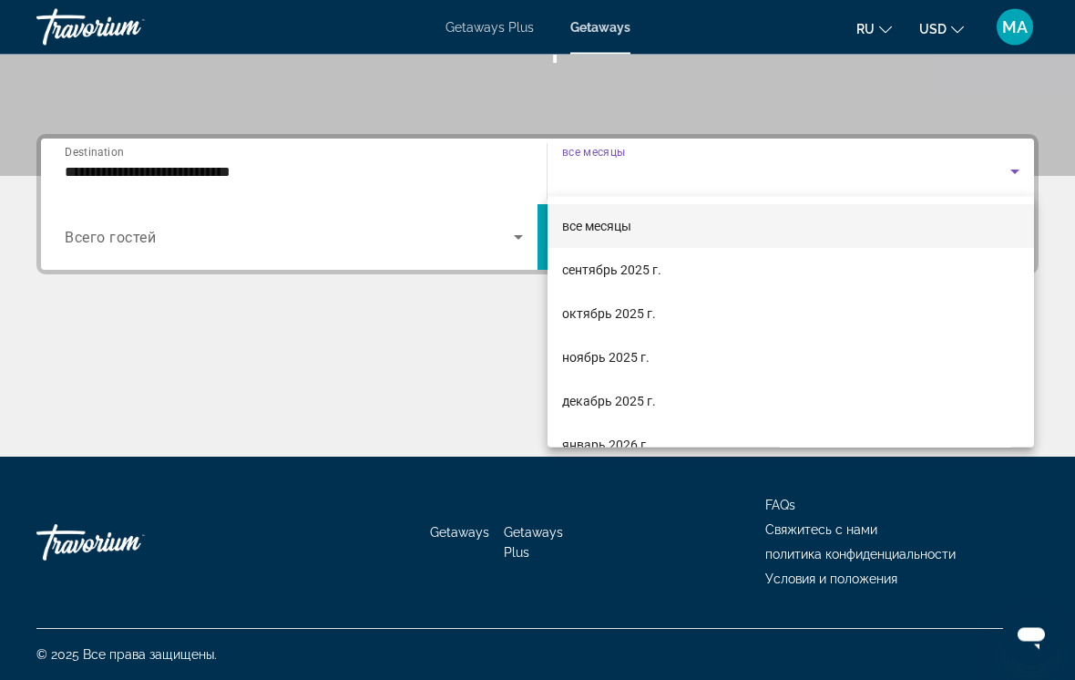
scroll to position [371, 0]
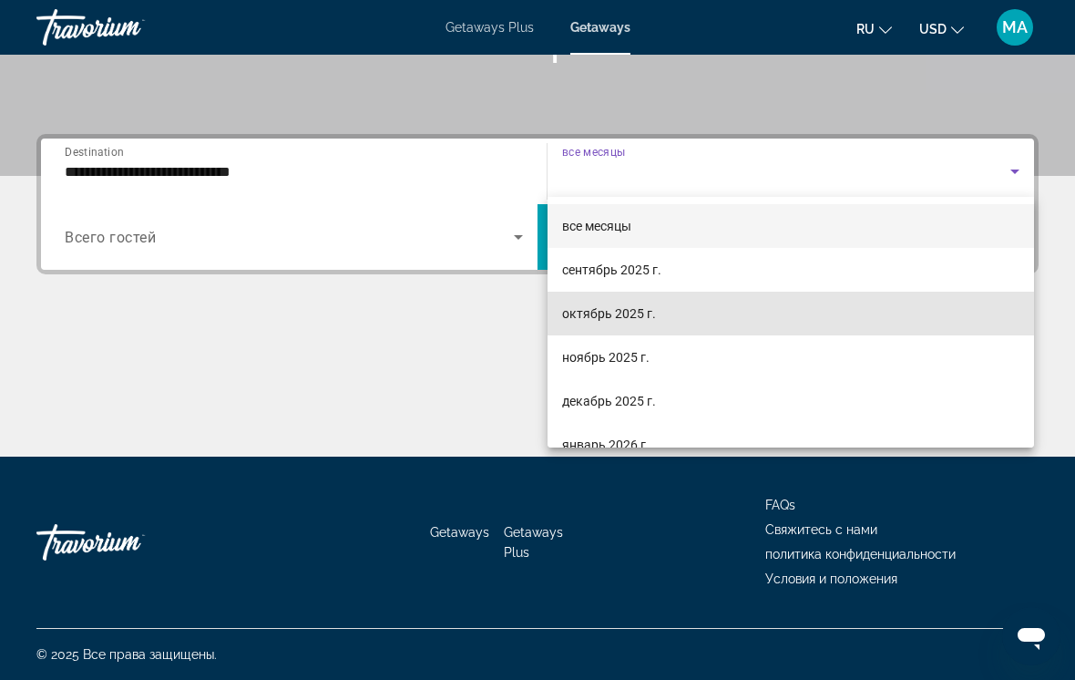
click at [640, 314] on span "октябрь 2025 г." at bounding box center [609, 314] width 94 height 22
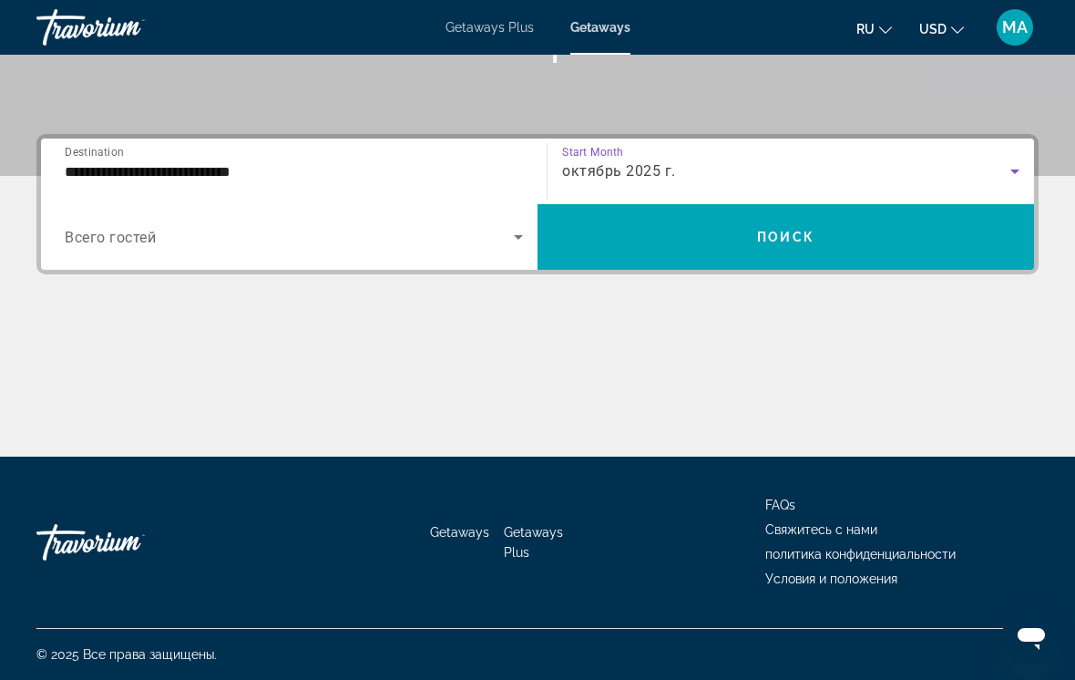
click at [702, 229] on span "Search widget" at bounding box center [786, 237] width 497 height 44
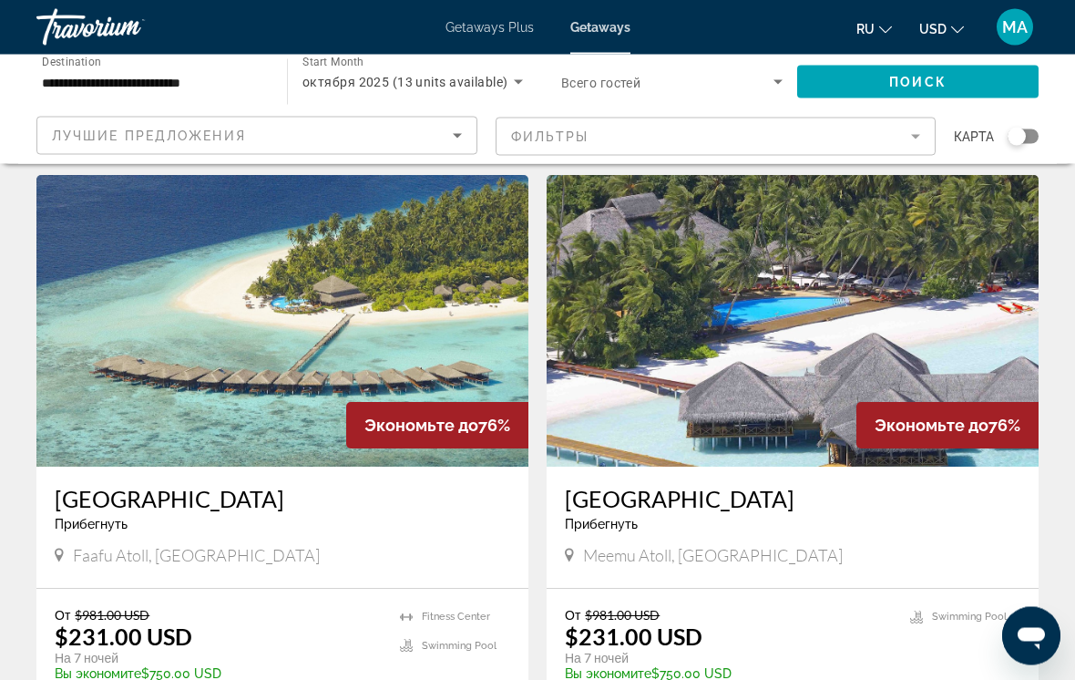
scroll to position [45, 0]
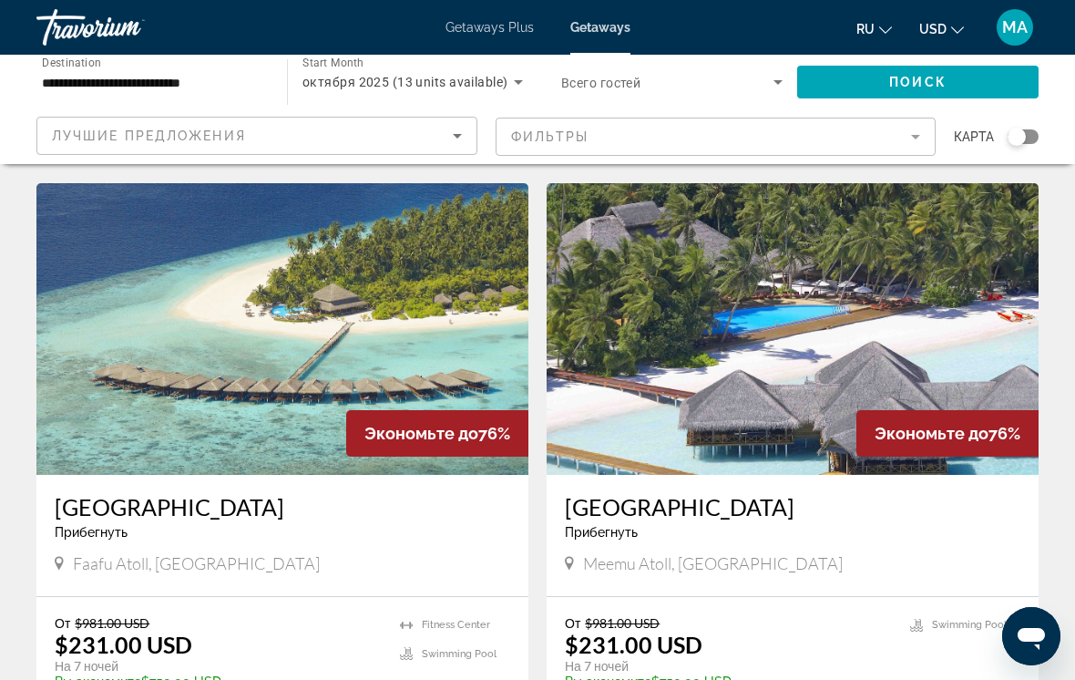
click at [207, 511] on h3 "[GEOGRAPHIC_DATA]" at bounding box center [283, 506] width 456 height 27
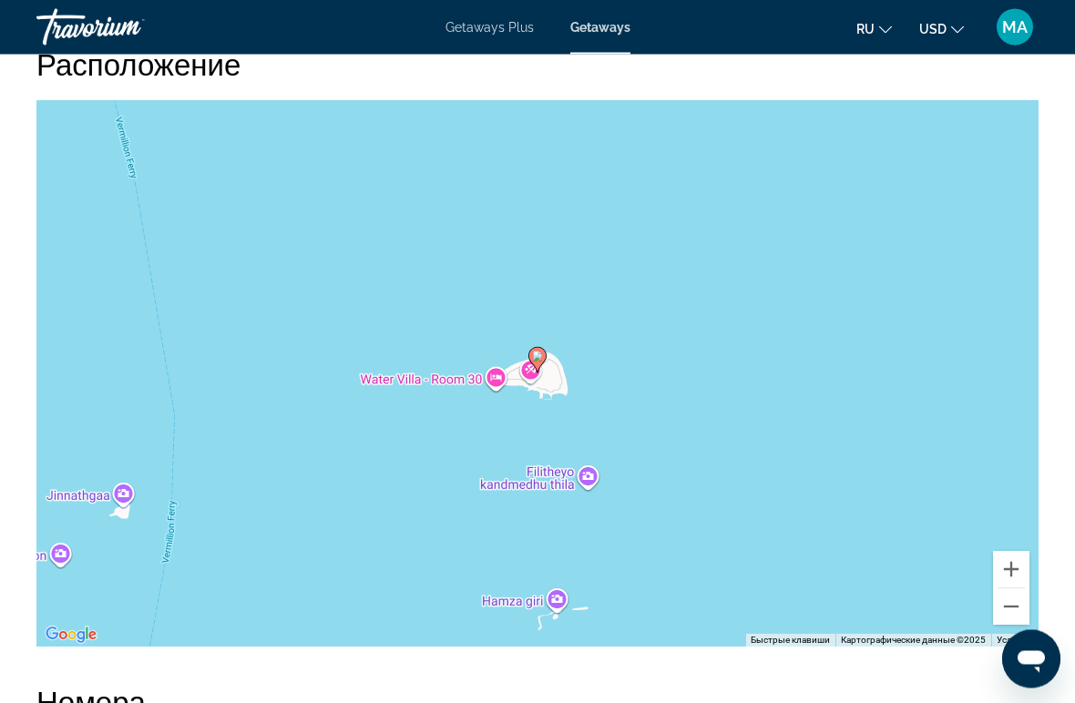
scroll to position [3069, 0]
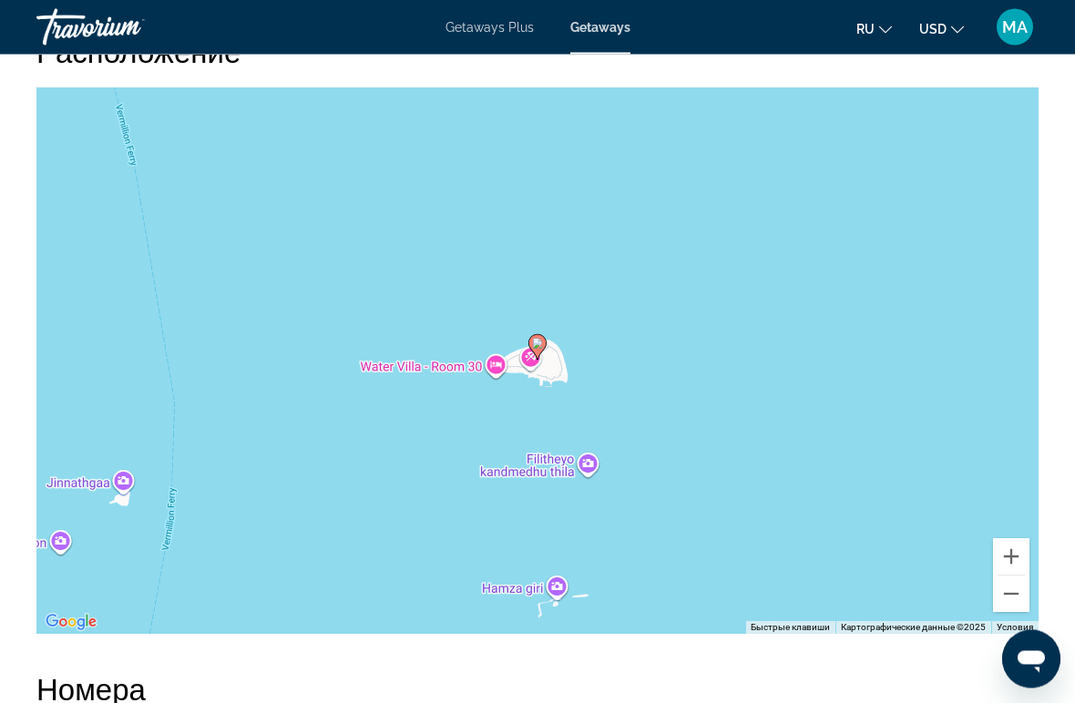
click at [497, 376] on div "Чтобы активировать перетаскивание с помощью клавиатуры, нажмите Alt + Ввод. Пос…" at bounding box center [537, 361] width 1002 height 547
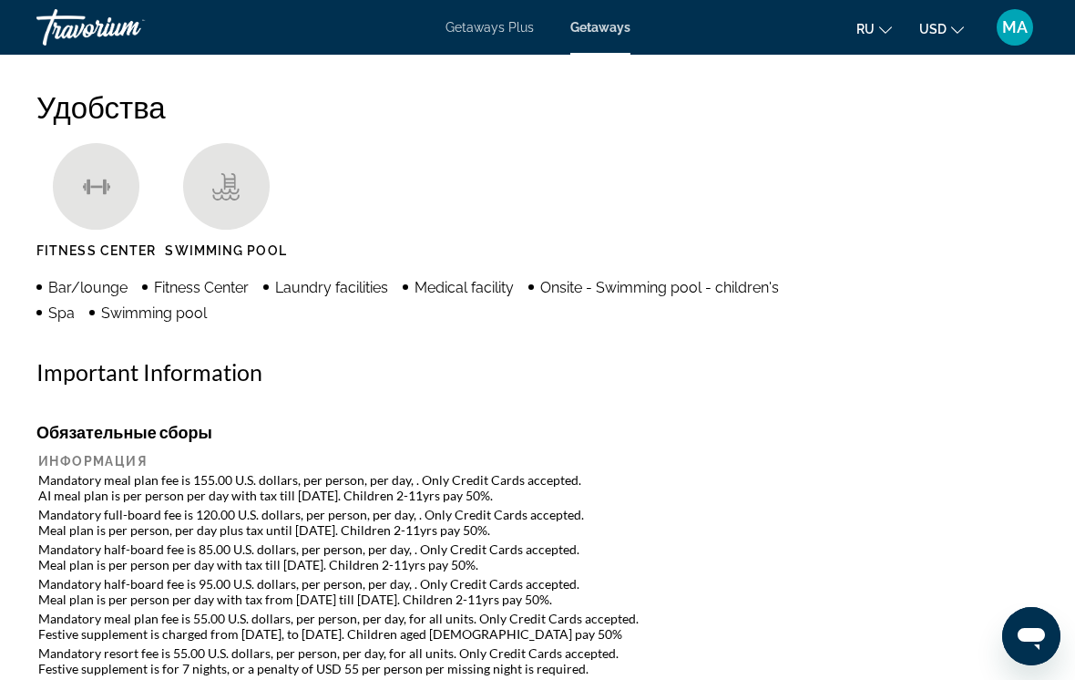
scroll to position [1704, 0]
